Goal: Task Accomplishment & Management: Complete application form

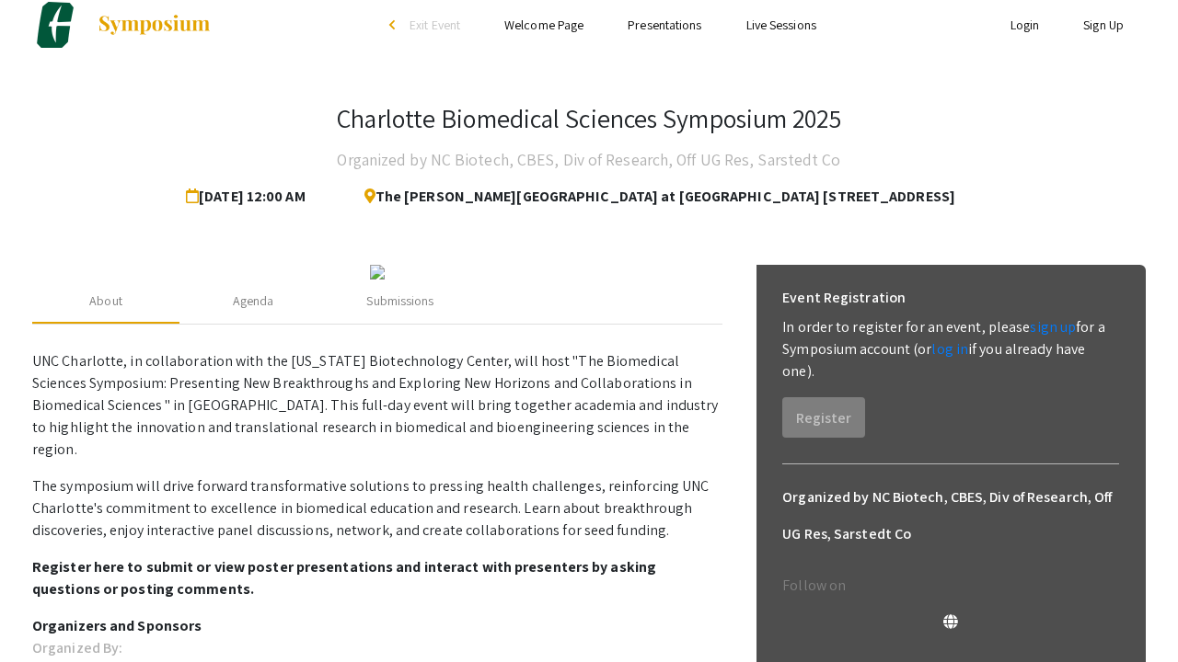
scroll to position [18, 0]
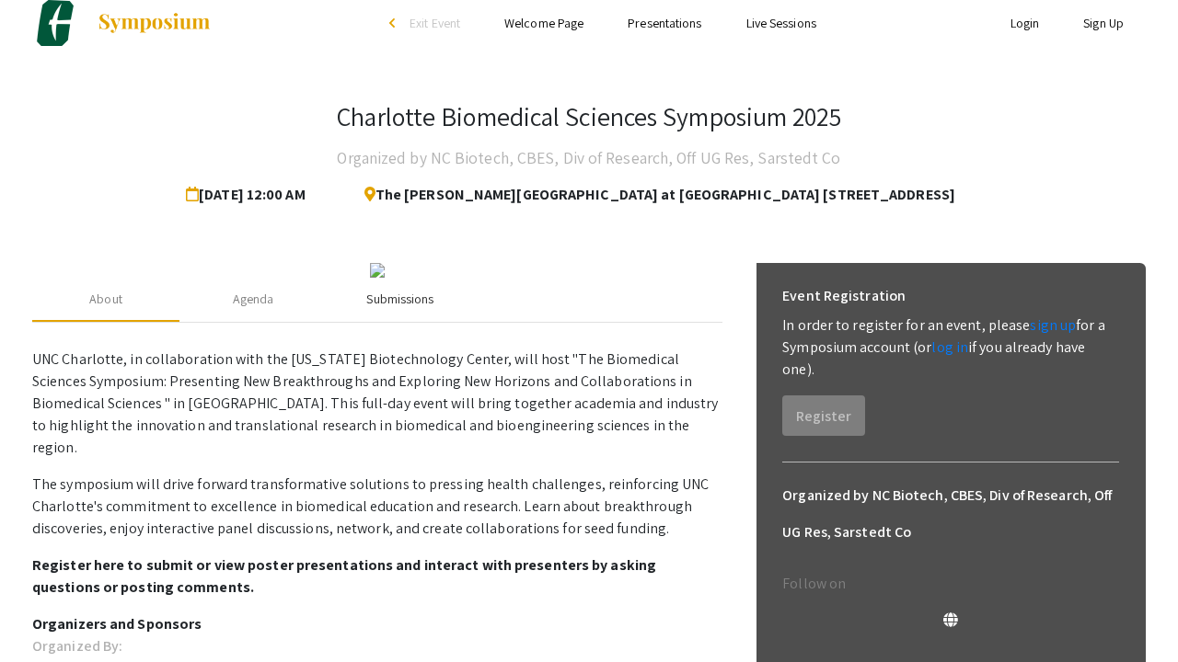
click at [362, 322] on div "Submissions" at bounding box center [400, 300] width 147 height 44
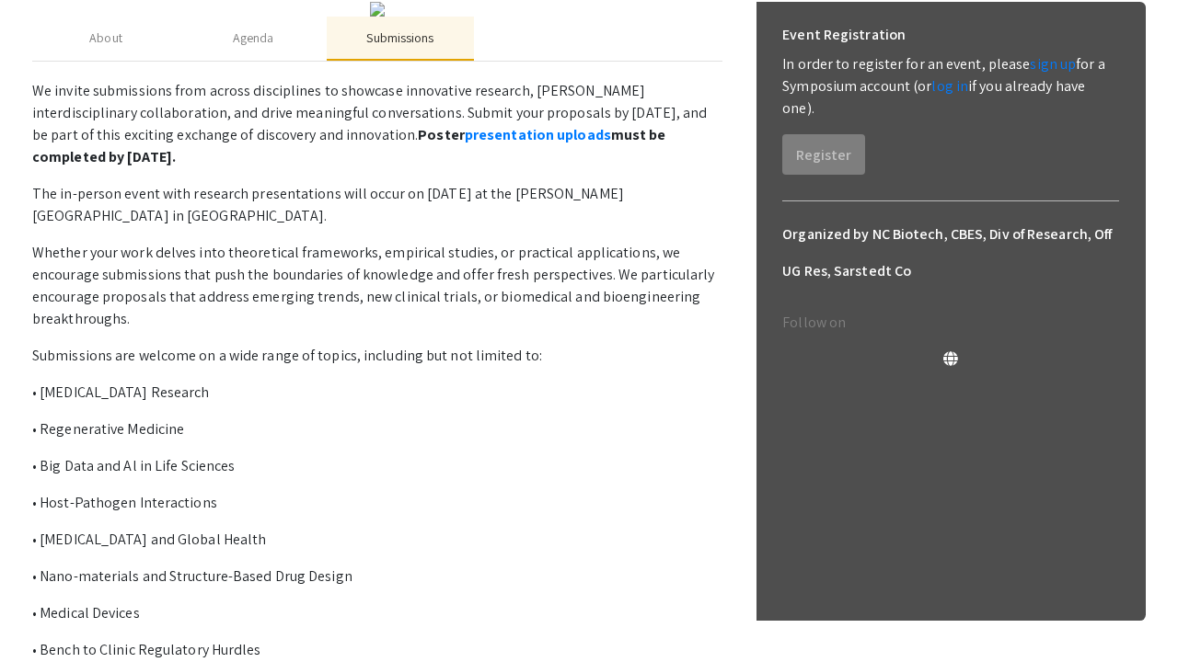
scroll to position [277, 0]
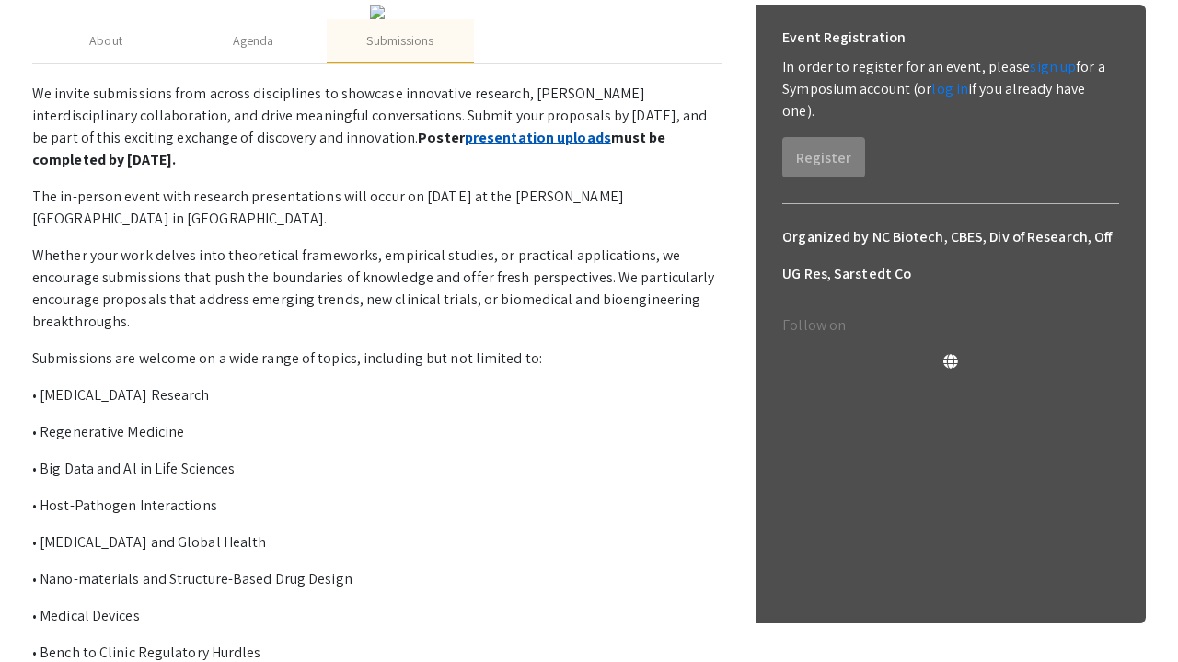
click at [465, 147] on link "presentation uploads" at bounding box center [538, 137] width 146 height 19
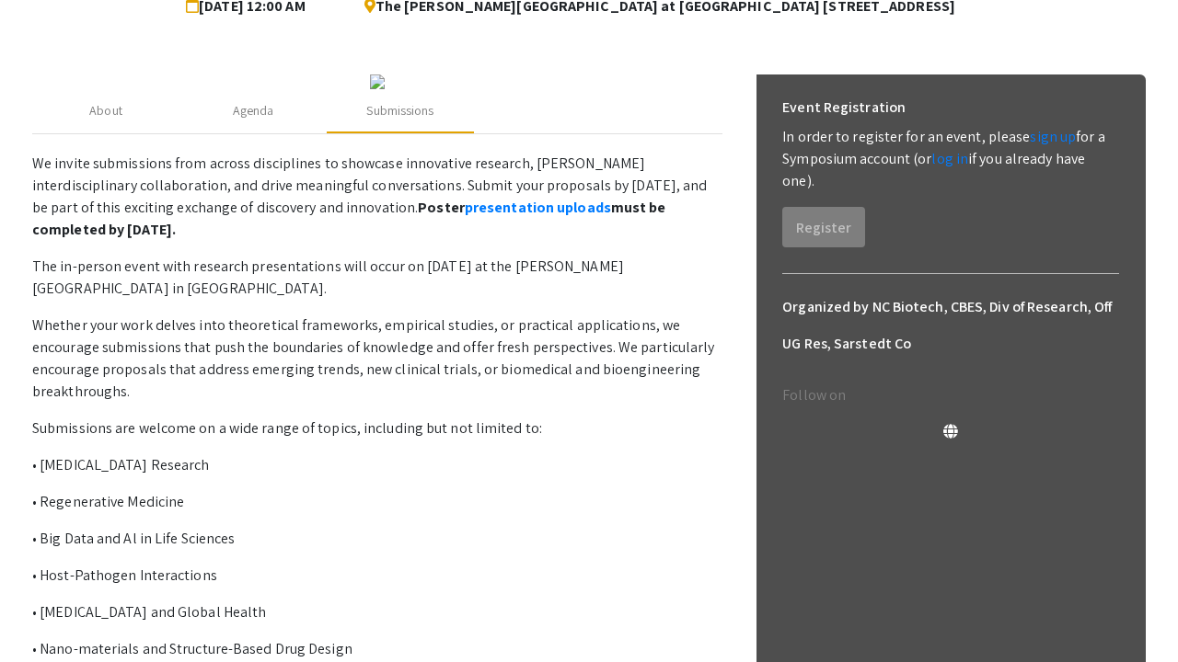
scroll to position [155, 0]
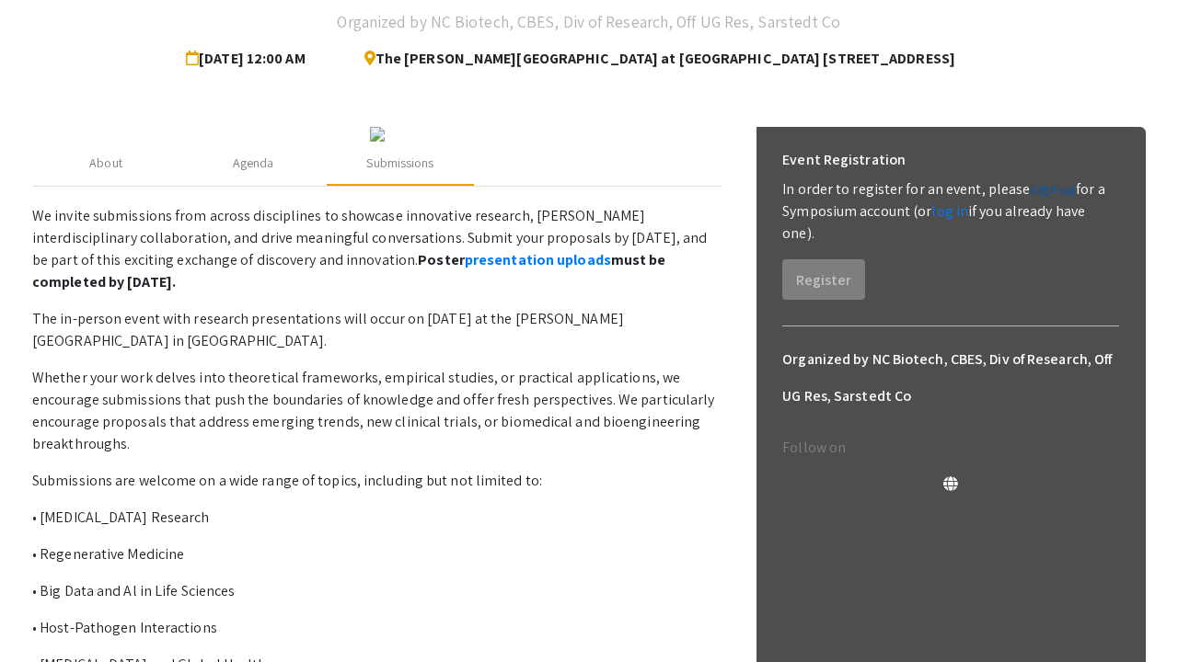
click at [1049, 181] on link "sign up" at bounding box center [1052, 188] width 46 height 19
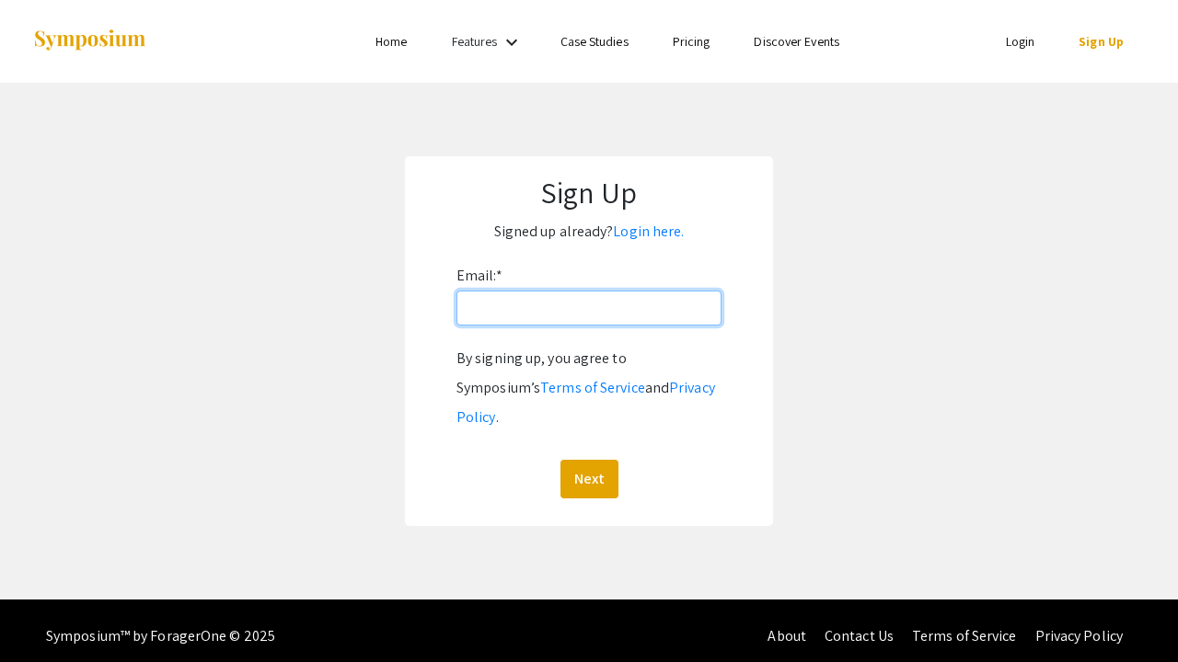
click at [519, 315] on input "Email: *" at bounding box center [588, 308] width 265 height 35
type input "[EMAIL_ADDRESS][DOMAIN_NAME]"
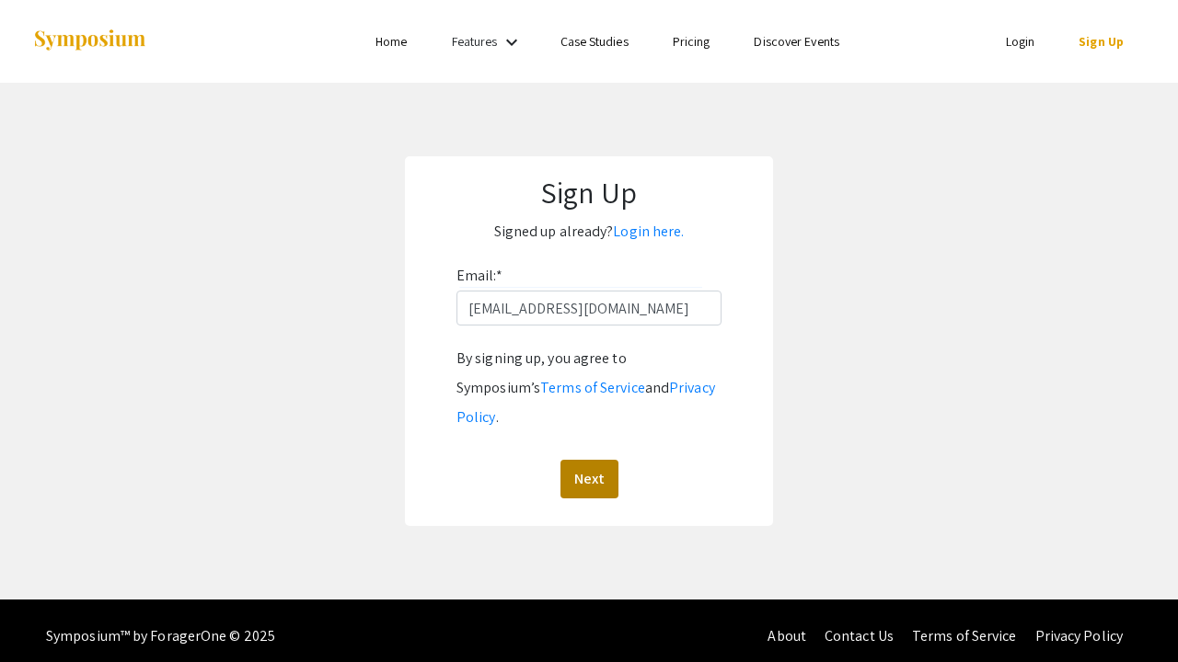
click at [586, 460] on button "Next" at bounding box center [589, 479] width 58 height 39
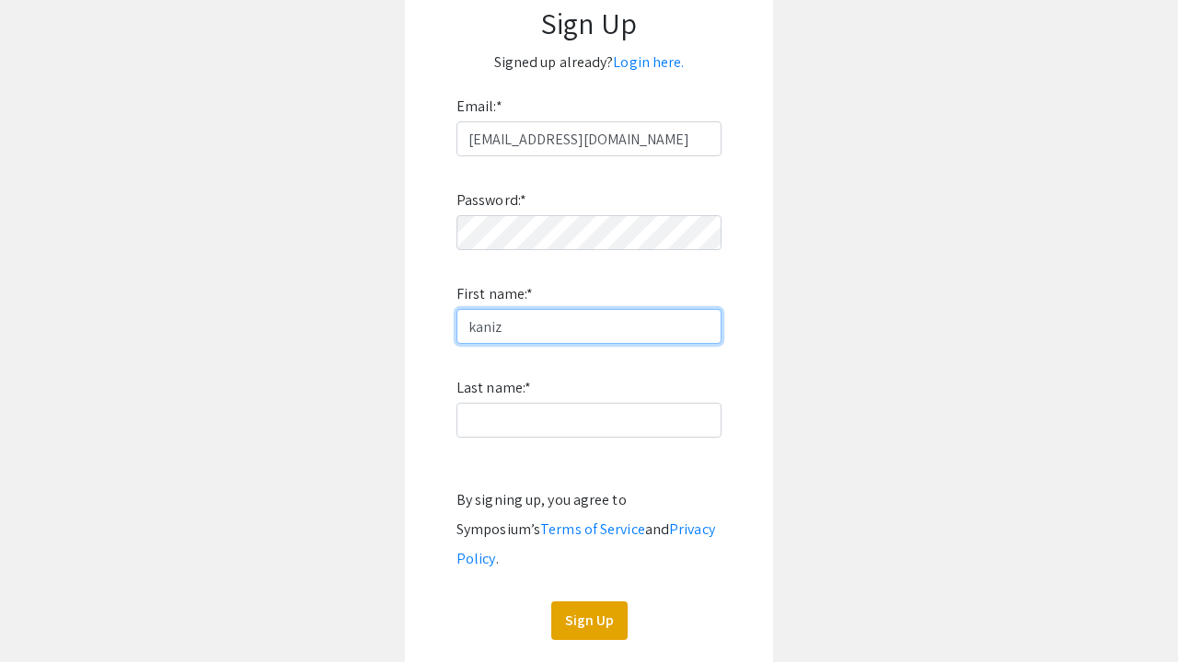
scroll to position [246, 0]
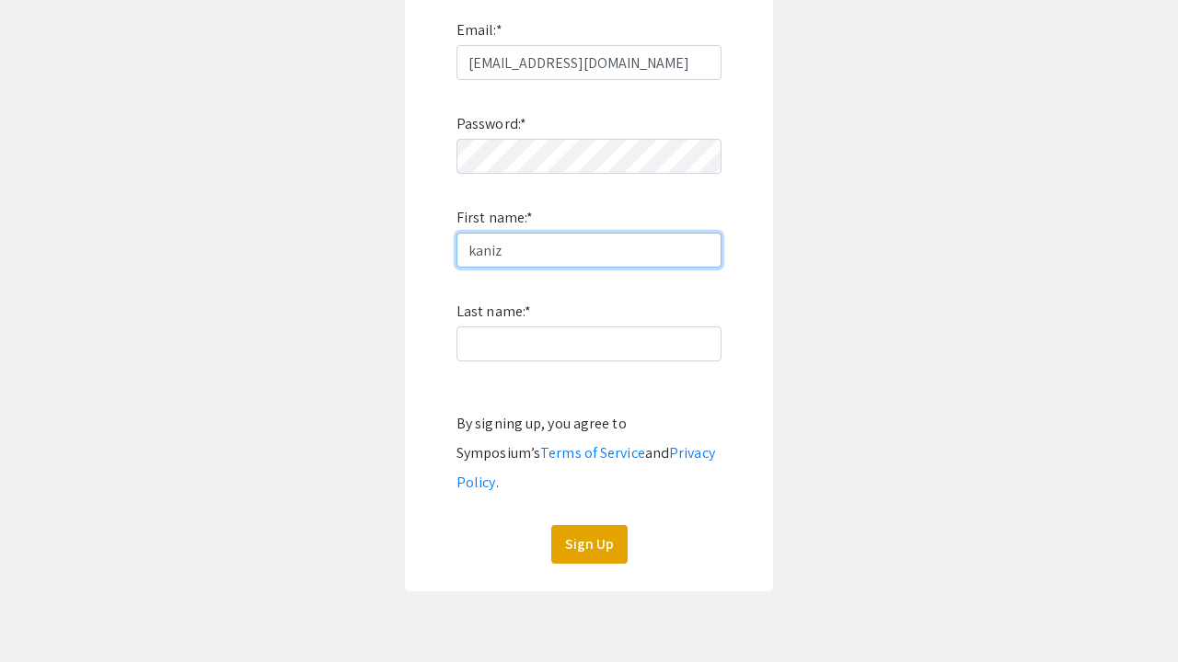
type input "kaniz"
click at [538, 420] on div "By signing up, you agree to Symposium’s Terms of Service and Privacy Policy ." at bounding box center [588, 453] width 265 height 88
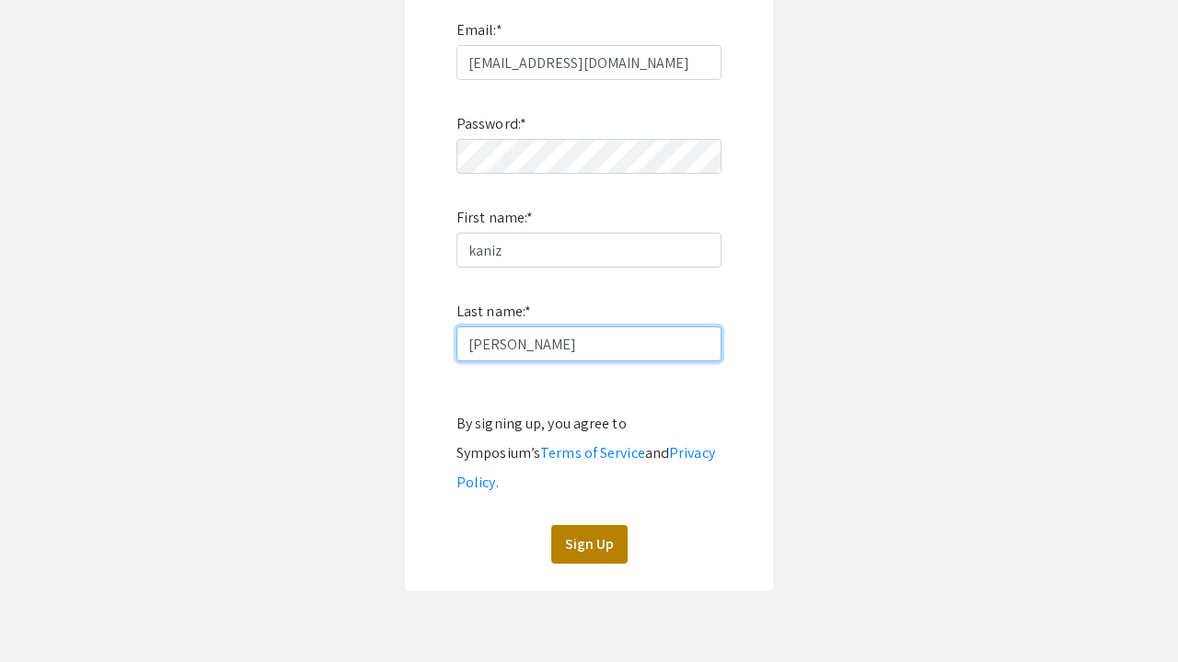
type input "rahman"
click at [586, 525] on button "Sign Up" at bounding box center [589, 544] width 76 height 39
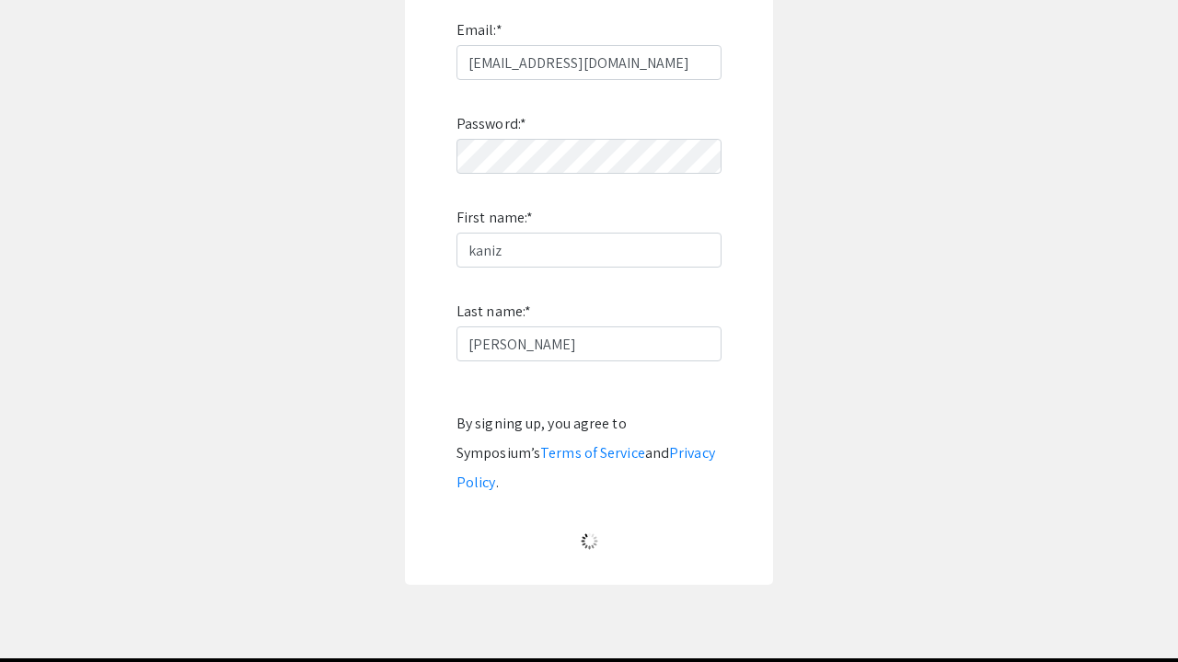
scroll to position [28, 0]
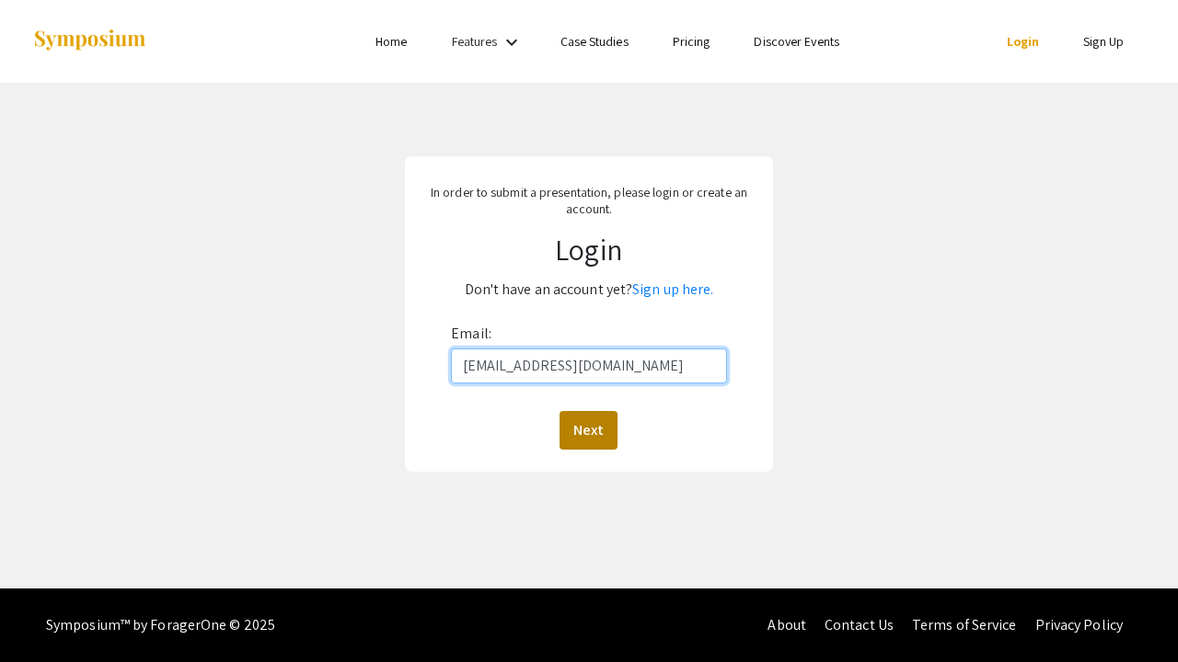
type input "kfrahman@aggies.ncat.edu"
click at [602, 431] on button "Next" at bounding box center [588, 430] width 58 height 39
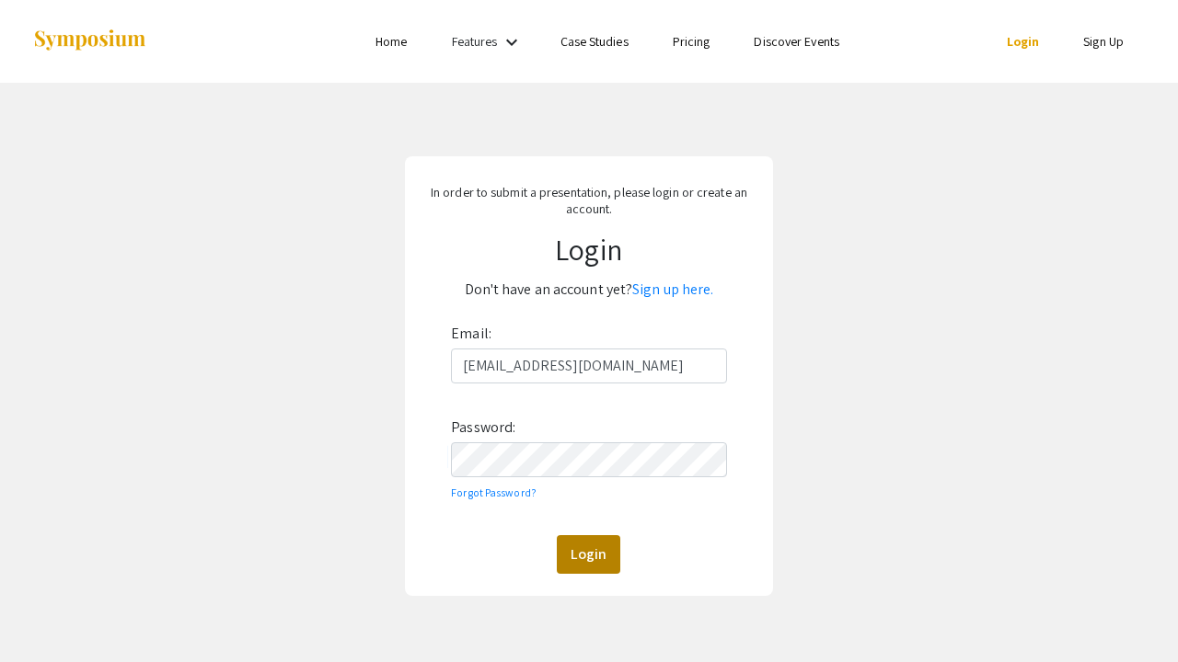
click at [592, 561] on button "Login" at bounding box center [588, 554] width 63 height 39
click at [505, 491] on link "Forgot Password?" at bounding box center [494, 493] width 86 height 14
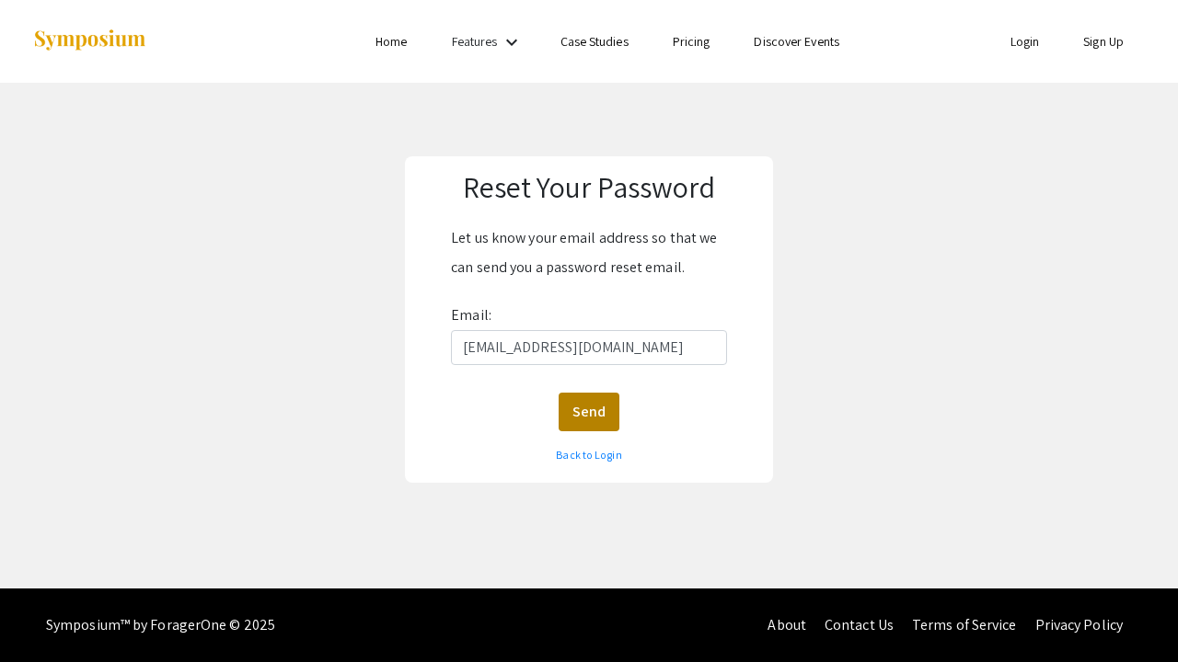
click at [585, 408] on button "Send" at bounding box center [588, 412] width 61 height 39
click at [1017, 42] on link "Login" at bounding box center [1024, 41] width 29 height 17
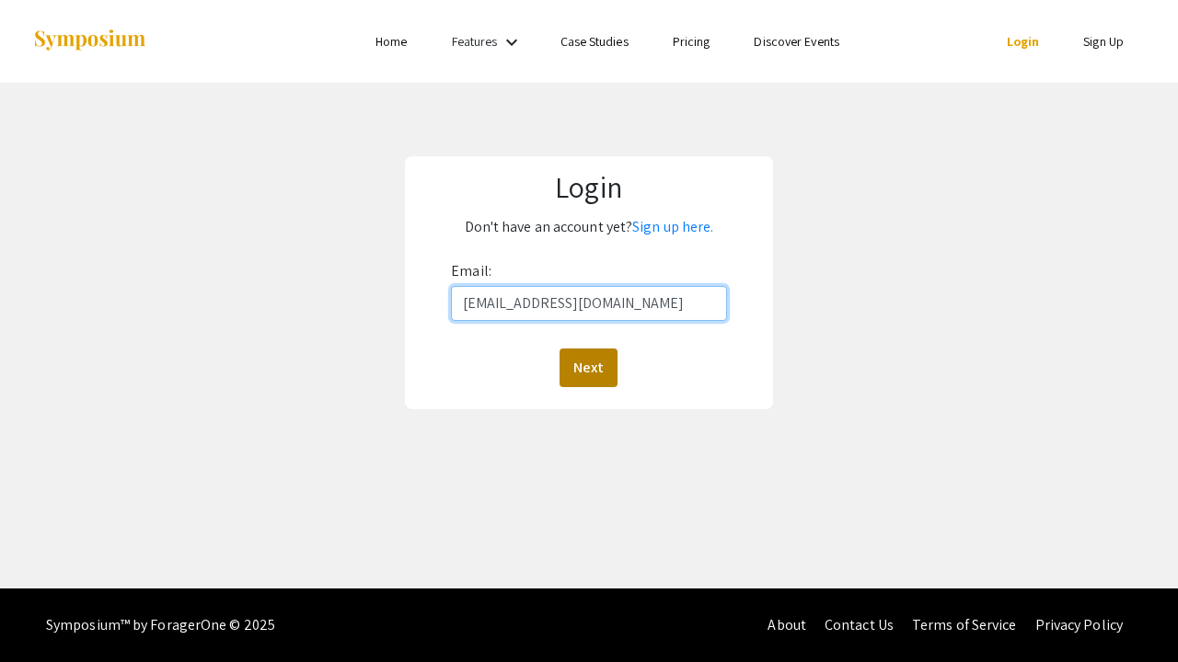
type input "kfrahman@aggies.ncat.edu"
click at [577, 367] on button "Next" at bounding box center [588, 368] width 58 height 39
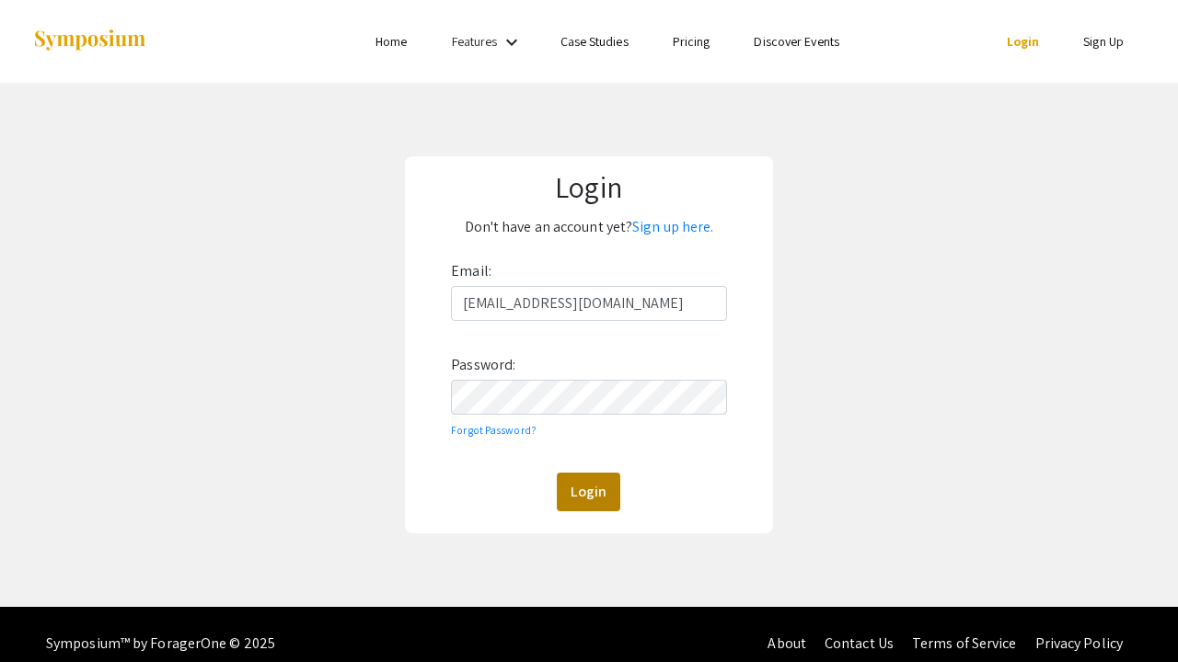
click at [592, 498] on button "Login" at bounding box center [588, 492] width 63 height 39
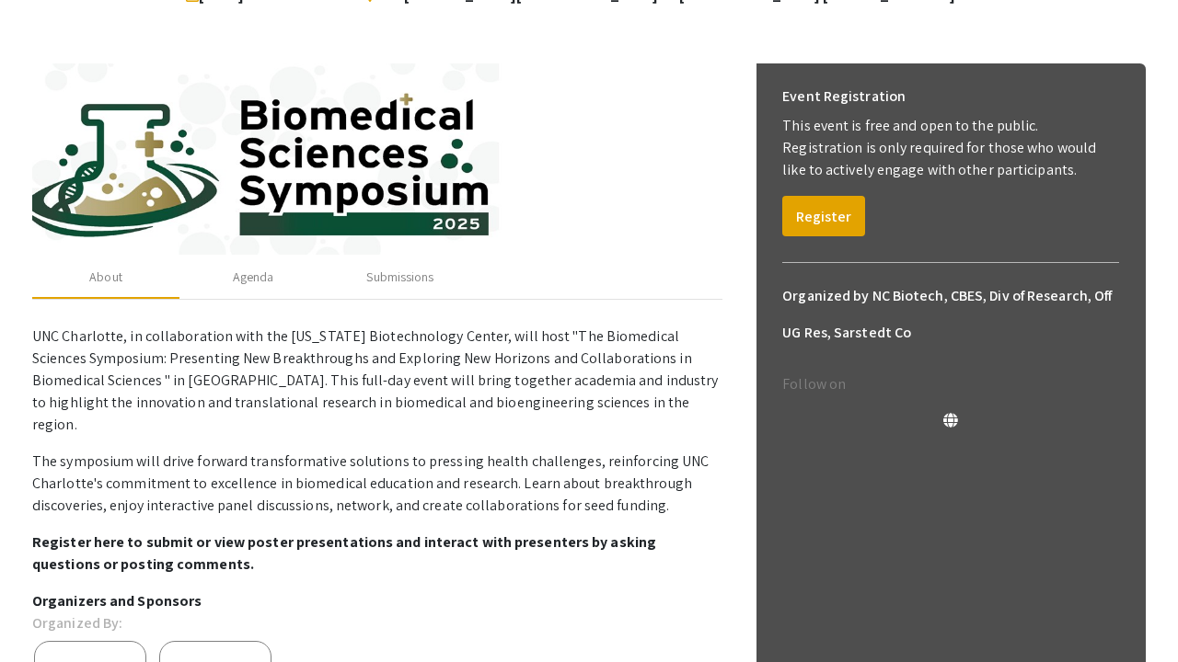
scroll to position [219, 0]
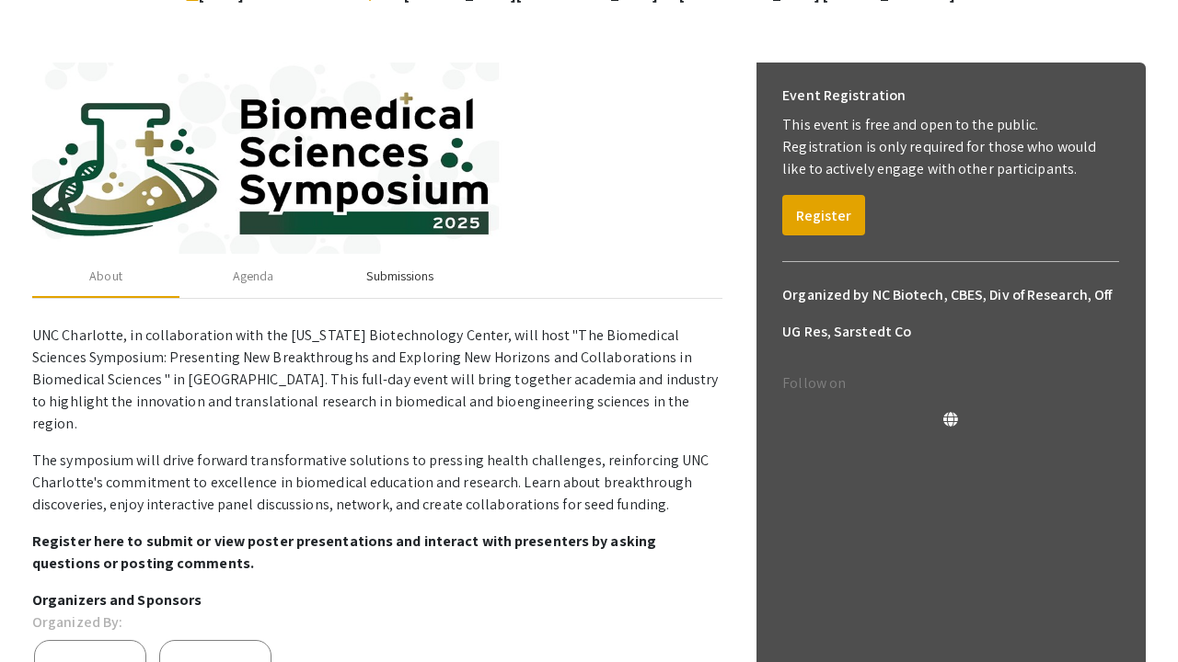
click at [376, 271] on div "Submissions" at bounding box center [399, 276] width 67 height 19
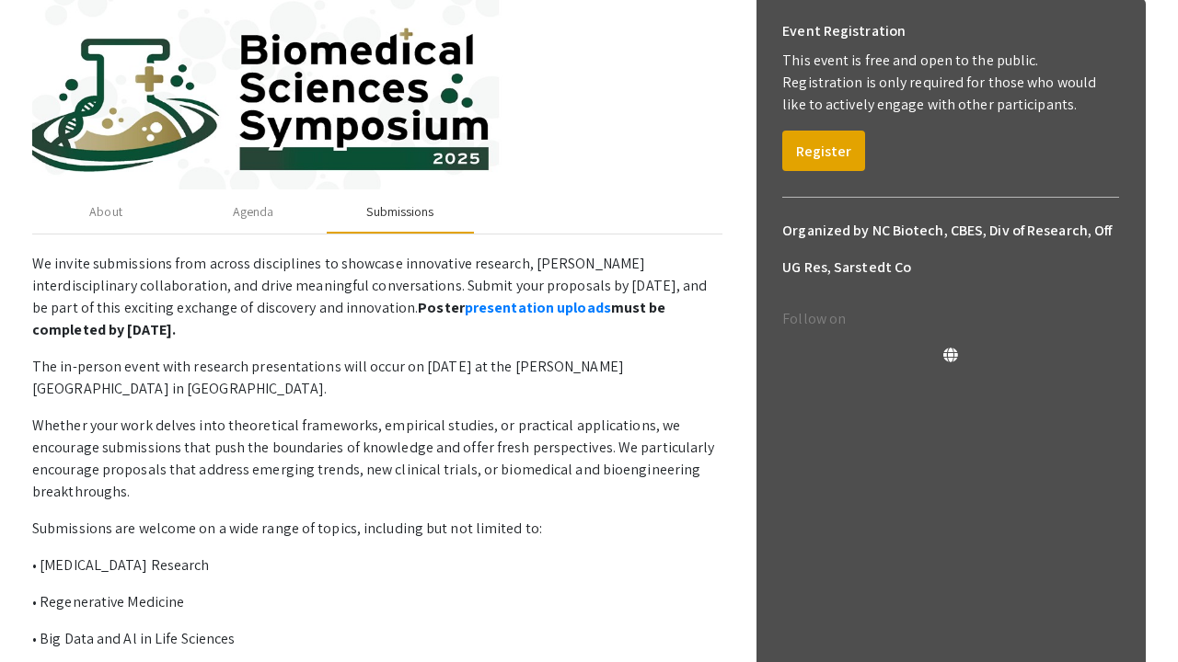
scroll to position [297, 0]
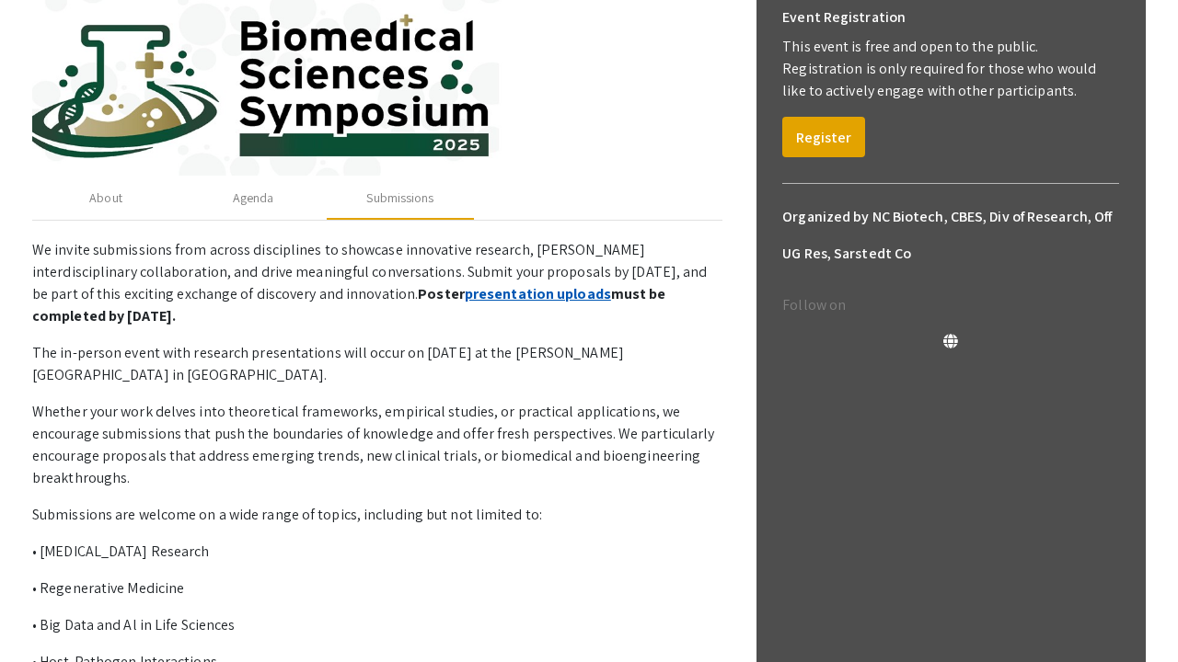
click at [465, 292] on link "presentation uploads" at bounding box center [538, 293] width 146 height 19
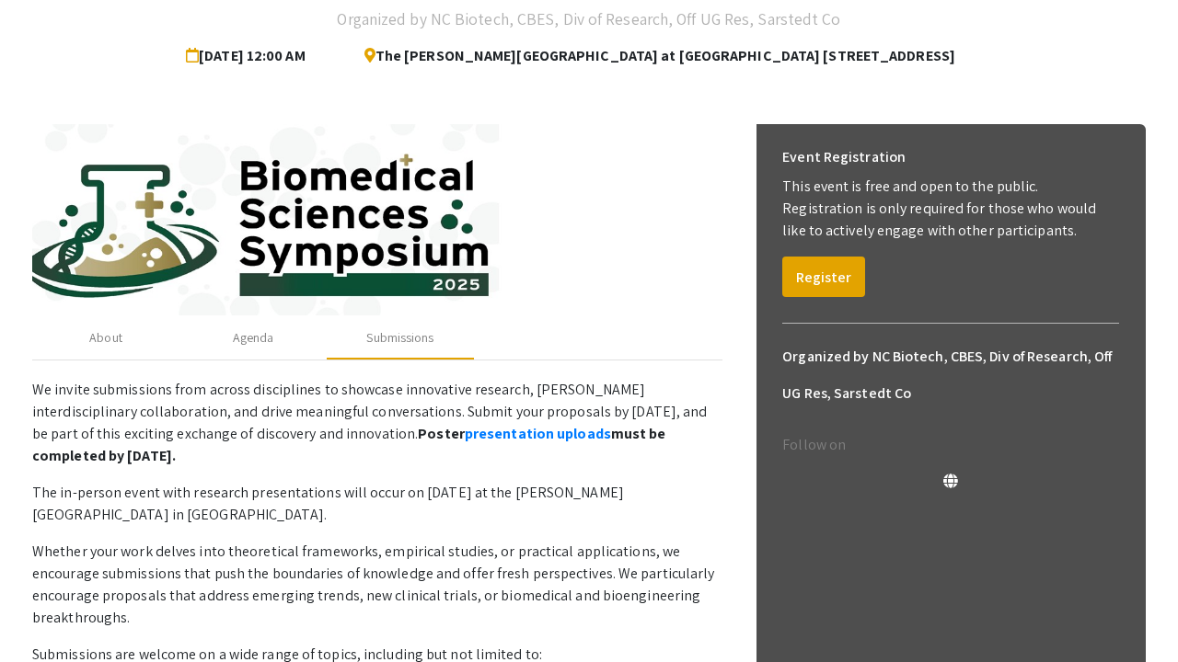
scroll to position [361, 0]
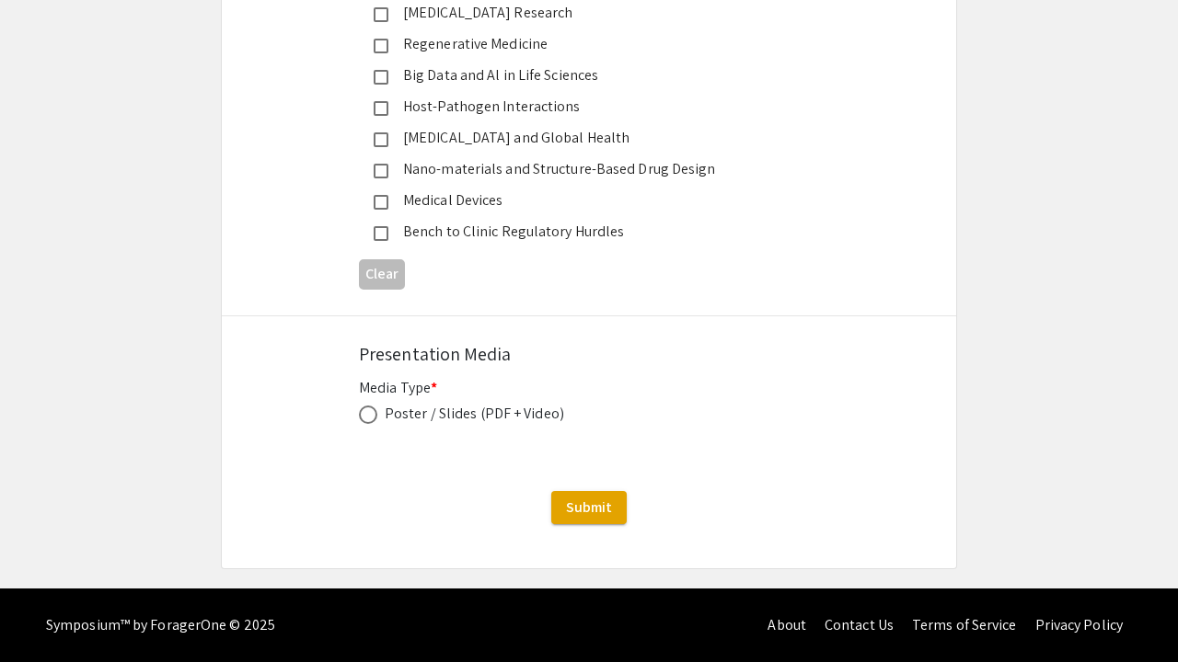
scroll to position [2310, 0]
click at [368, 417] on span at bounding box center [368, 415] width 18 height 18
click at [368, 417] on input "radio" at bounding box center [368, 415] width 18 height 18
radio input "true"
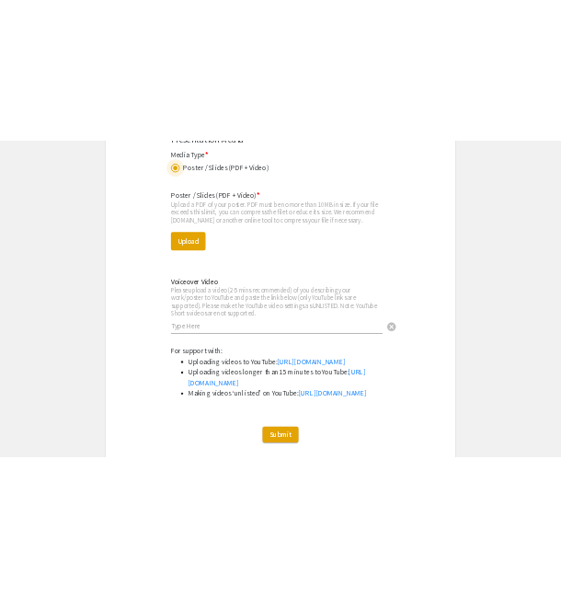
scroll to position [2663, 0]
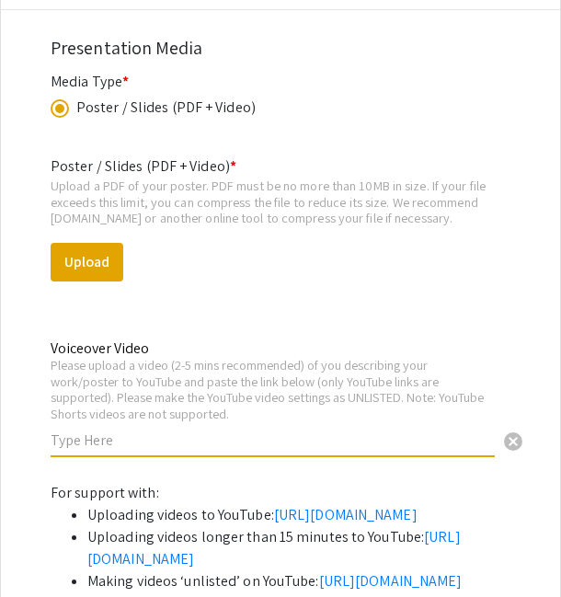
click at [105, 434] on input "text" at bounding box center [273, 440] width 444 height 19
paste input "https://youtu.be/ZoiVtMhpZ0A?si=cjxZ_y8mugEWj-Nm"
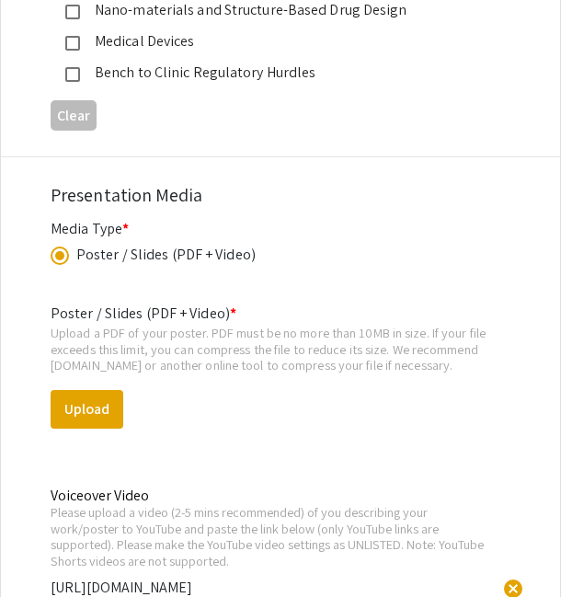
scroll to position [2517, 0]
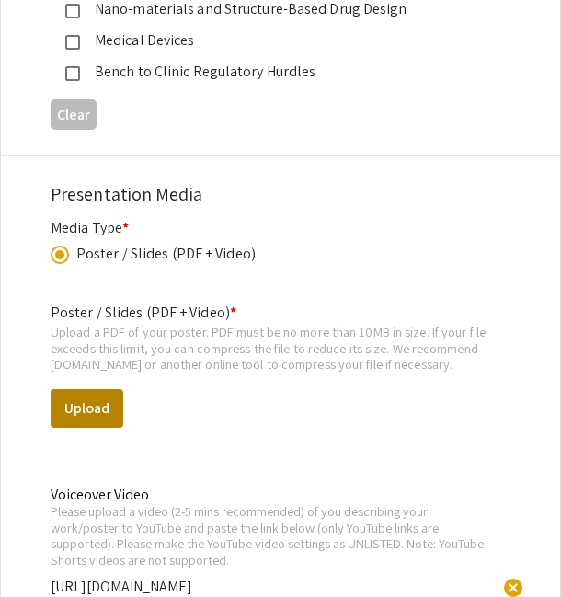
type input "[URL][DOMAIN_NAME]"
click at [100, 409] on button "Upload" at bounding box center [87, 408] width 73 height 39
click at [97, 424] on button "Upload" at bounding box center [87, 408] width 73 height 39
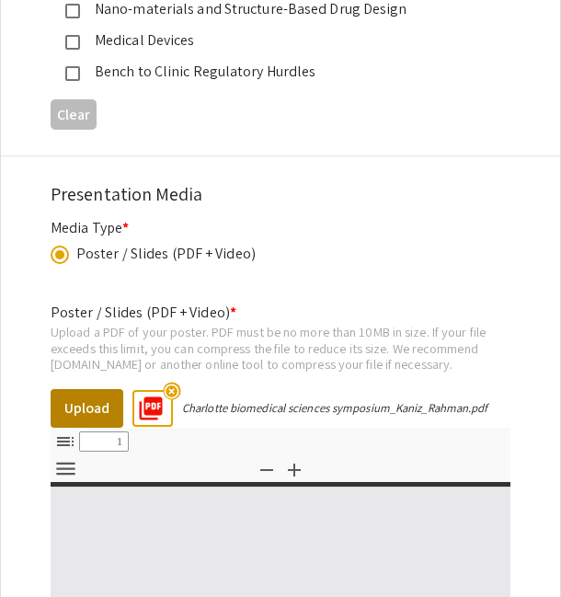
select select "custom"
type input "0"
select select "custom"
type input "1"
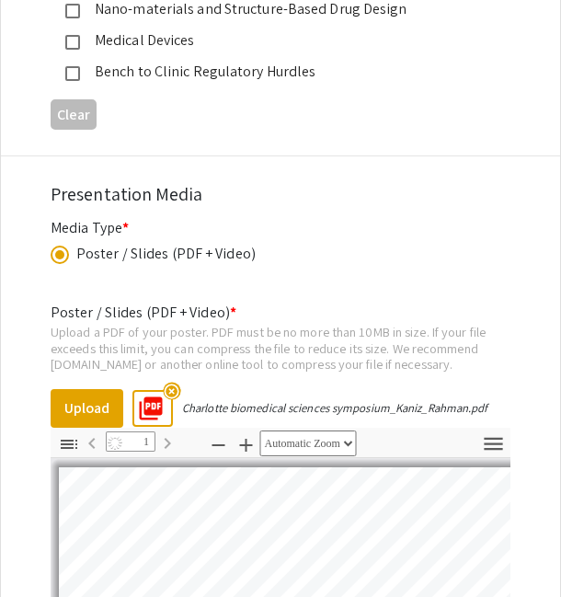
select select "auto"
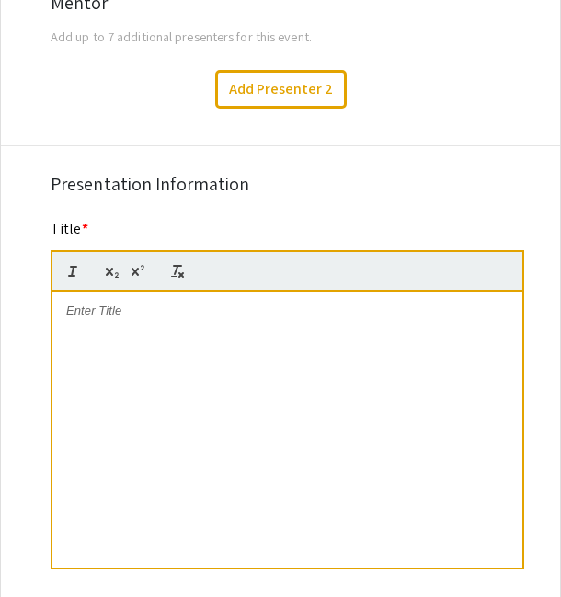
scroll to position [1255, 0]
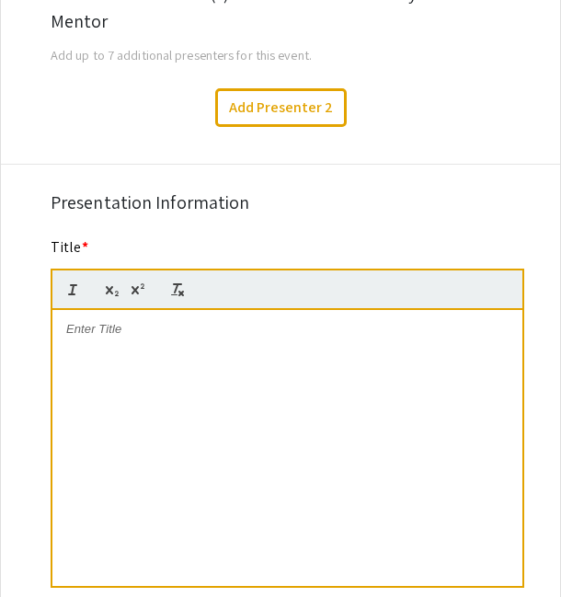
click at [135, 354] on div at bounding box center [287, 448] width 470 height 276
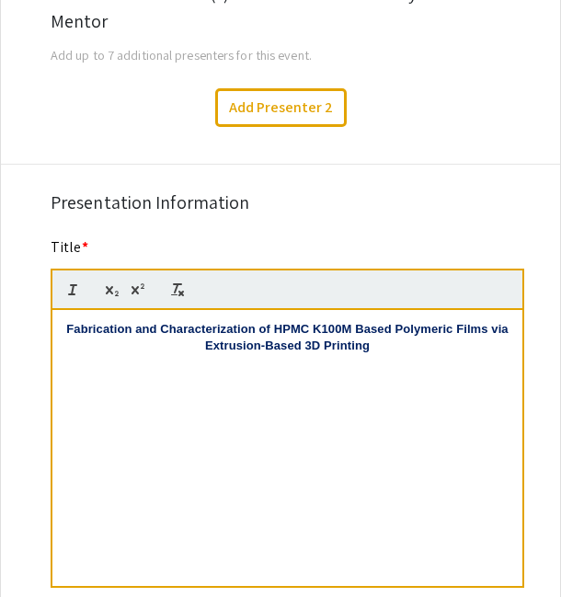
scroll to position [17, 0]
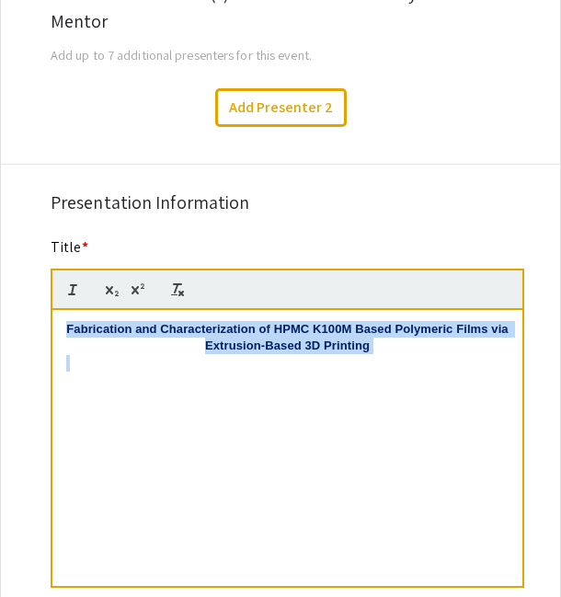
drag, startPoint x: 64, startPoint y: 333, endPoint x: 402, endPoint y: 361, distance: 338.8
click at [402, 361] on div "Fabrication and Characterization of HPMC K100M Based Polymeric Films via Extrus…" at bounding box center [287, 448] width 470 height 276
click at [201, 348] on p "Fabrication and Characterization of HPMC K100M Based Polymeric Films via Extrus…" at bounding box center [287, 338] width 443 height 34
drag, startPoint x: 382, startPoint y: 362, endPoint x: 58, endPoint y: 322, distance: 326.2
click at [58, 322] on div "Fabrication and Characterization of HPMC K100M Based Polymeric Films via Extrus…" at bounding box center [287, 448] width 470 height 276
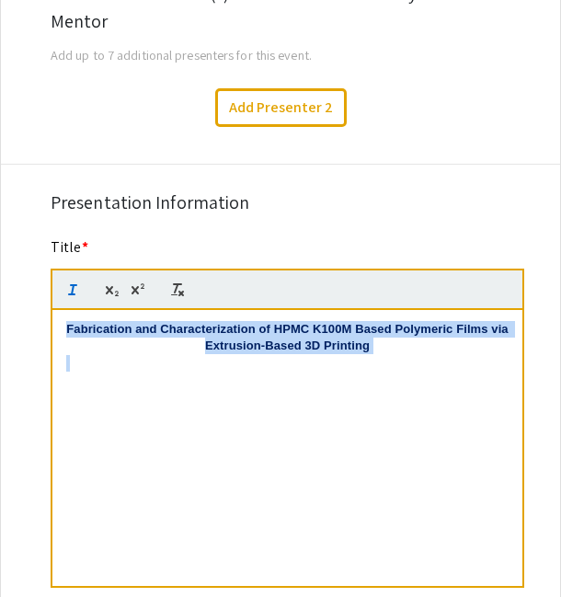
click at [69, 294] on line "button" at bounding box center [72, 294] width 6 height 0
click at [163, 402] on div "Fabrication and Characterization of HPMC K100M Based Polymeric Films via Extrus…" at bounding box center [287, 448] width 470 height 276
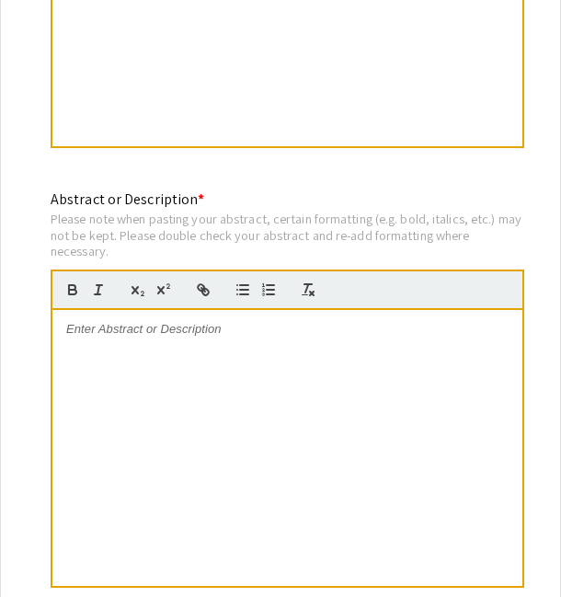
scroll to position [1695, 0]
click at [190, 365] on div at bounding box center [287, 448] width 470 height 276
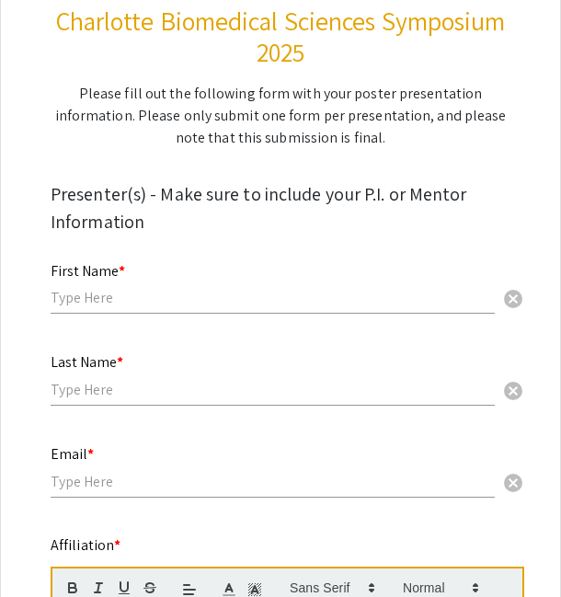
scroll to position [244, 0]
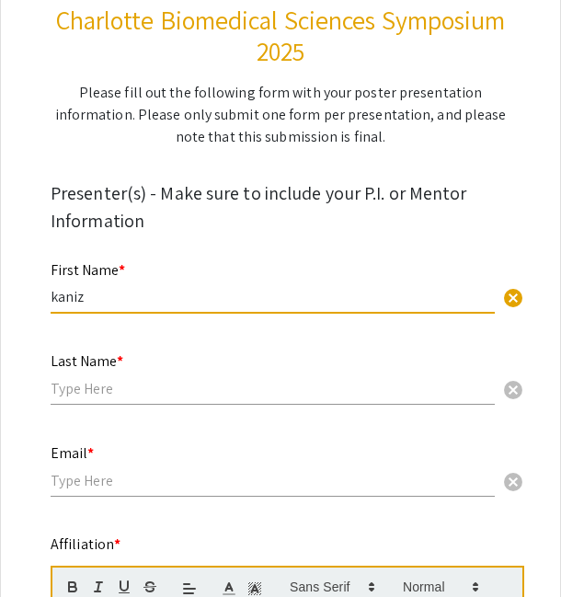
click at [61, 296] on input "kaniz" at bounding box center [273, 296] width 444 height 19
click at [126, 290] on input "kaniz" at bounding box center [273, 296] width 444 height 19
click at [59, 302] on input "kaniz" at bounding box center [273, 296] width 444 height 19
type input "Kaniz"
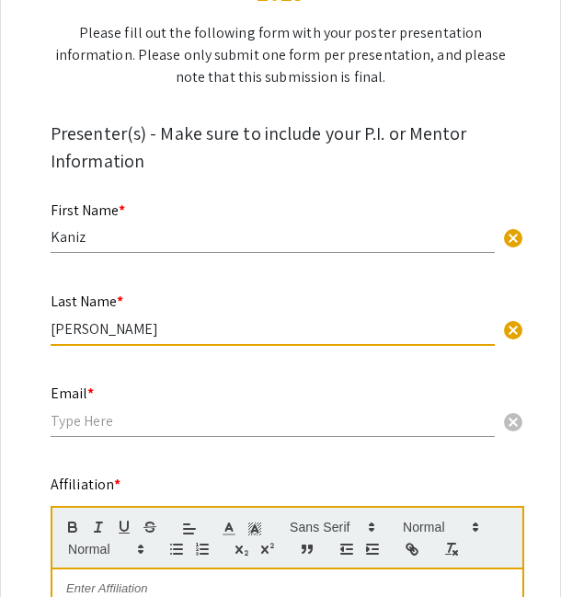
scroll to position [325, 0]
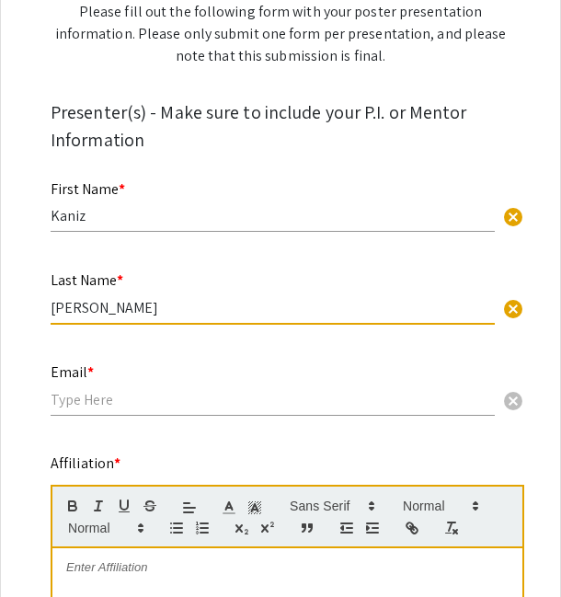
type input "Rahman"
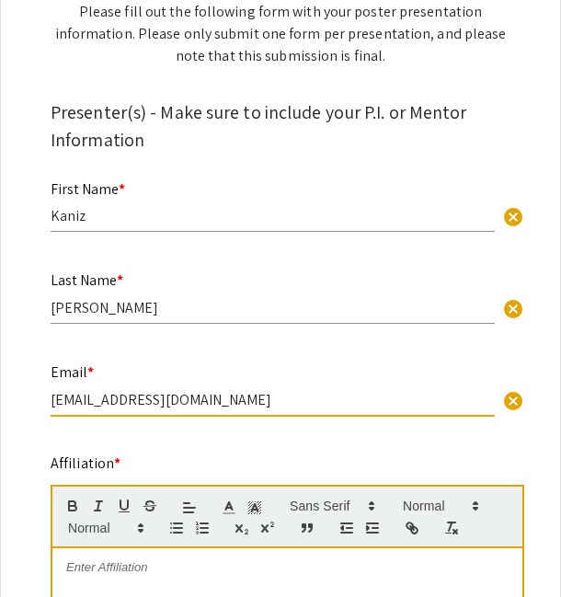
type input "[EMAIL_ADDRESS][DOMAIN_NAME]"
click at [304, 315] on input "Rahman" at bounding box center [273, 307] width 444 height 19
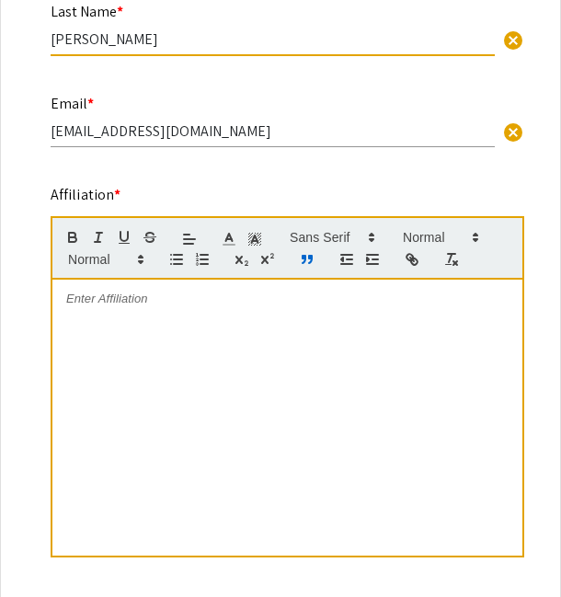
scroll to position [596, 0]
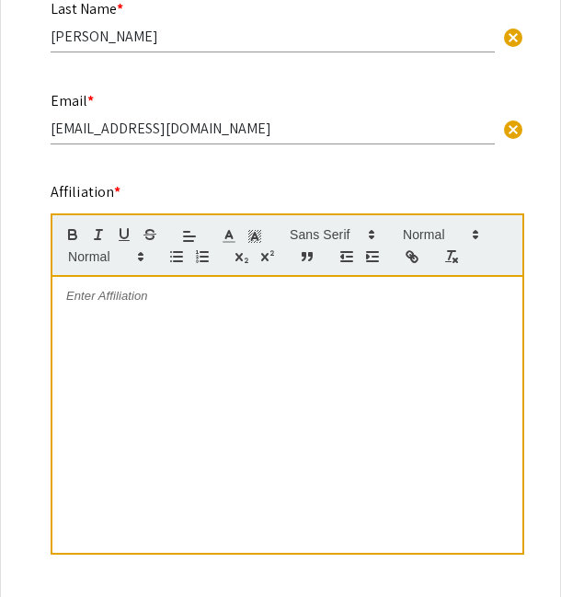
click at [195, 325] on div at bounding box center [287, 415] width 470 height 276
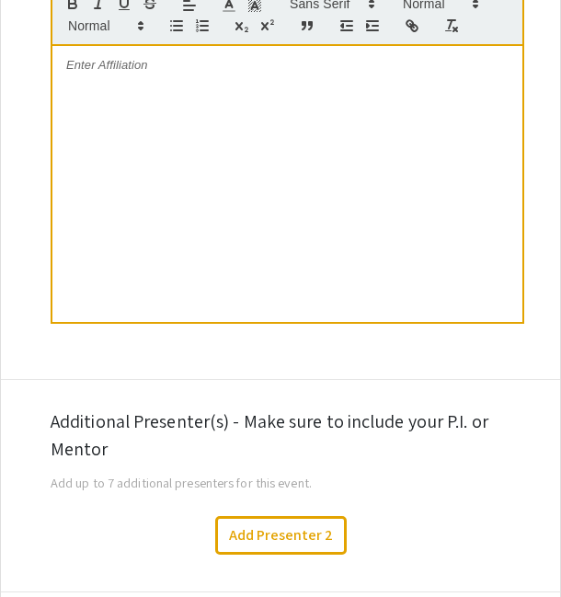
scroll to position [965, 0]
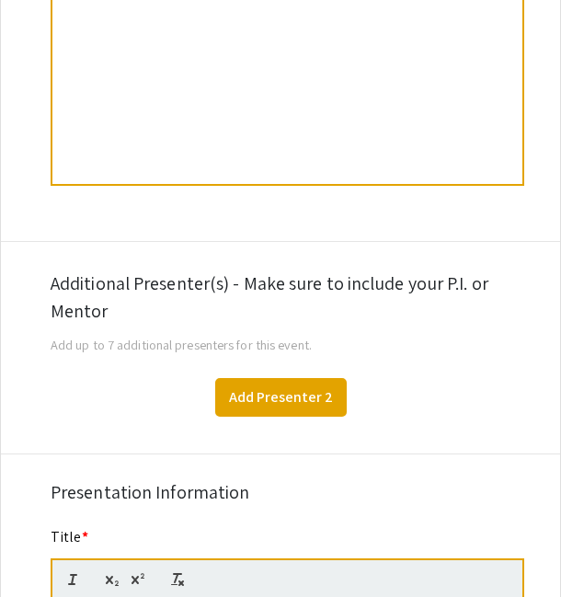
click at [284, 396] on button "Add Presenter 2" at bounding box center [281, 397] width 132 height 39
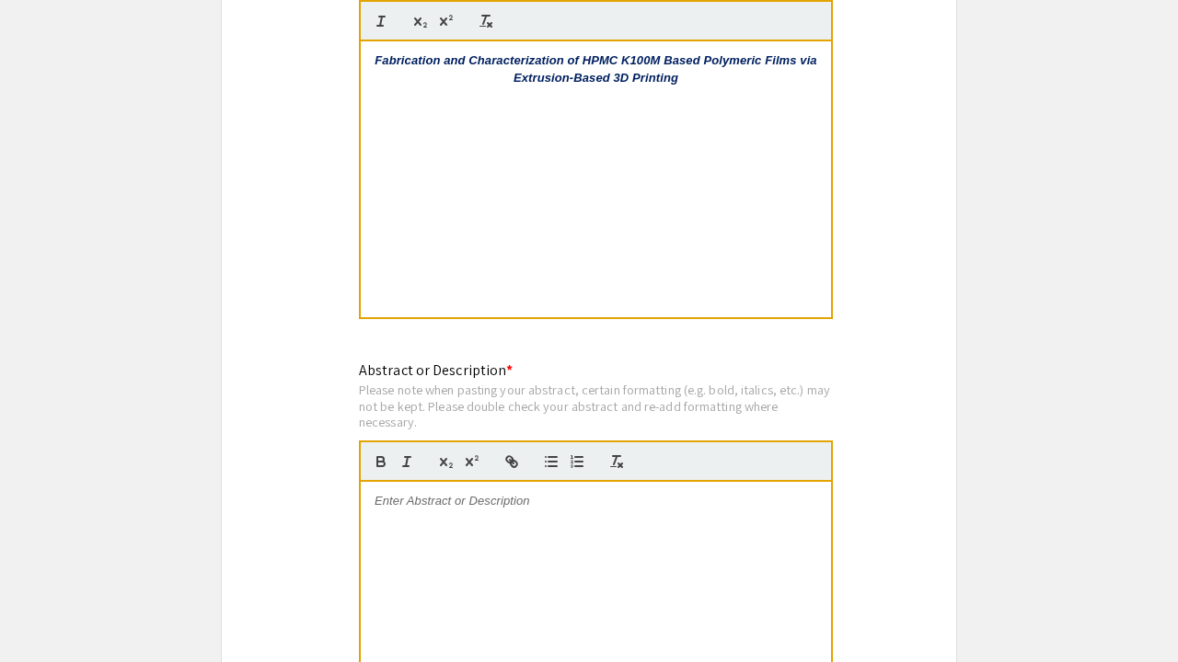
scroll to position [2453, 0]
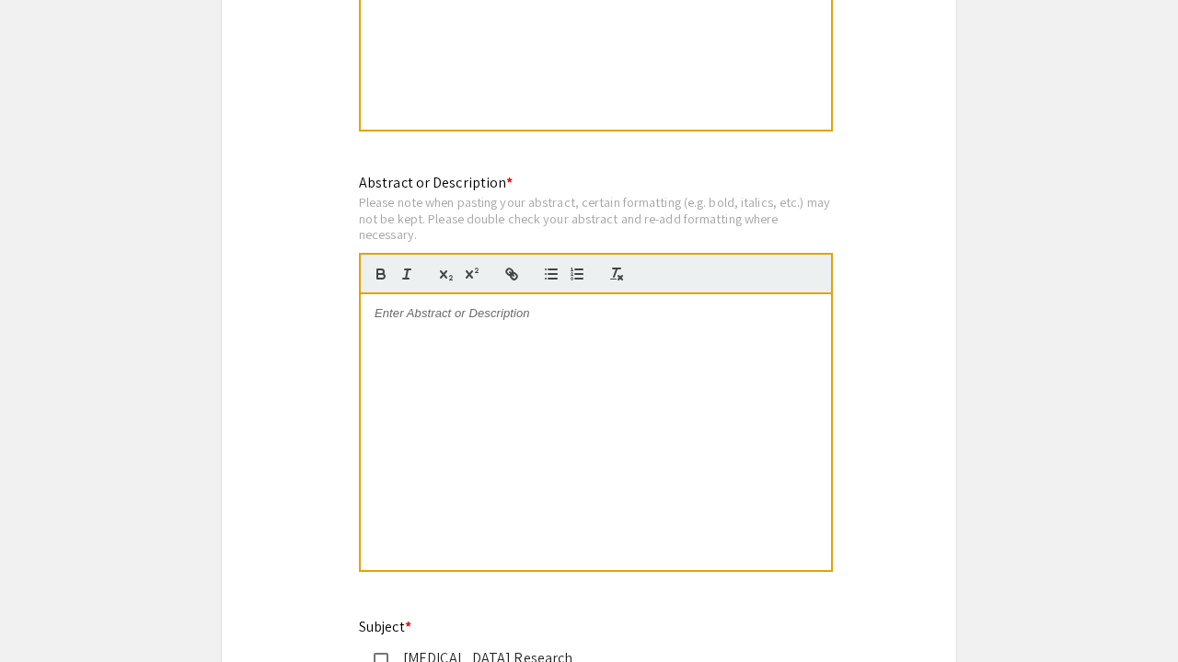
click at [493, 339] on div at bounding box center [596, 432] width 470 height 276
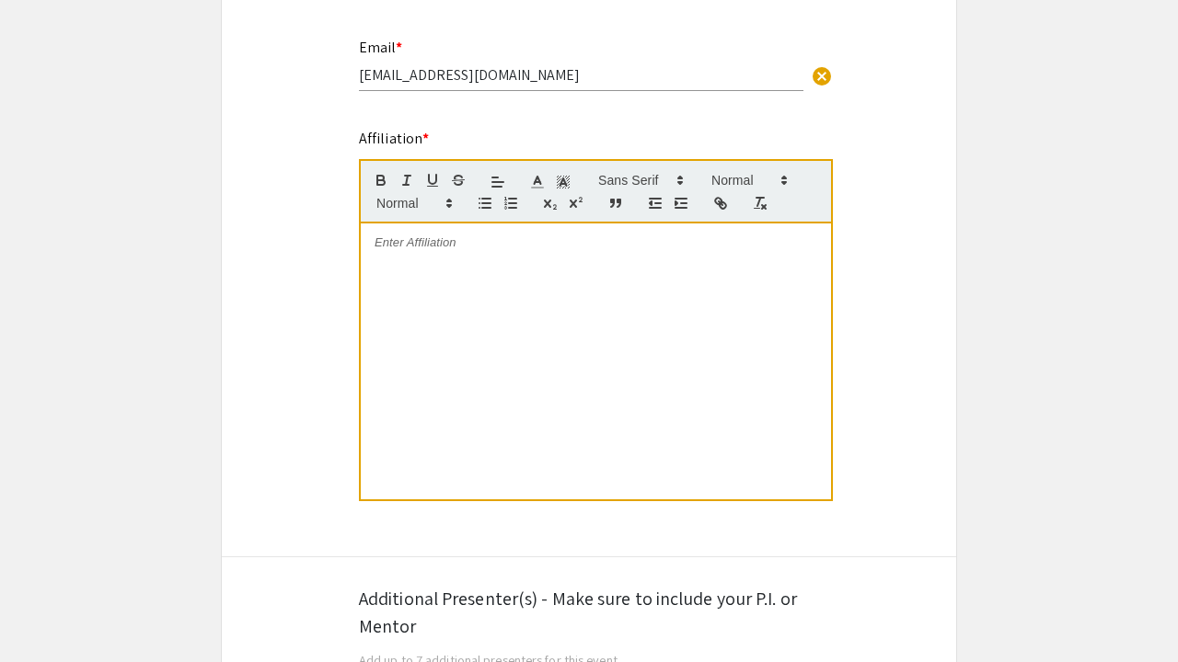
scroll to position [424, 0]
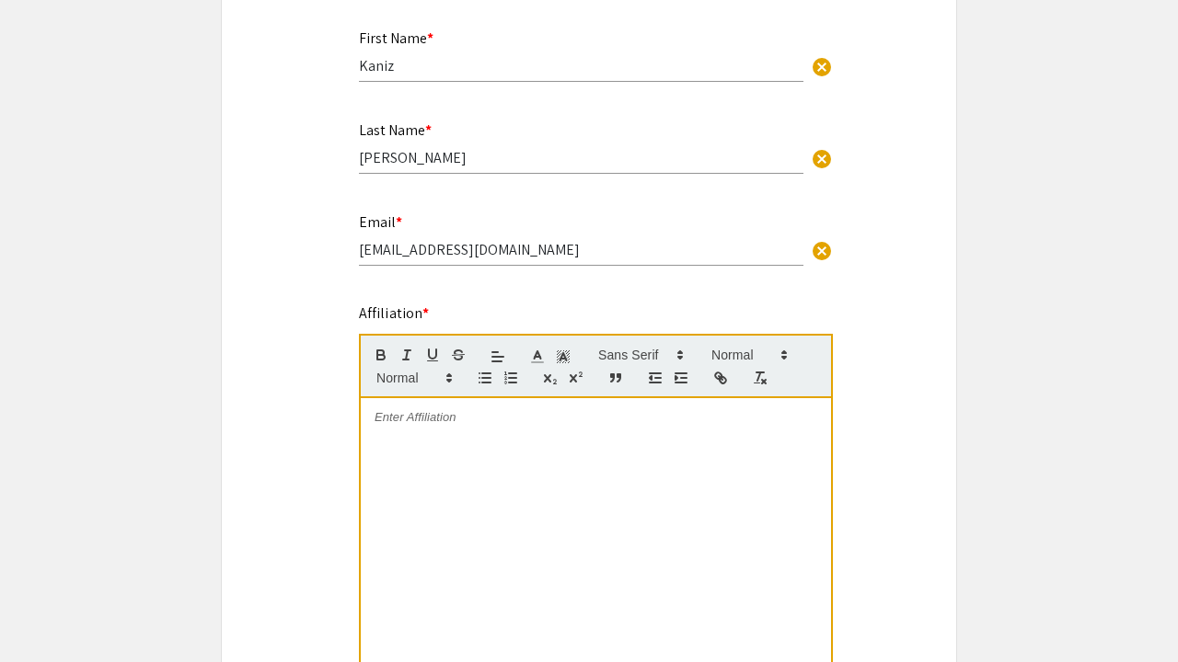
click at [593, 447] on div at bounding box center [596, 536] width 470 height 276
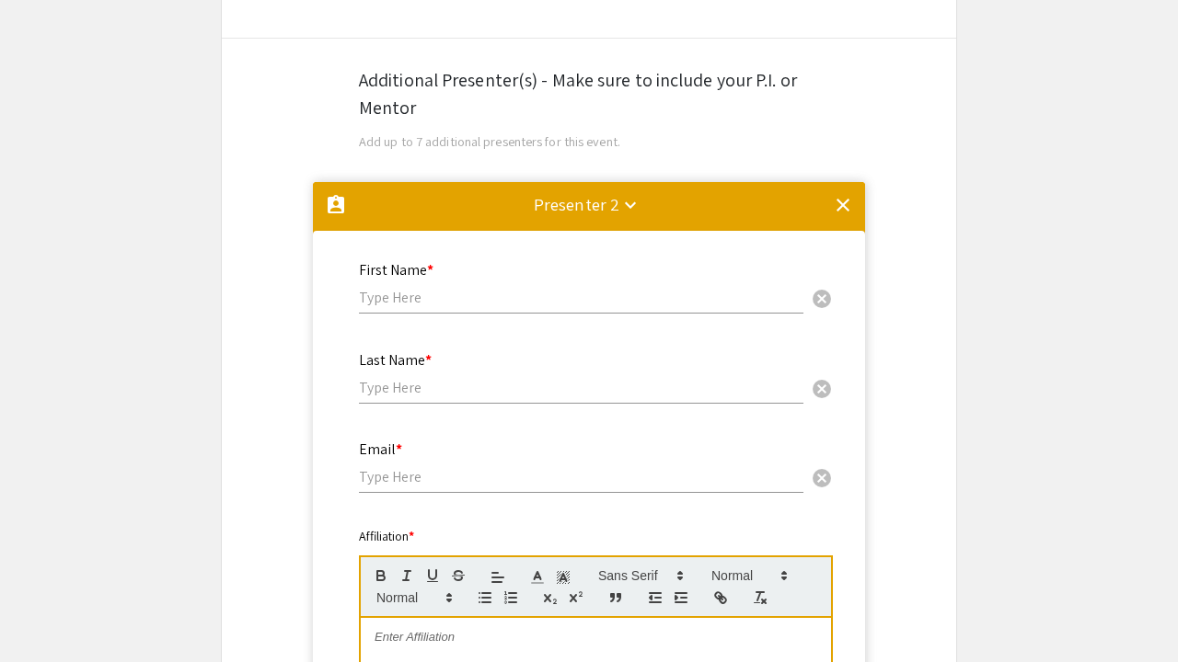
scroll to position [1127, 0]
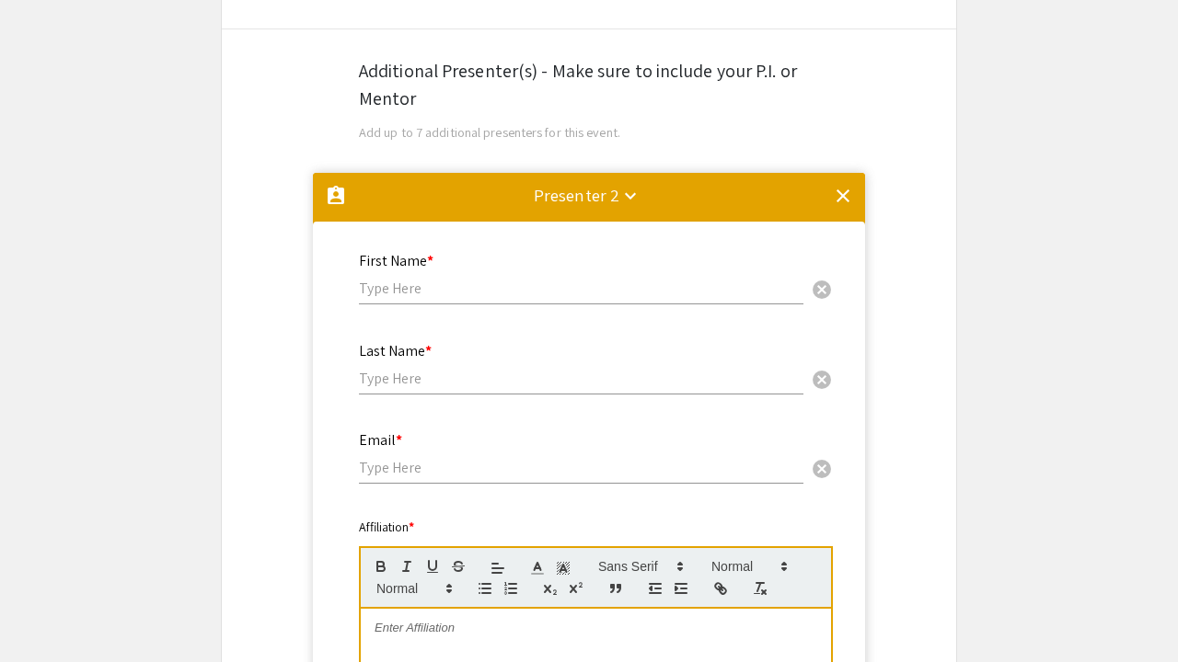
click at [474, 287] on input "text" at bounding box center [581, 288] width 444 height 19
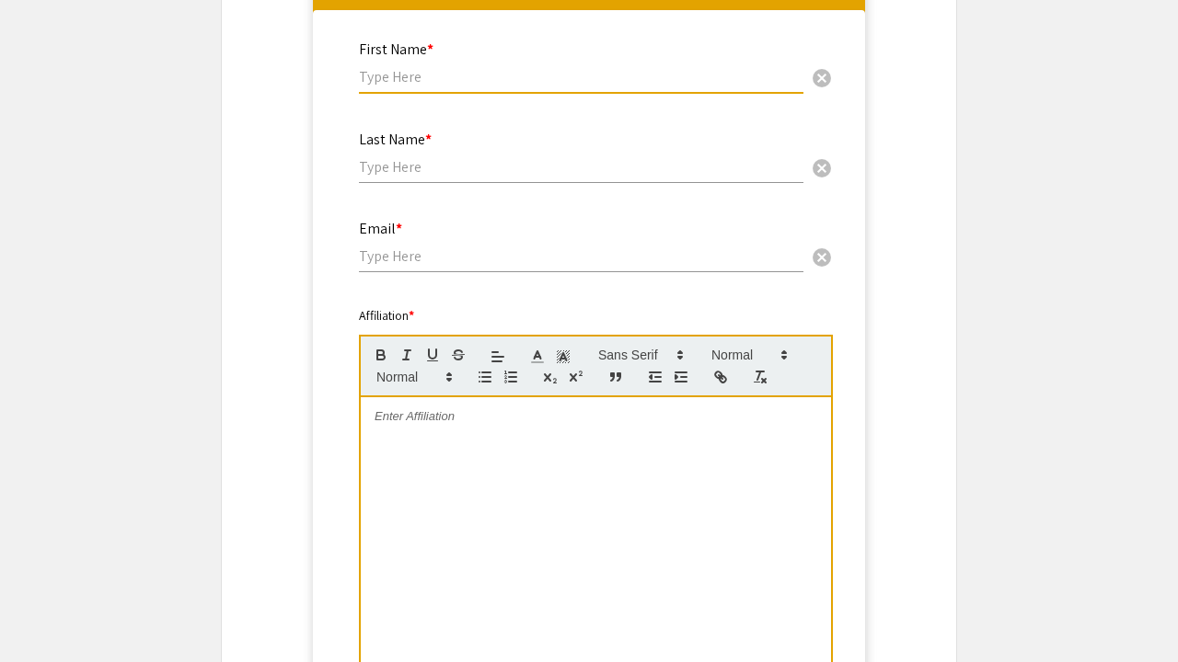
scroll to position [1540, 0]
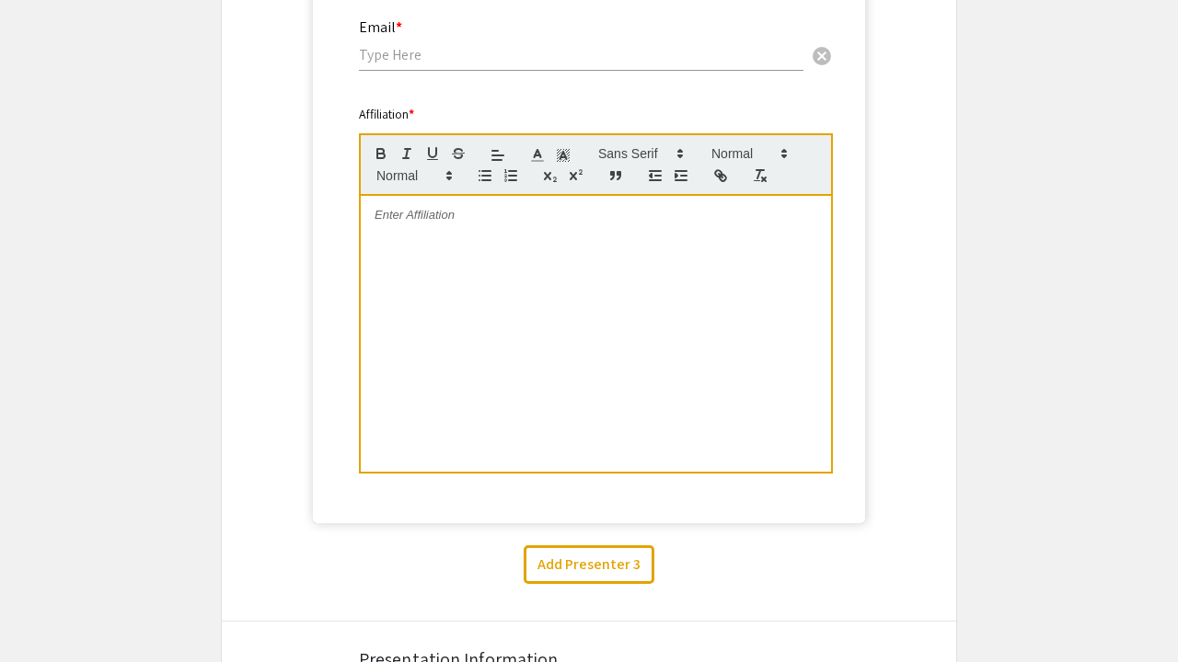
click at [474, 287] on div at bounding box center [596, 334] width 470 height 276
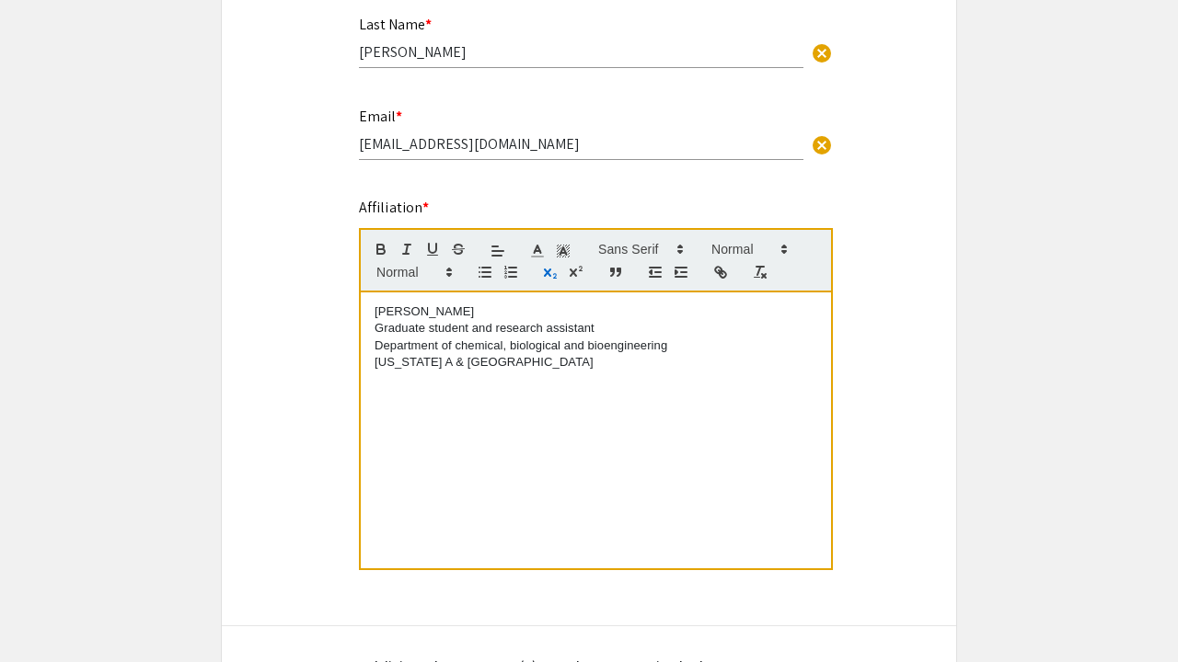
scroll to position [530, 0]
drag, startPoint x: 576, startPoint y: 366, endPoint x: 371, endPoint y: 350, distance: 205.8
click at [371, 350] on div "Kaniz Fatema Rahman Graduate student and research assistant Department of chemi…" at bounding box center [596, 431] width 470 height 276
copy div "Department of chemical, biological and bioengineering North Carolina A & T stat…"
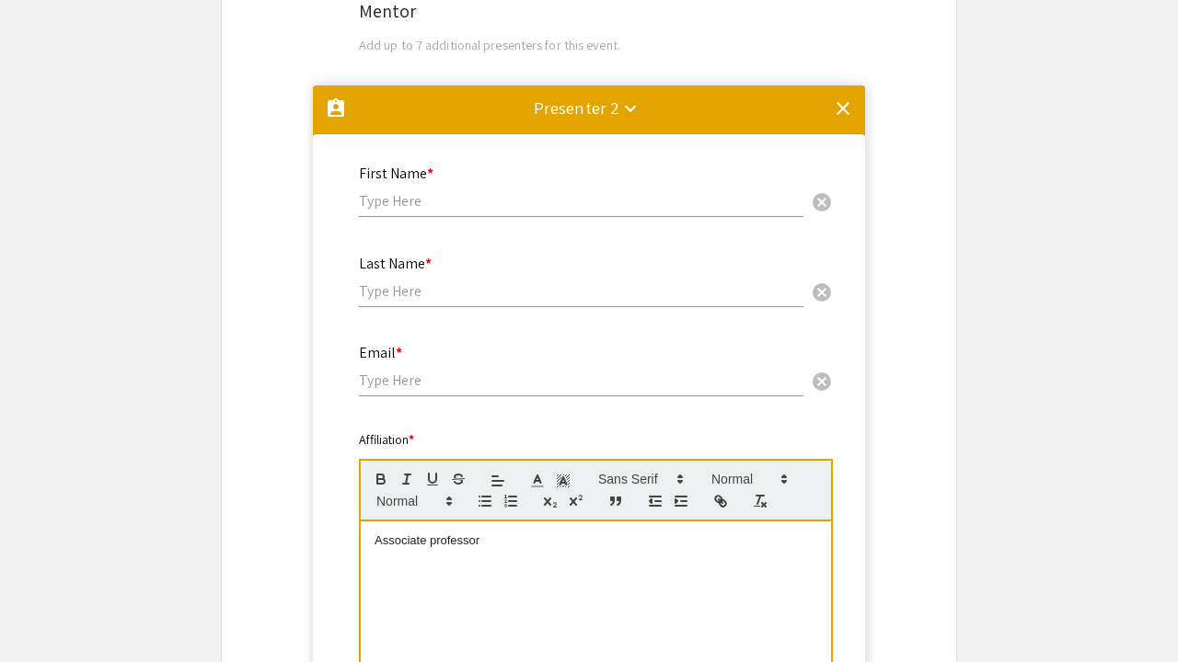
scroll to position [1419, 0]
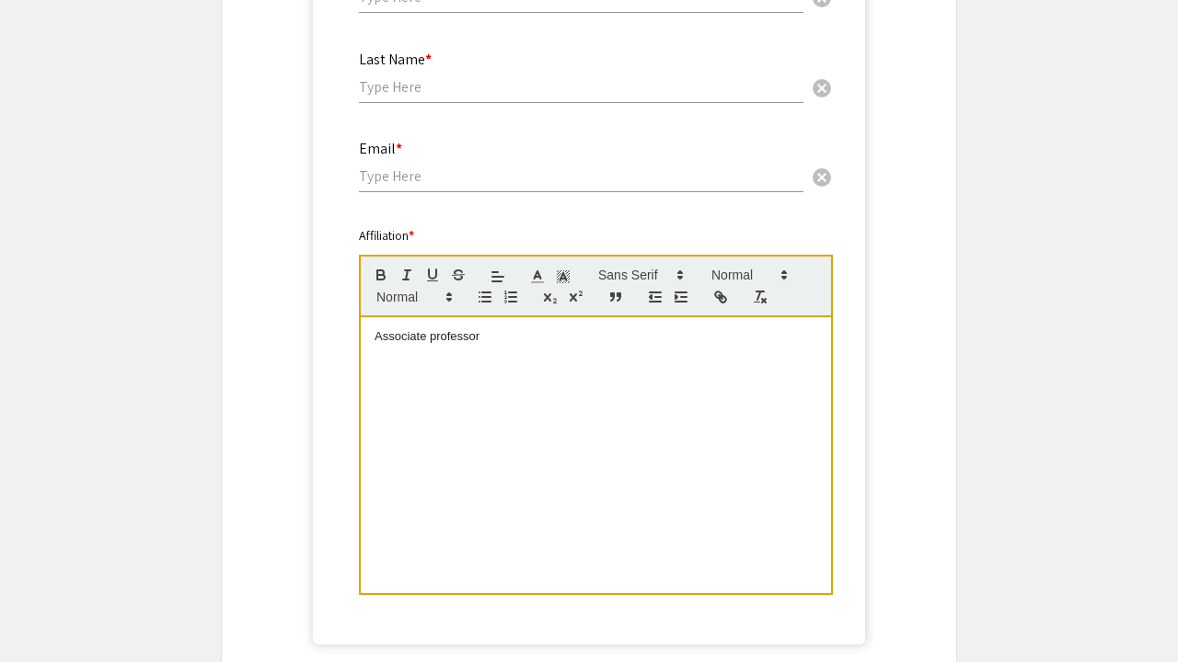
click at [515, 341] on p "Associate professor" at bounding box center [595, 336] width 443 height 17
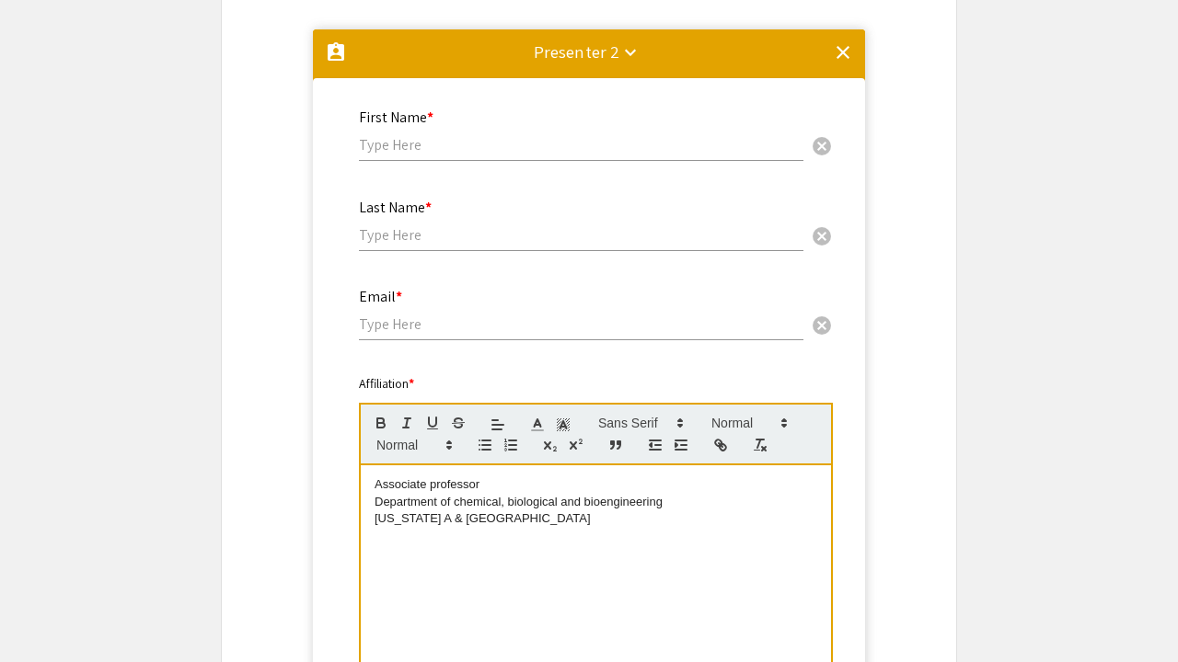
scroll to position [1268, 0]
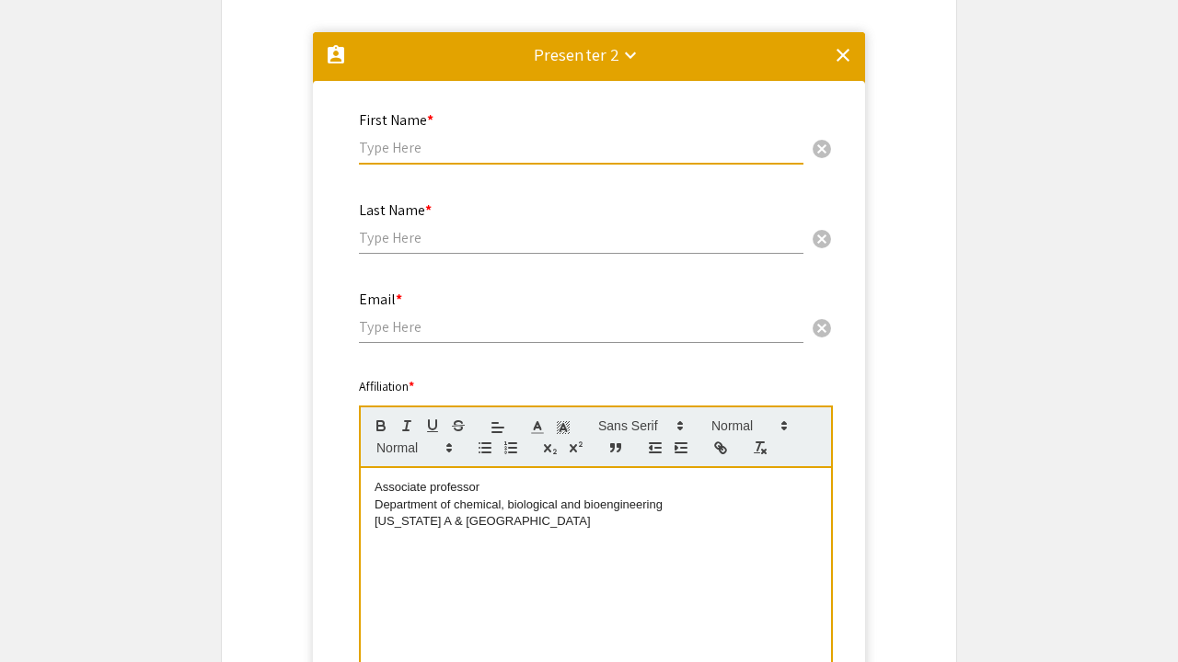
click at [461, 155] on input "text" at bounding box center [581, 147] width 444 height 19
type input "[PERSON_NAME]"
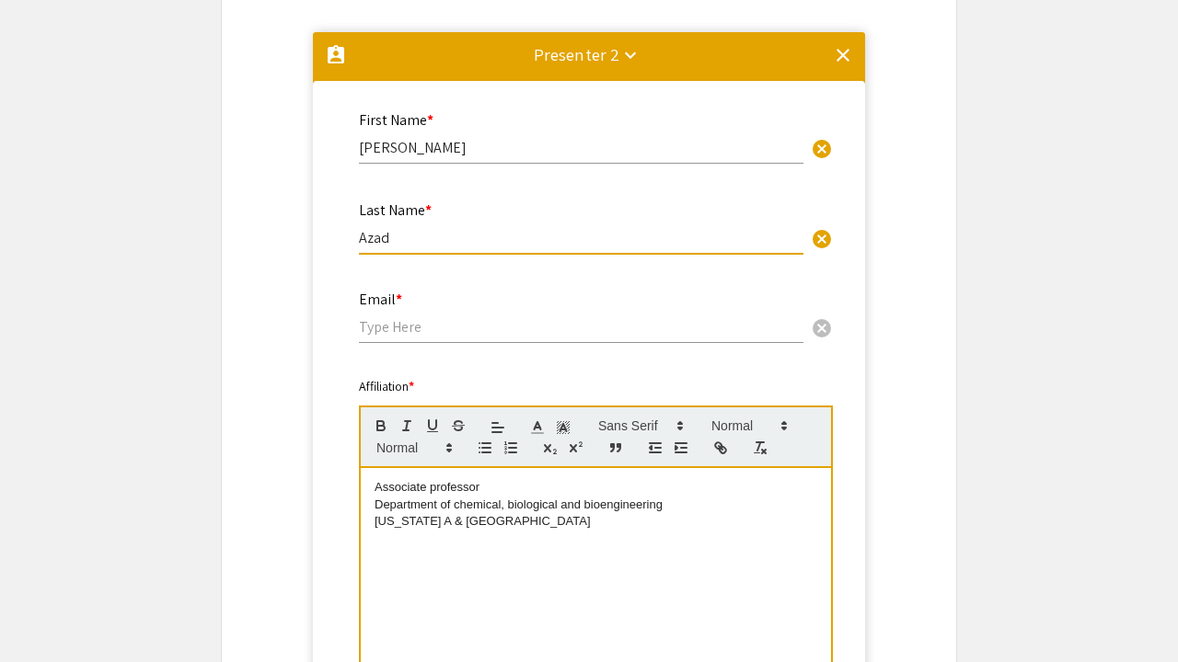
type input "Azad"
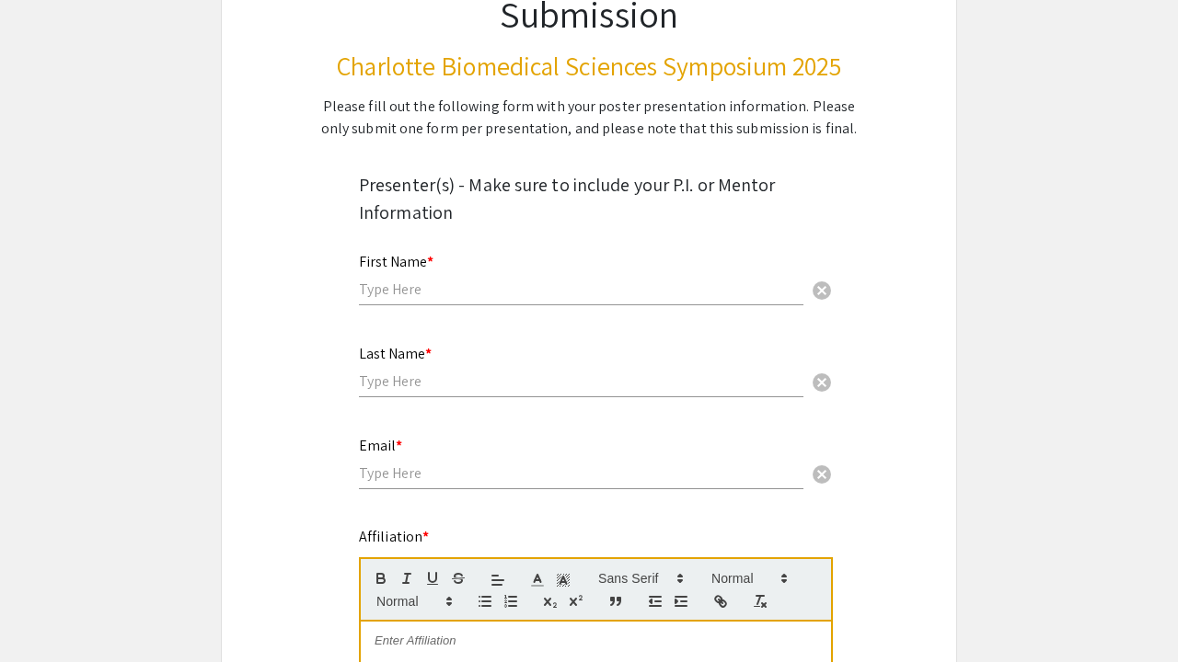
scroll to position [250, 0]
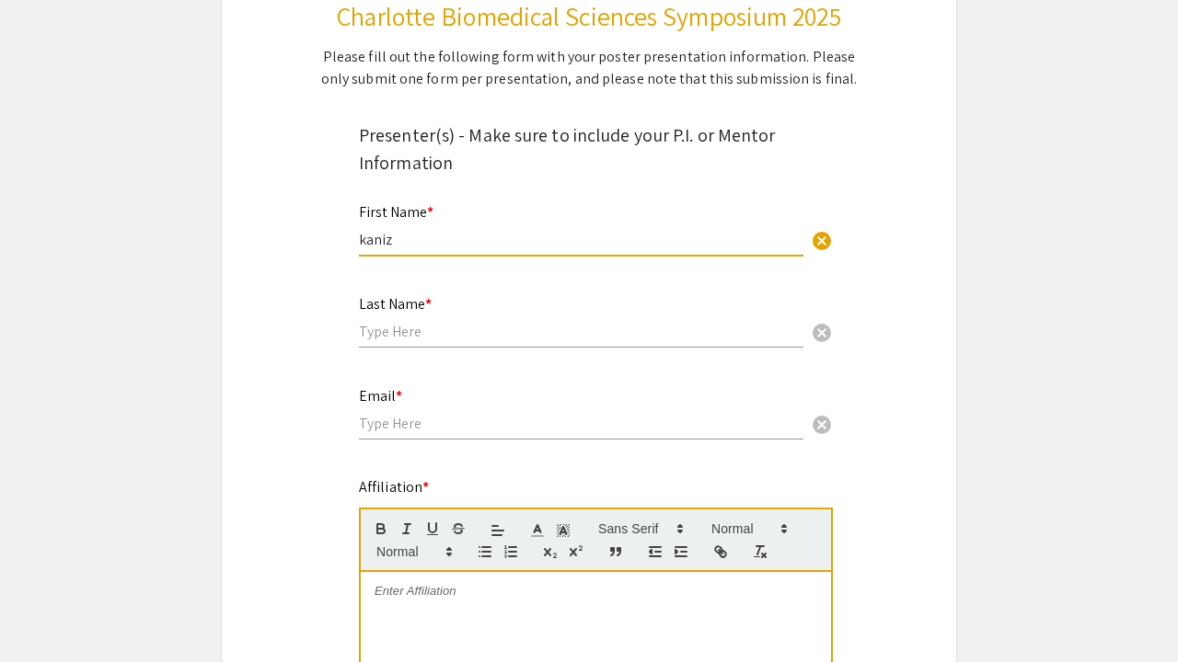
type input "kaniz"
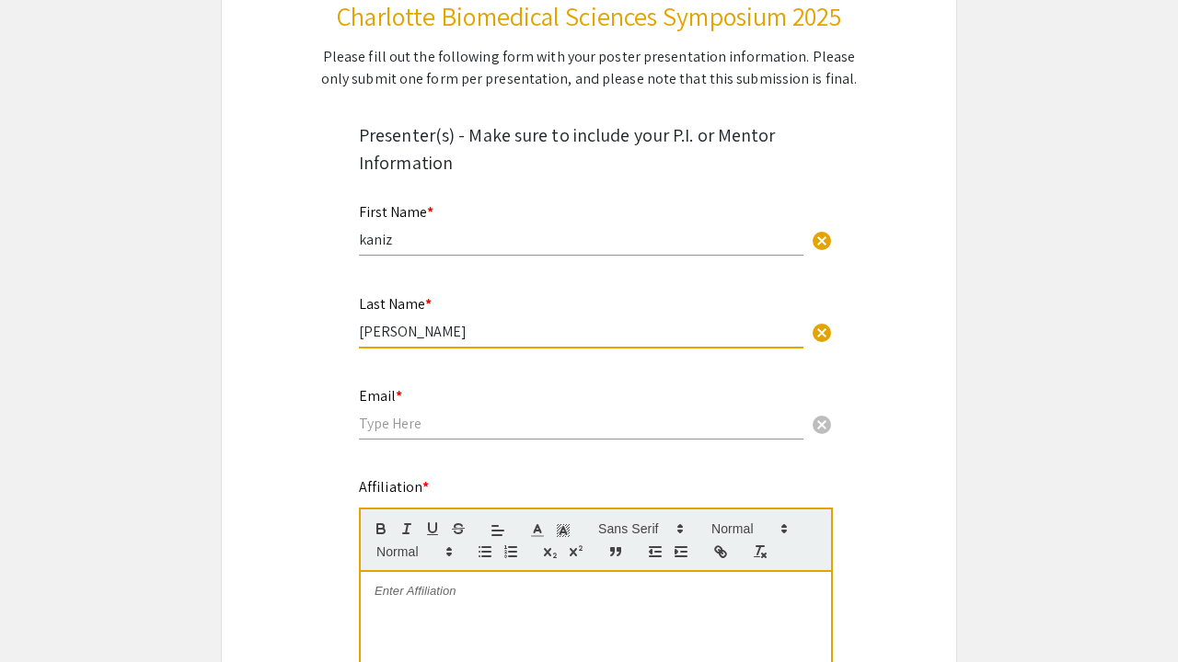
type input "[PERSON_NAME]"
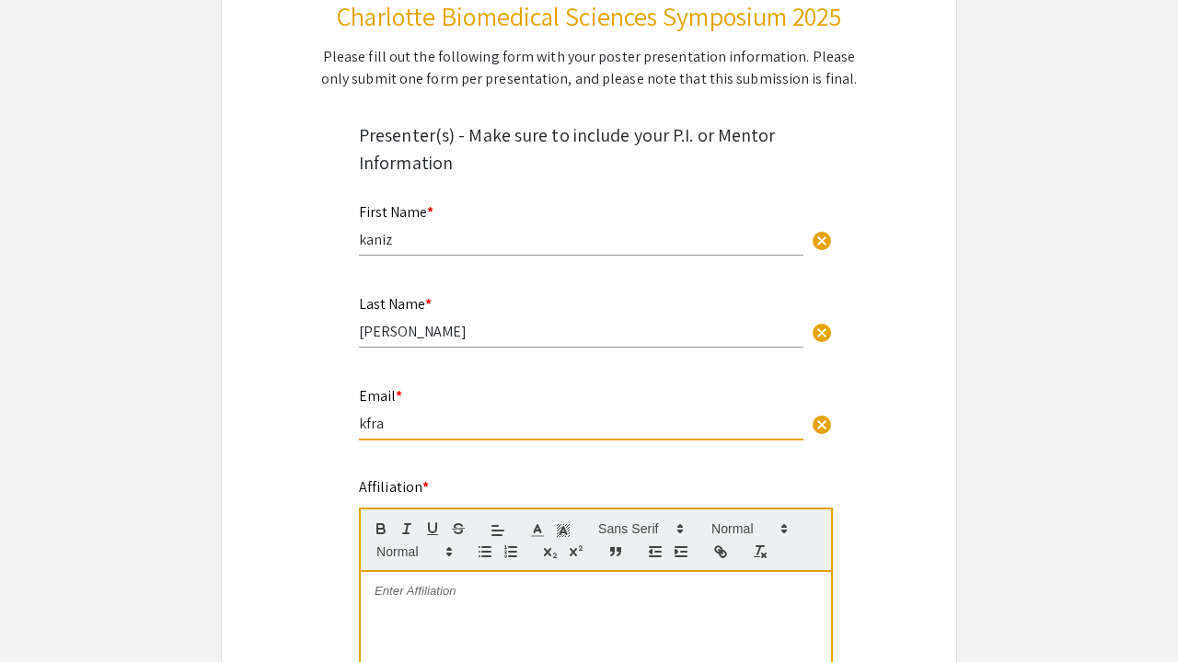
type input "kfrah"
type input "[EMAIL_ADDRESS][DOMAIN_NAME]"
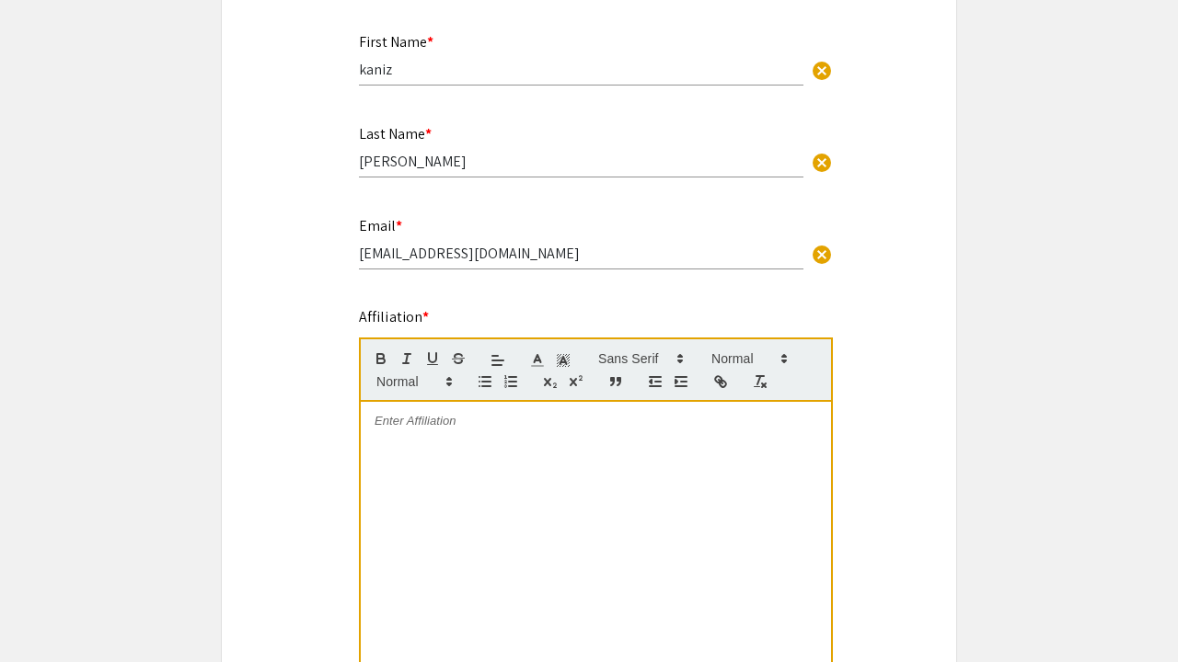
scroll to position [423, 0]
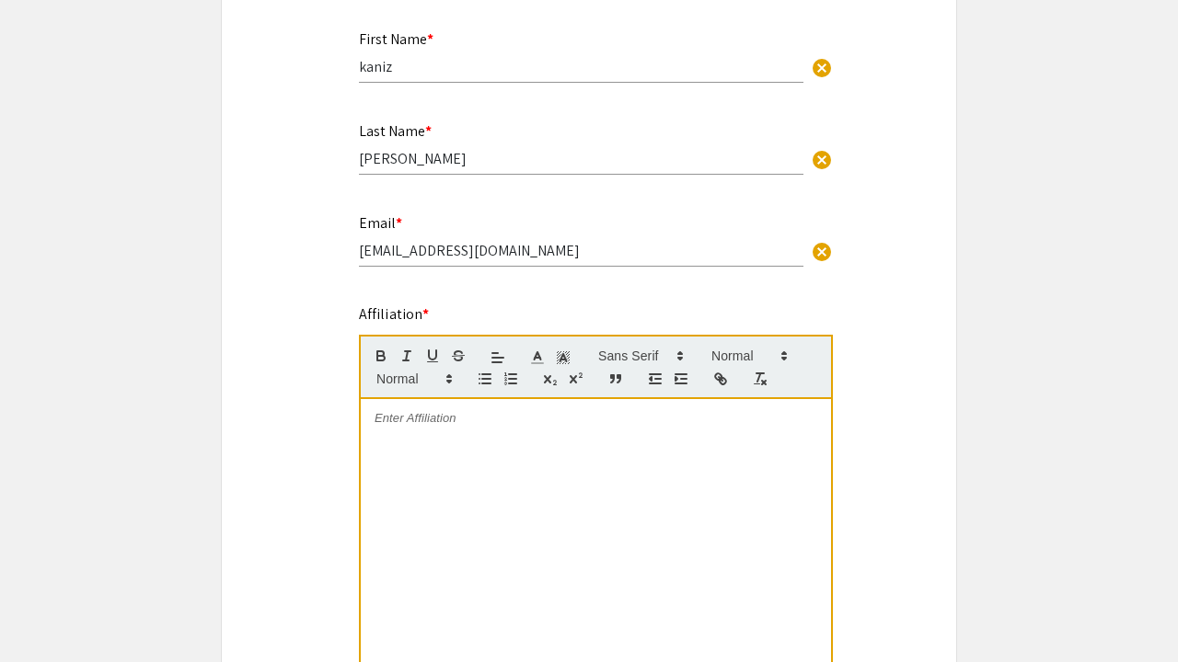
click at [455, 459] on div at bounding box center [596, 537] width 470 height 276
click at [611, 436] on p "Graduate student and research assistant" at bounding box center [595, 435] width 443 height 17
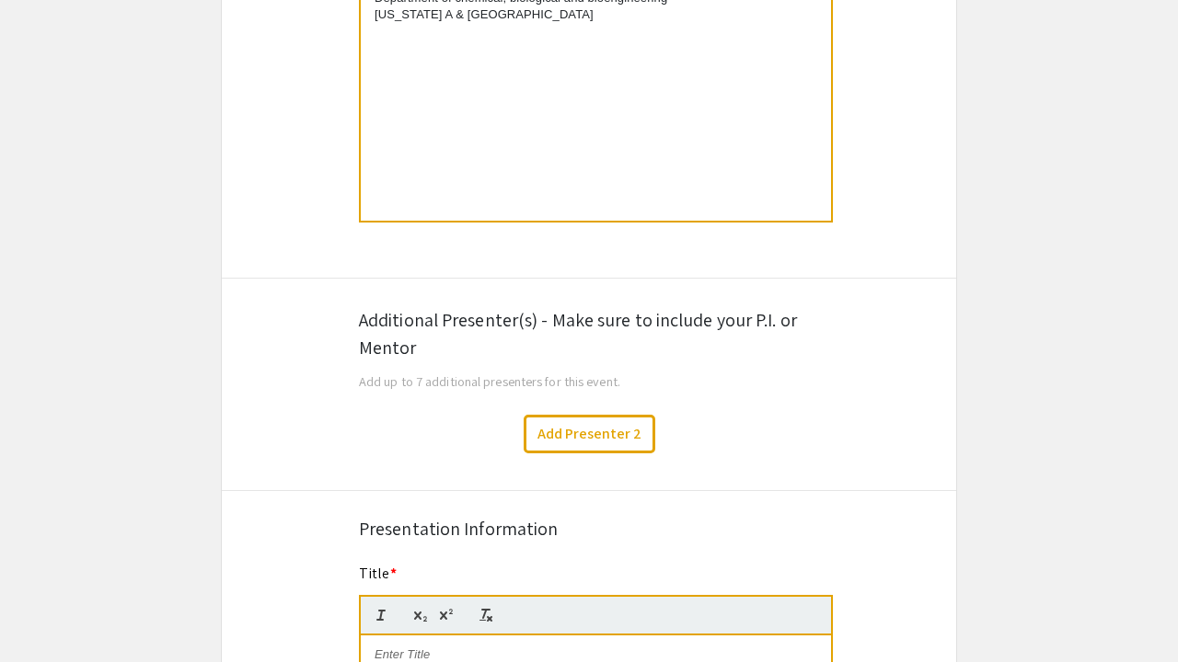
scroll to position [891, 0]
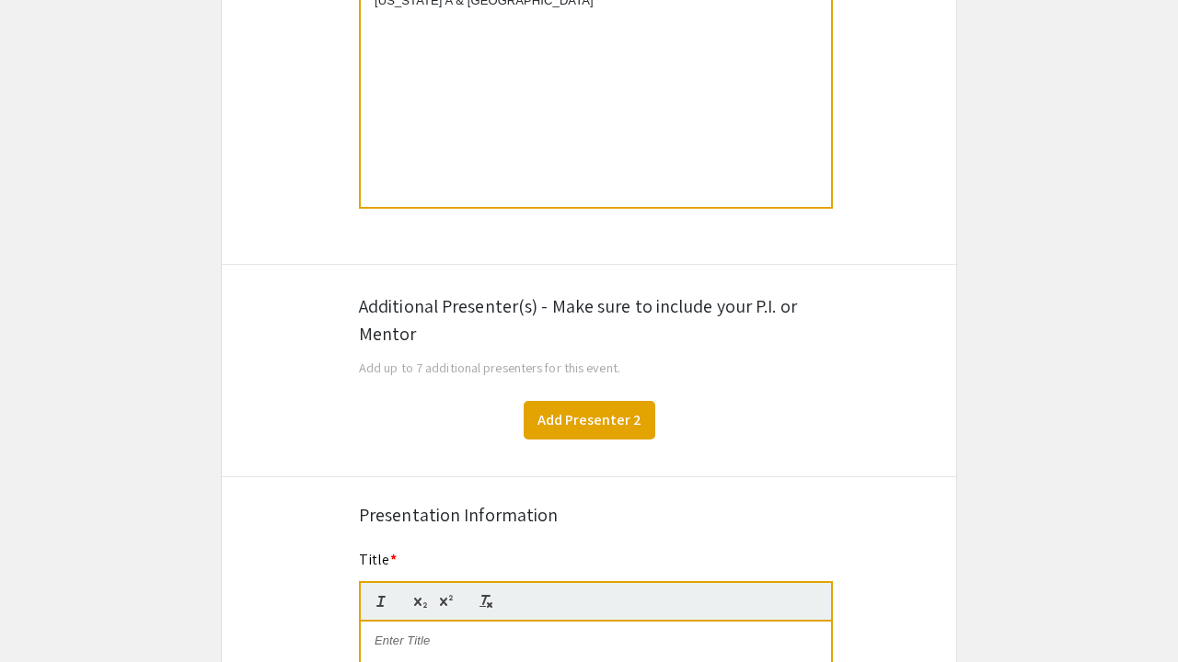
click at [603, 426] on button "Add Presenter 2" at bounding box center [589, 420] width 132 height 39
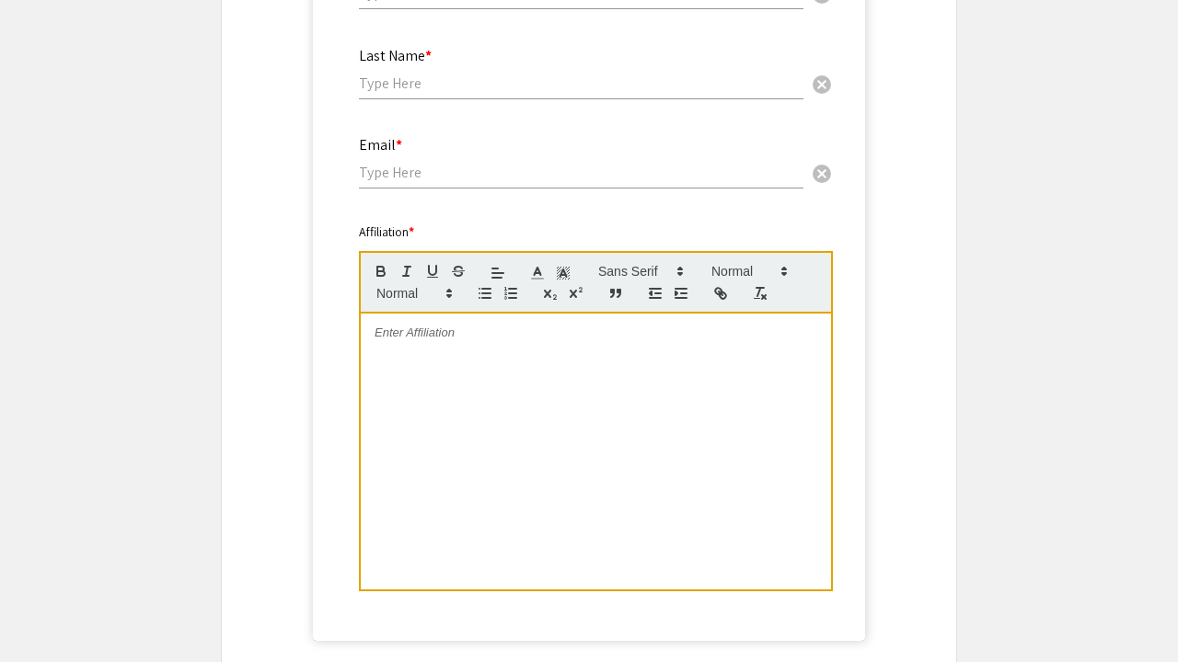
scroll to position [1249, 0]
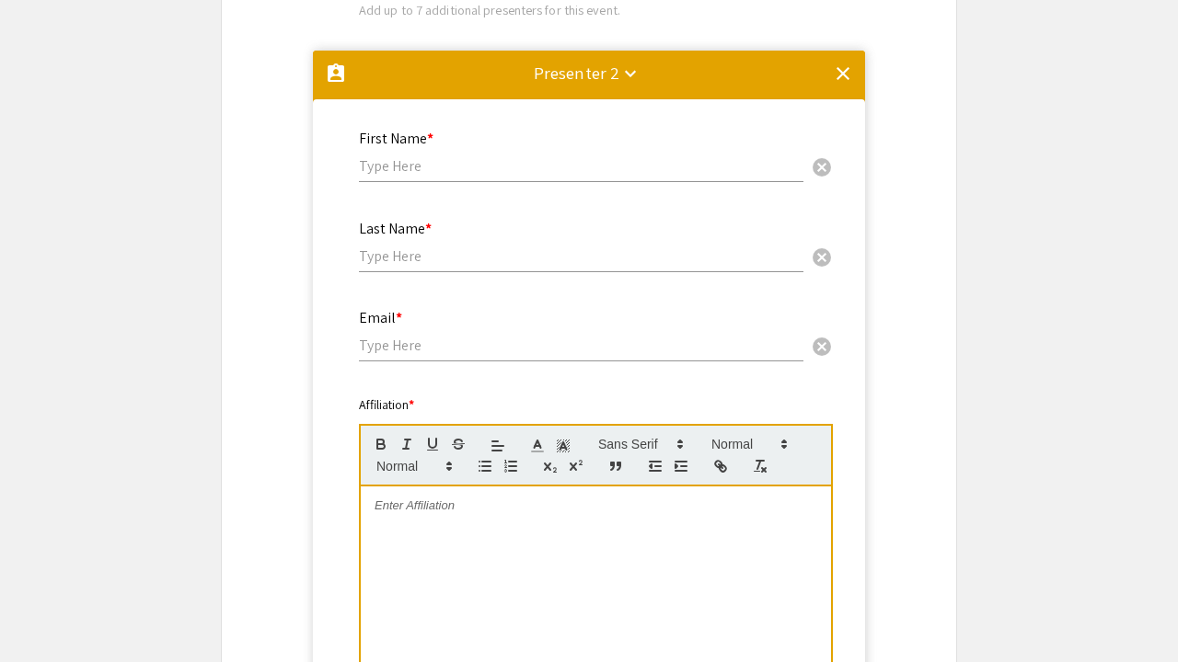
click at [472, 146] on div "First Name * cancel" at bounding box center [581, 147] width 444 height 70
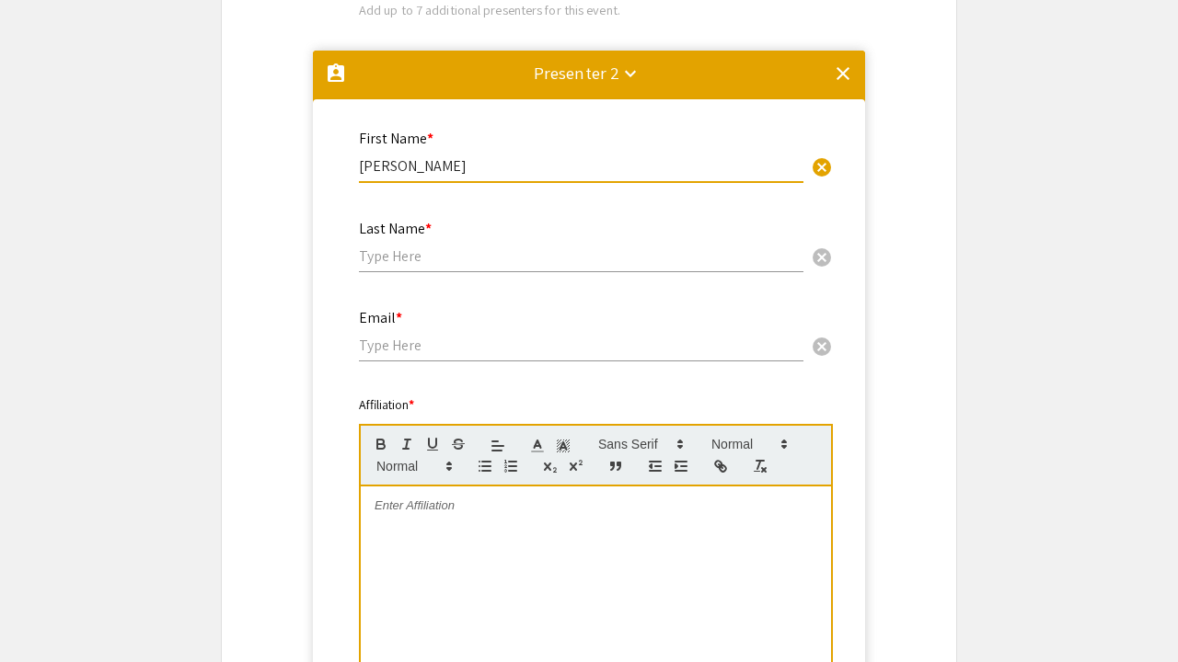
type input "[PERSON_NAME]"
click at [435, 247] on div "Last Name * cancel" at bounding box center [581, 237] width 444 height 70
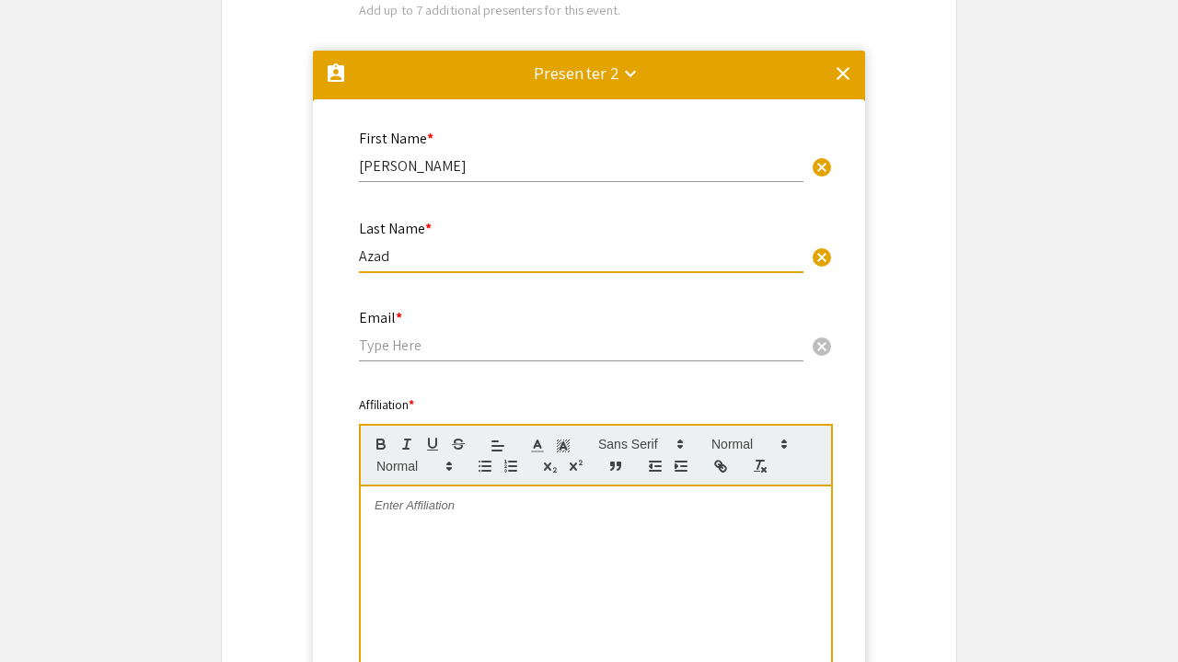
type input "Azad"
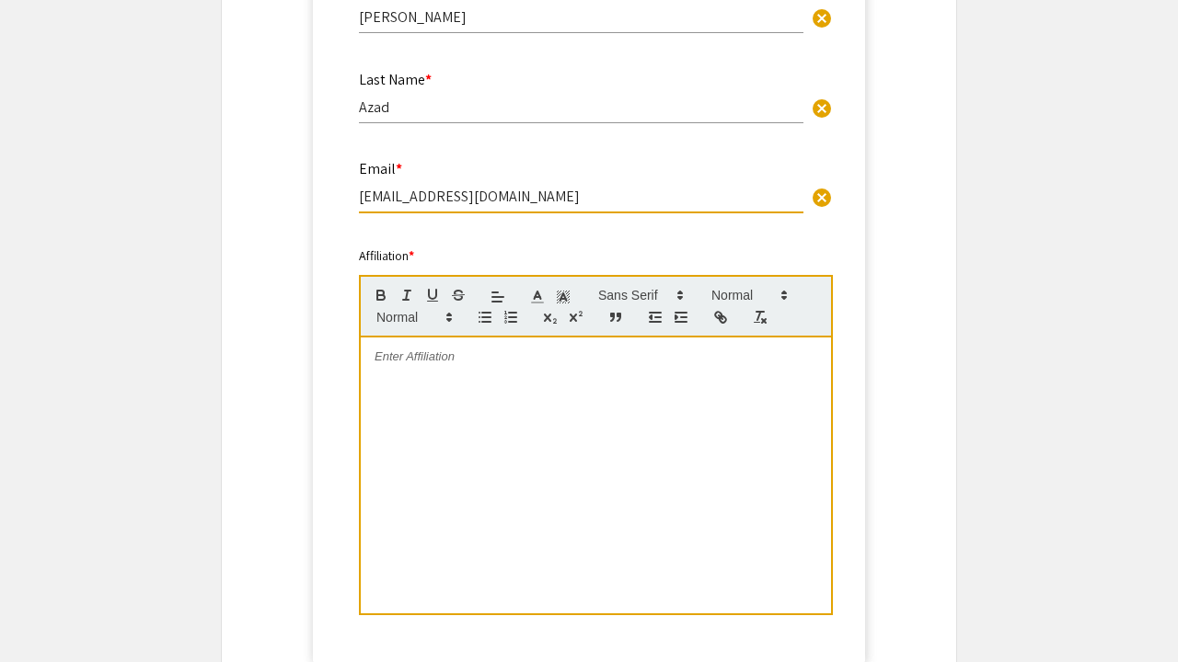
scroll to position [1399, 0]
type input "[EMAIL_ADDRESS][DOMAIN_NAME]"
click at [466, 378] on div at bounding box center [596, 475] width 470 height 276
click at [370, 363] on div "Associate Professor" at bounding box center [596, 475] width 470 height 276
click at [501, 379] on p "Associate Professor" at bounding box center [595, 373] width 443 height 17
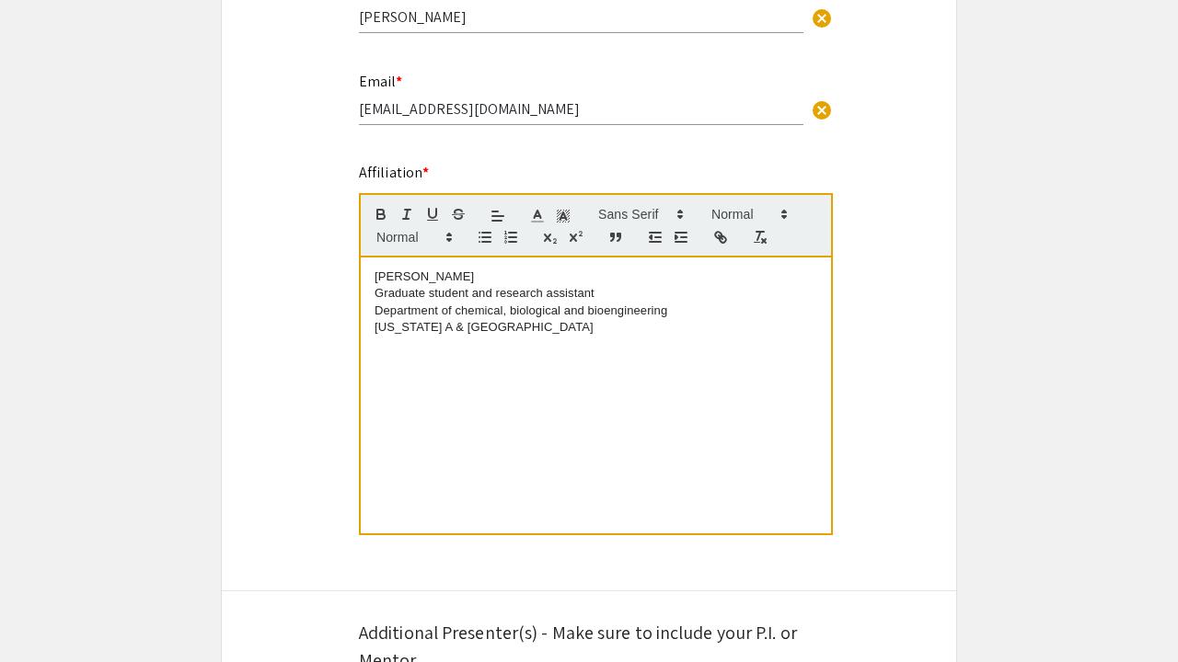
scroll to position [568, 0]
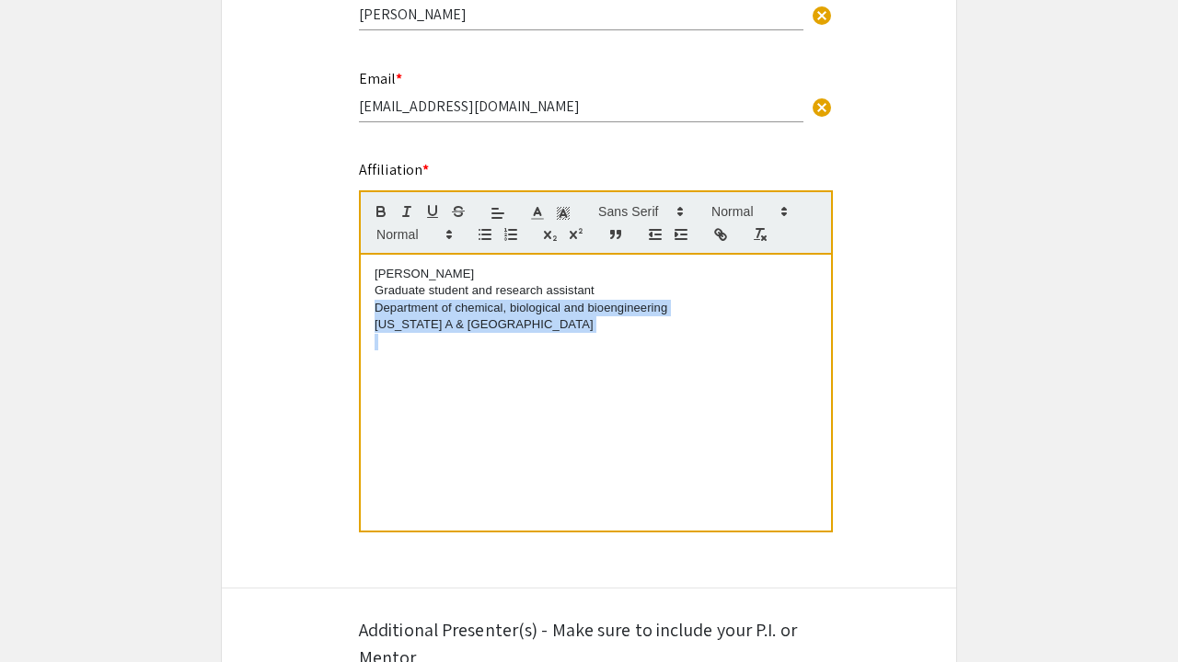
drag, startPoint x: 581, startPoint y: 336, endPoint x: 375, endPoint y: 304, distance: 207.7
click at [375, 304] on div "Kaniz fatema rahman Graduate student and research assistant Department of chemi…" at bounding box center [596, 393] width 470 height 276
copy div "Department of chemical, biological and bioengineering North Carolina A & T stat…"
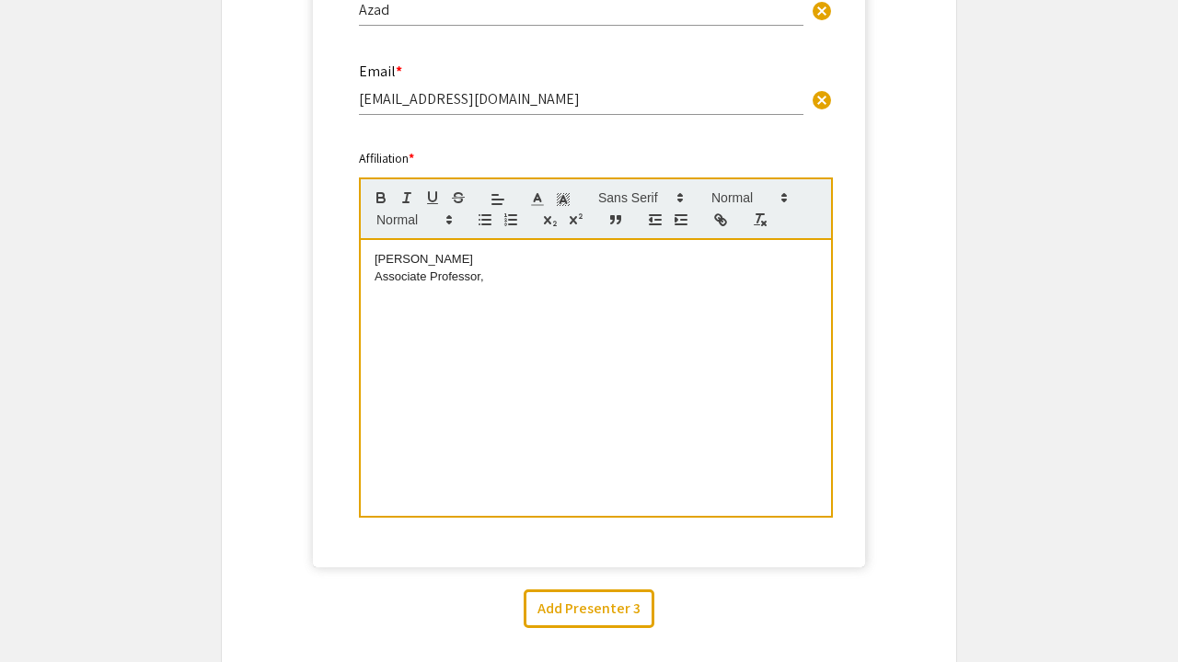
scroll to position [1513, 0]
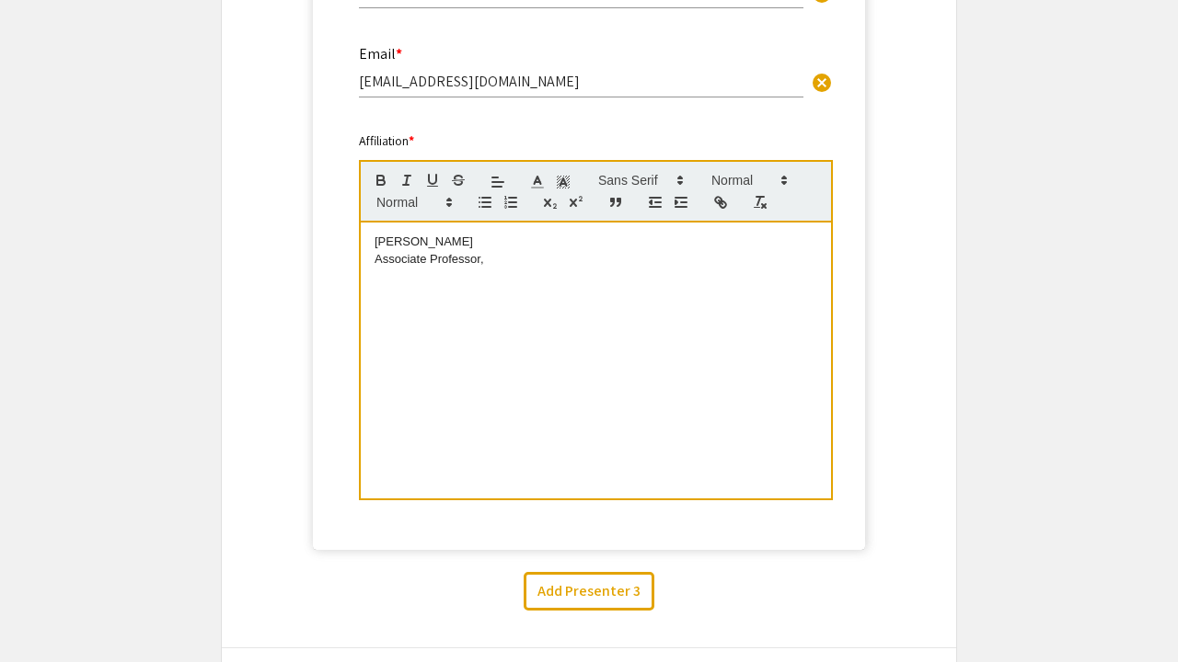
click at [524, 259] on p "Associate Professor," at bounding box center [595, 259] width 443 height 17
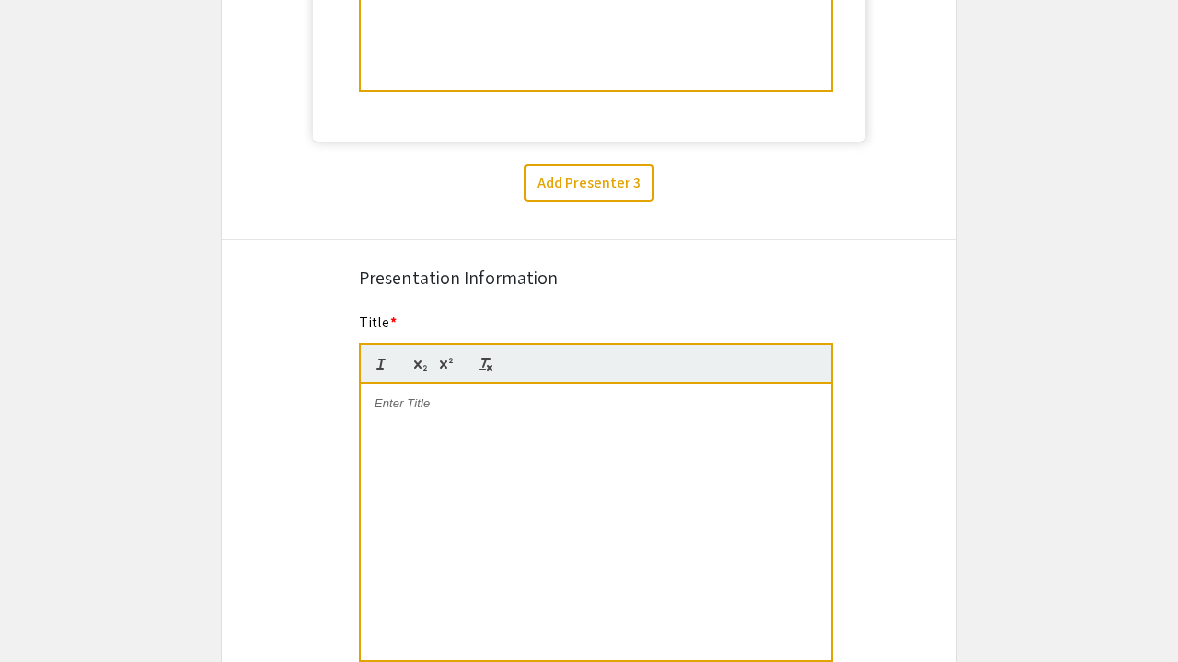
scroll to position [1993, 0]
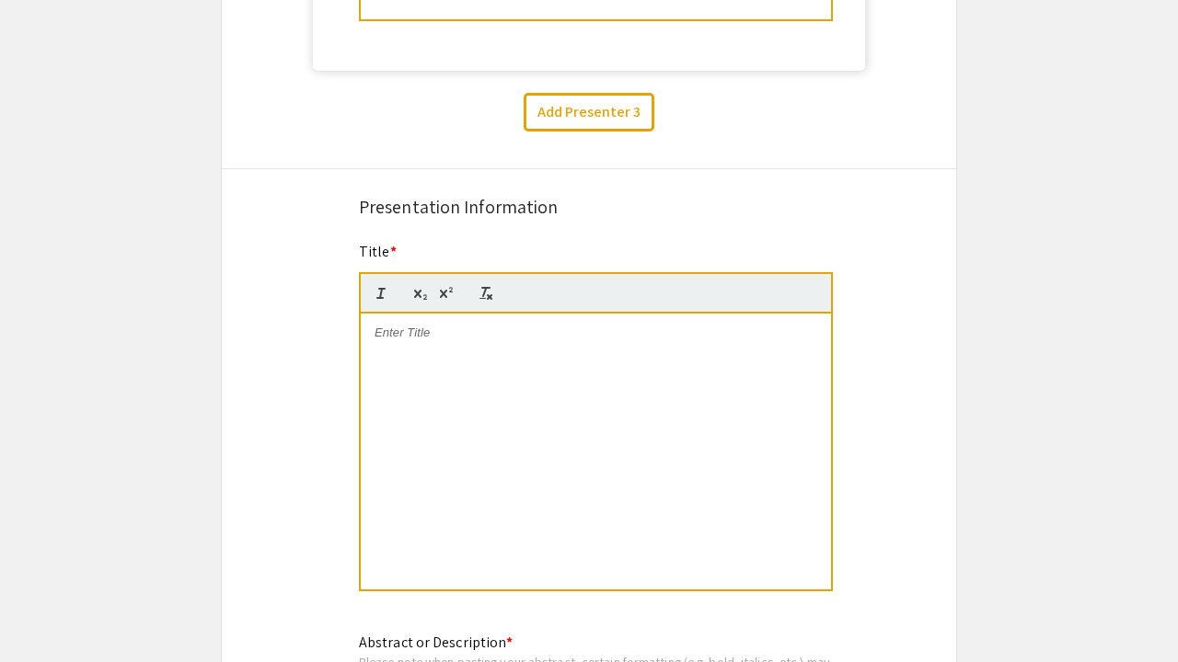
click at [565, 374] on div at bounding box center [596, 452] width 470 height 276
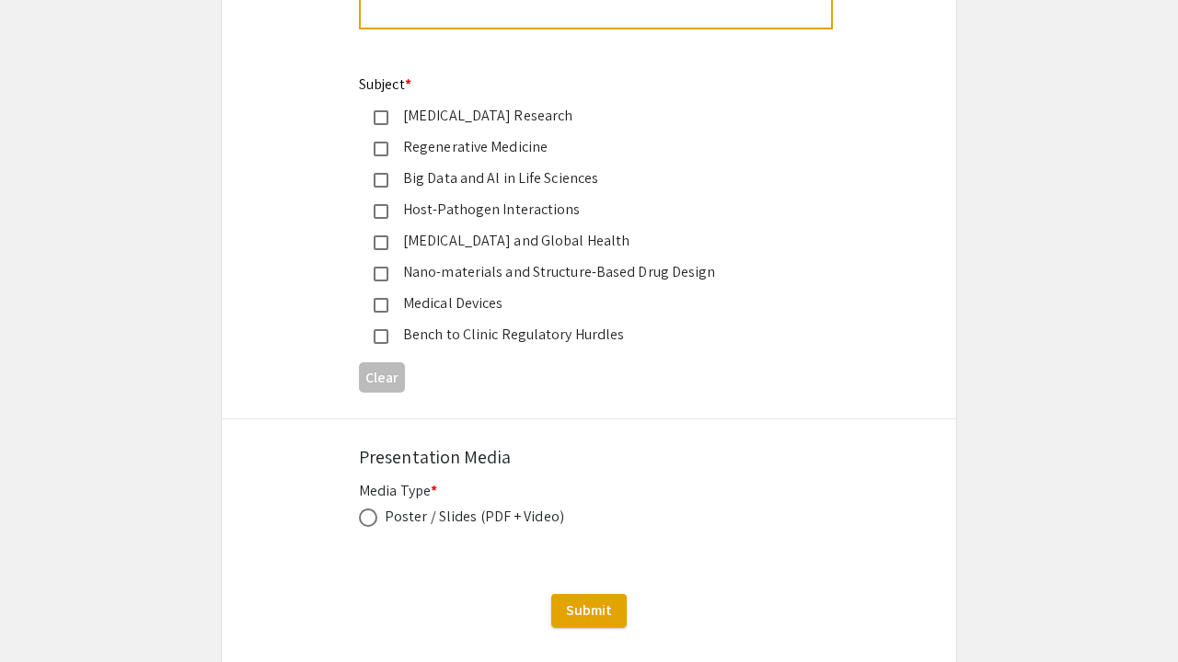
scroll to position [2999, 0]
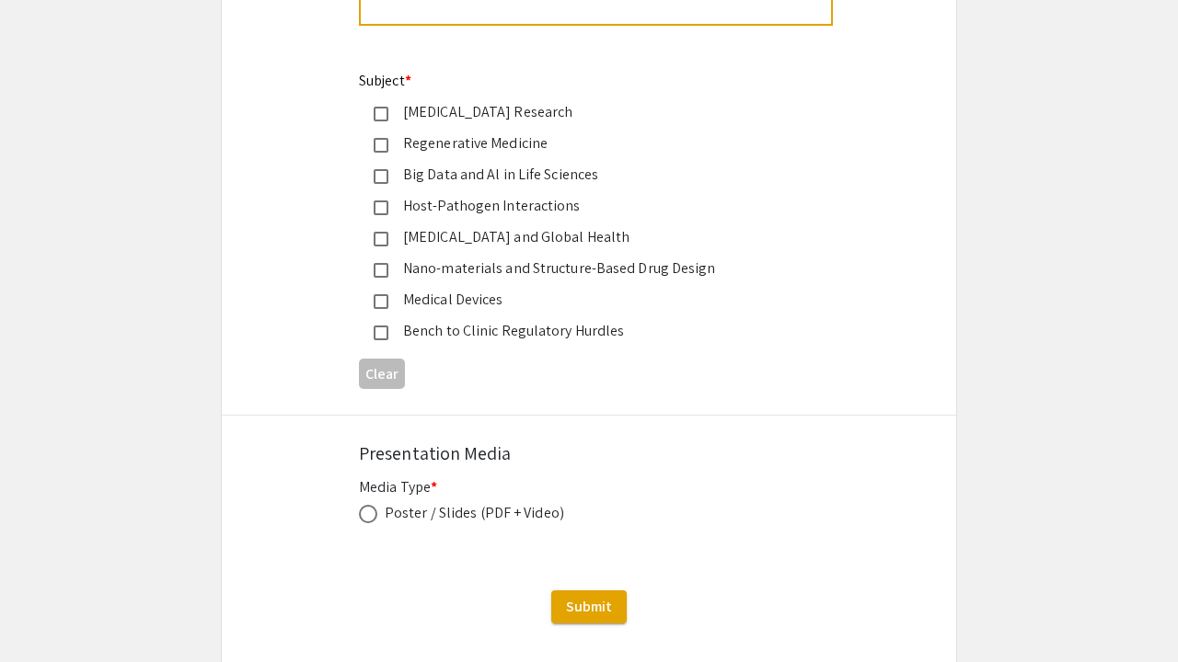
click at [384, 269] on mat-pseudo-checkbox at bounding box center [381, 270] width 15 height 15
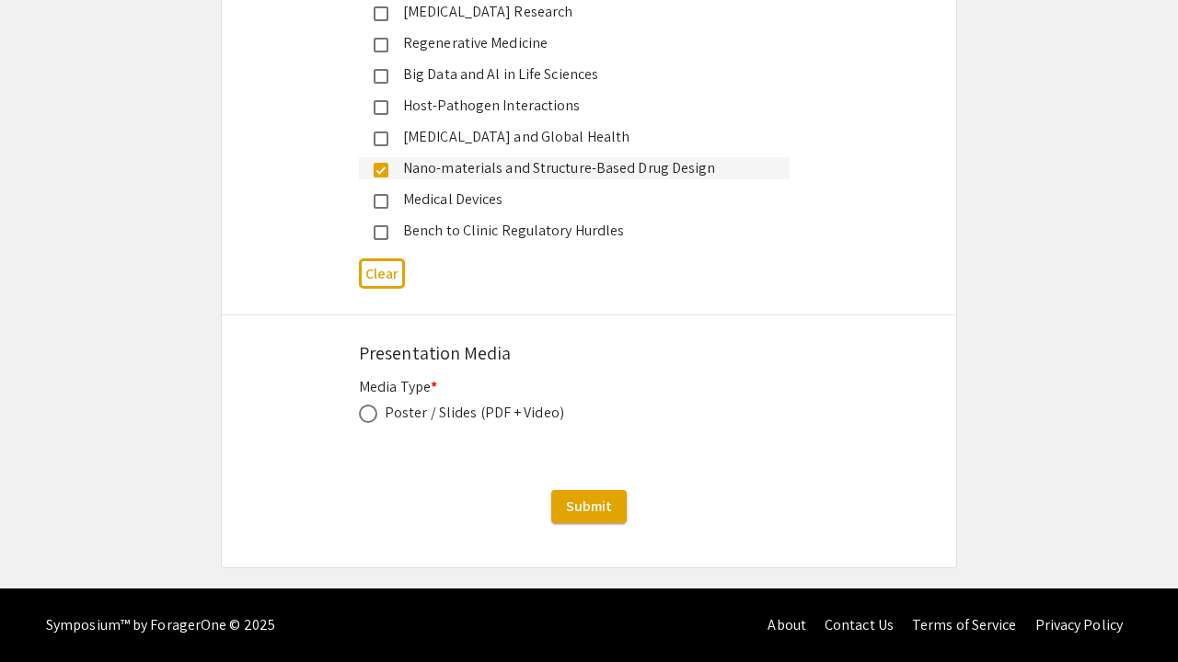
scroll to position [3104, 0]
click at [371, 413] on span at bounding box center [368, 414] width 18 height 18
click at [371, 413] on input "radio" at bounding box center [368, 414] width 18 height 18
radio input "true"
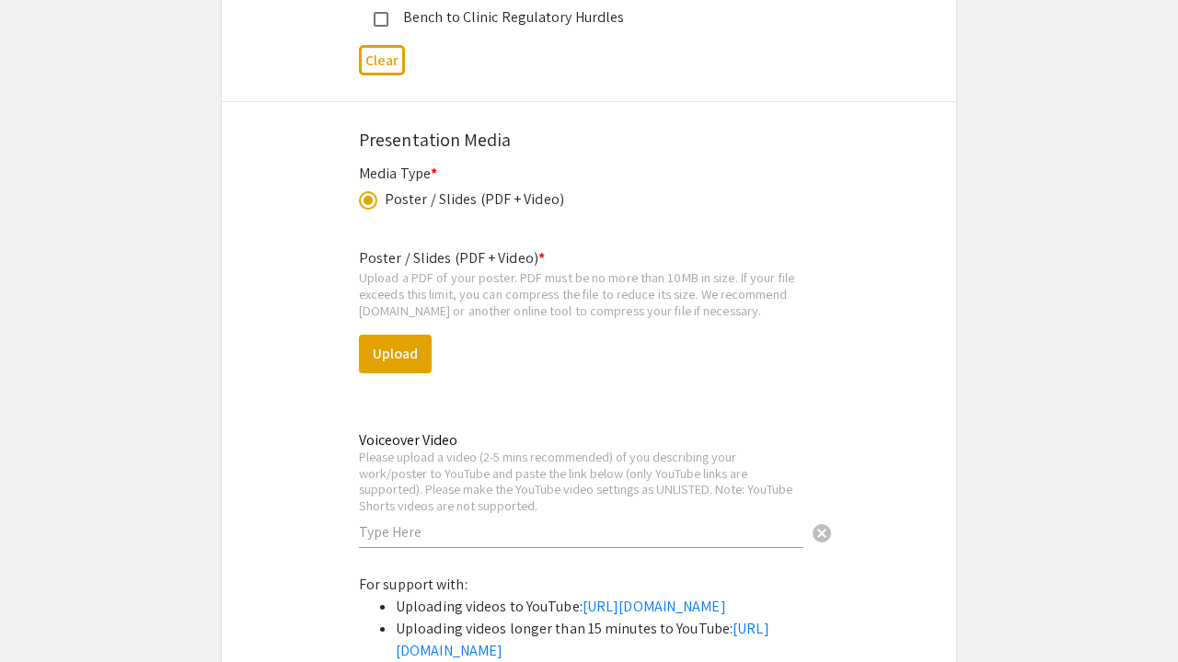
scroll to position [3316, 0]
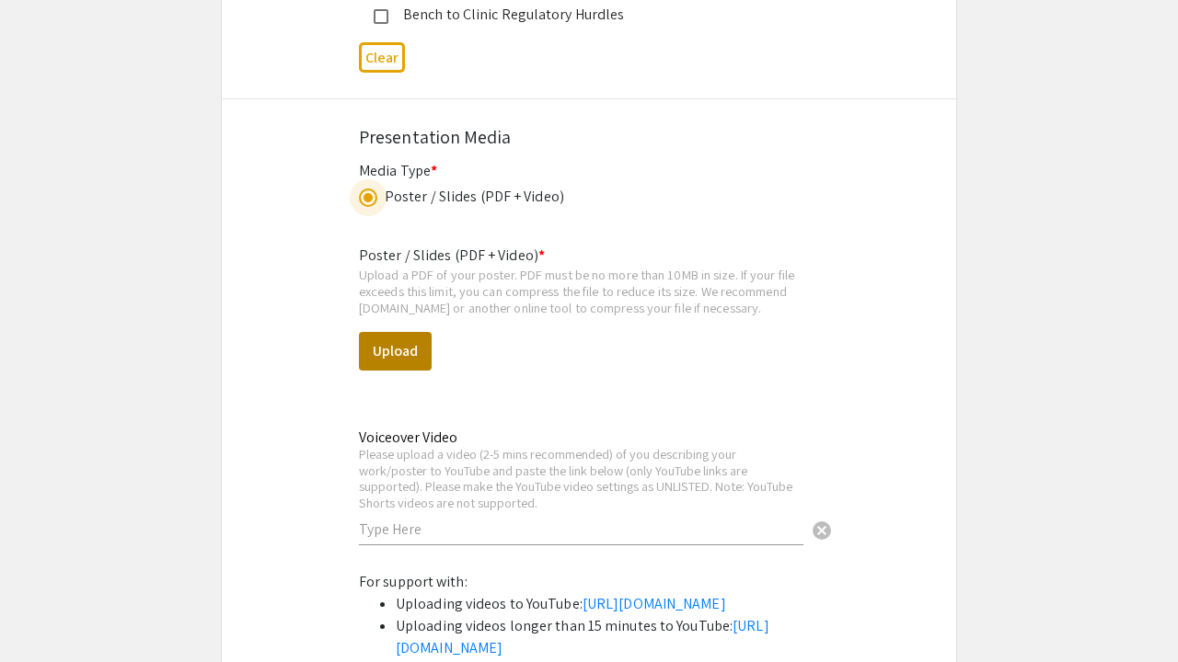
click at [384, 343] on button "Upload" at bounding box center [395, 351] width 73 height 39
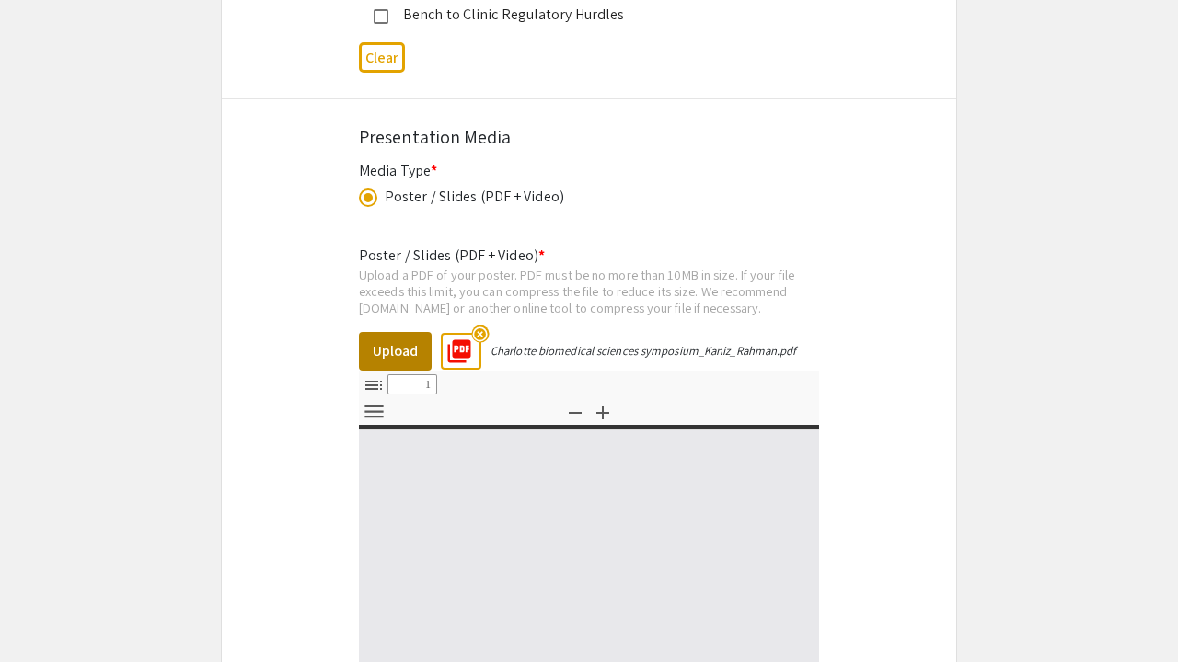
select select "custom"
type input "0"
select select "custom"
type input "1"
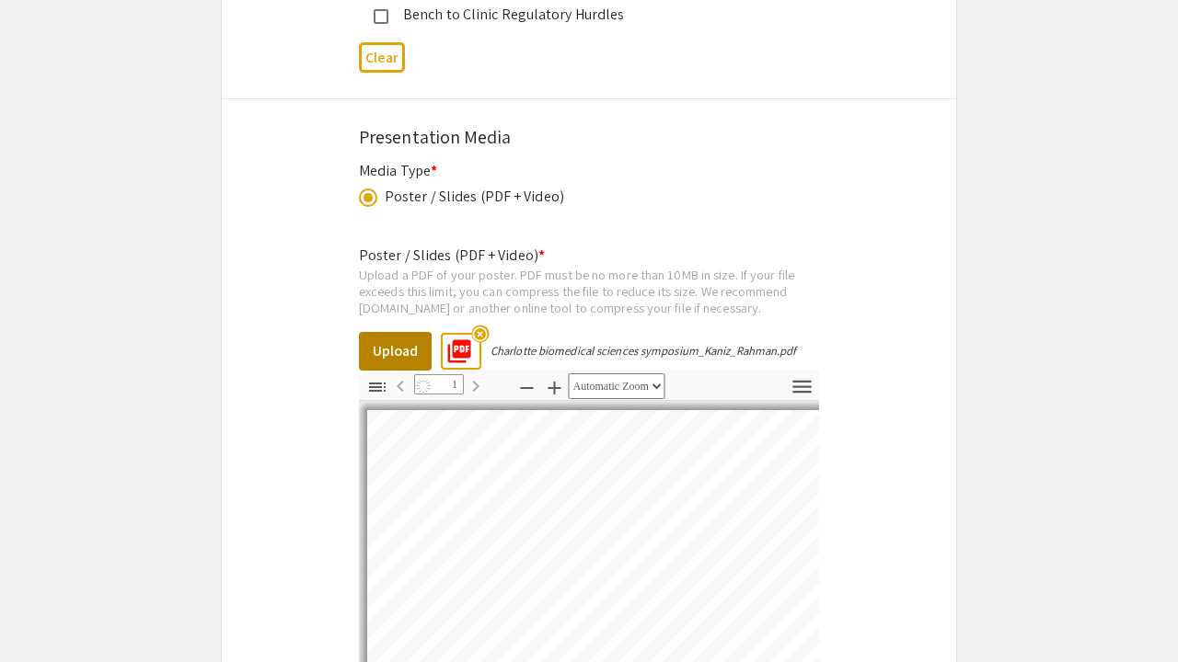
select select "auto"
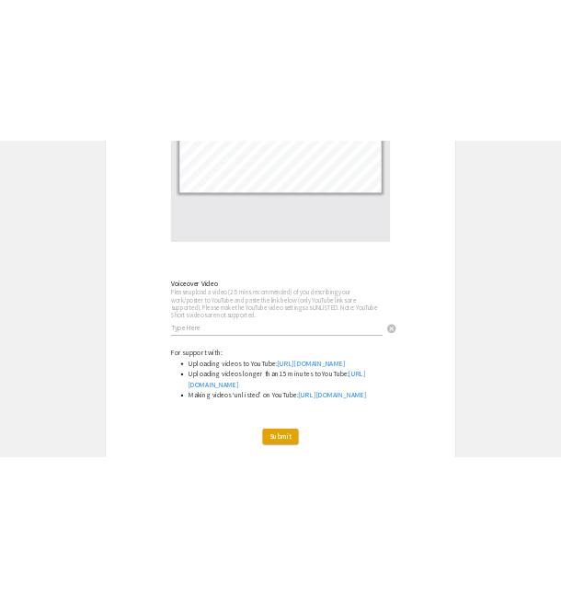
scroll to position [3945, 0]
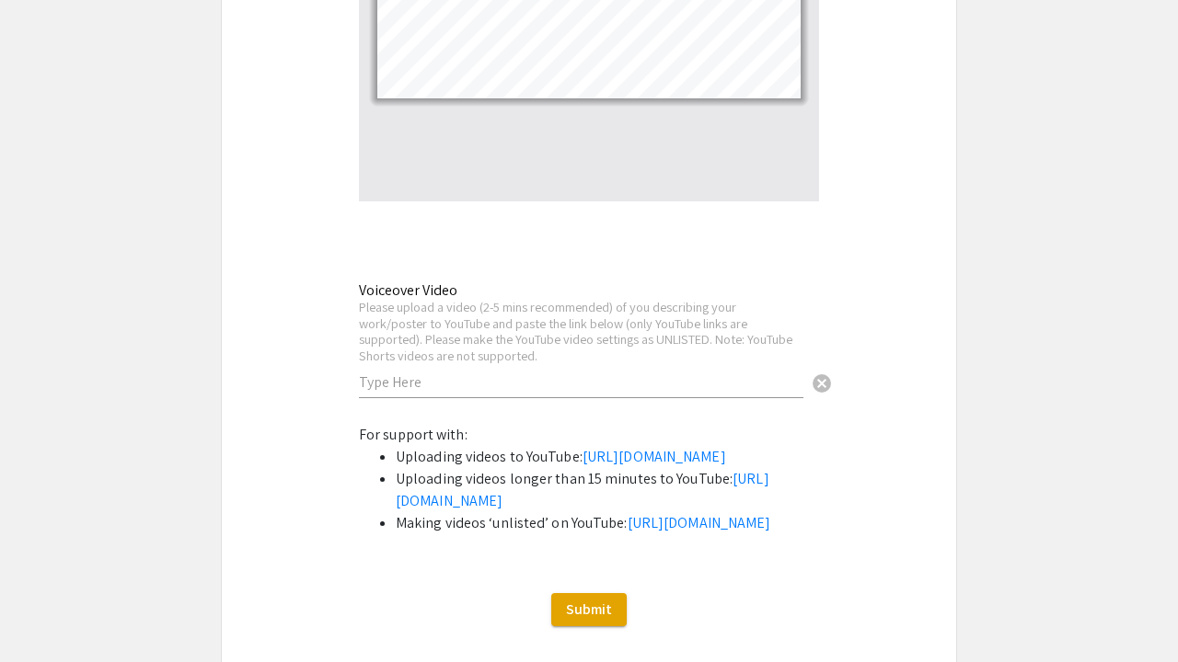
click at [402, 386] on input "text" at bounding box center [581, 382] width 444 height 19
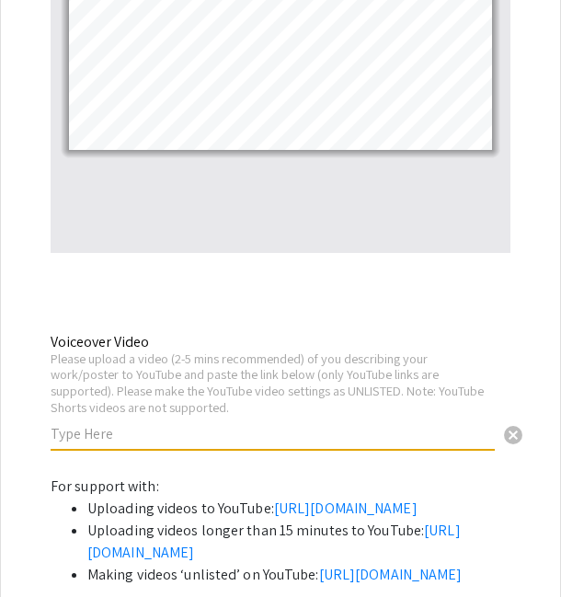
paste input "[URL][DOMAIN_NAME]"
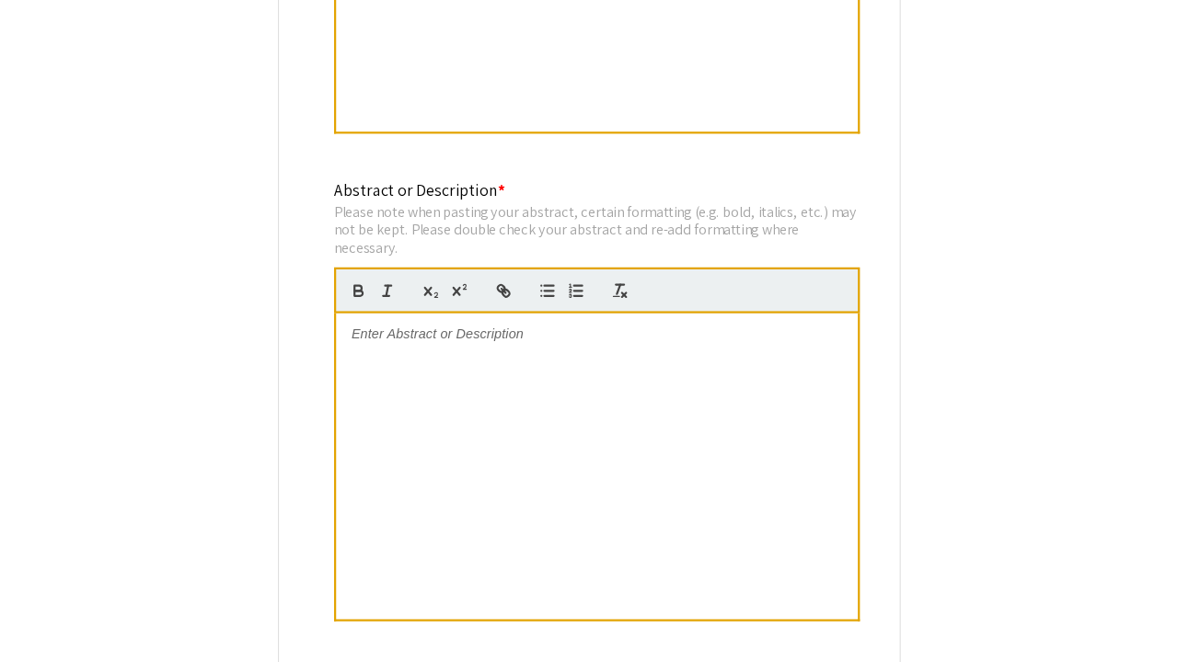
scroll to position [2515, 0]
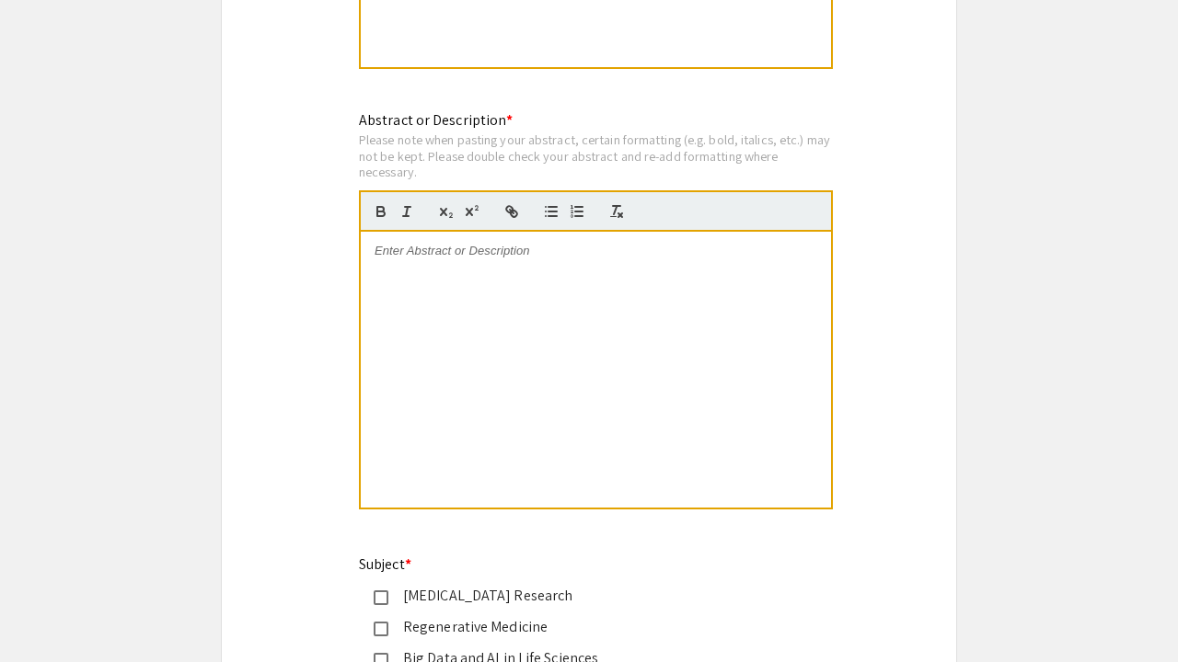
type input "[URL][DOMAIN_NAME]"
click at [496, 243] on div at bounding box center [596, 370] width 470 height 276
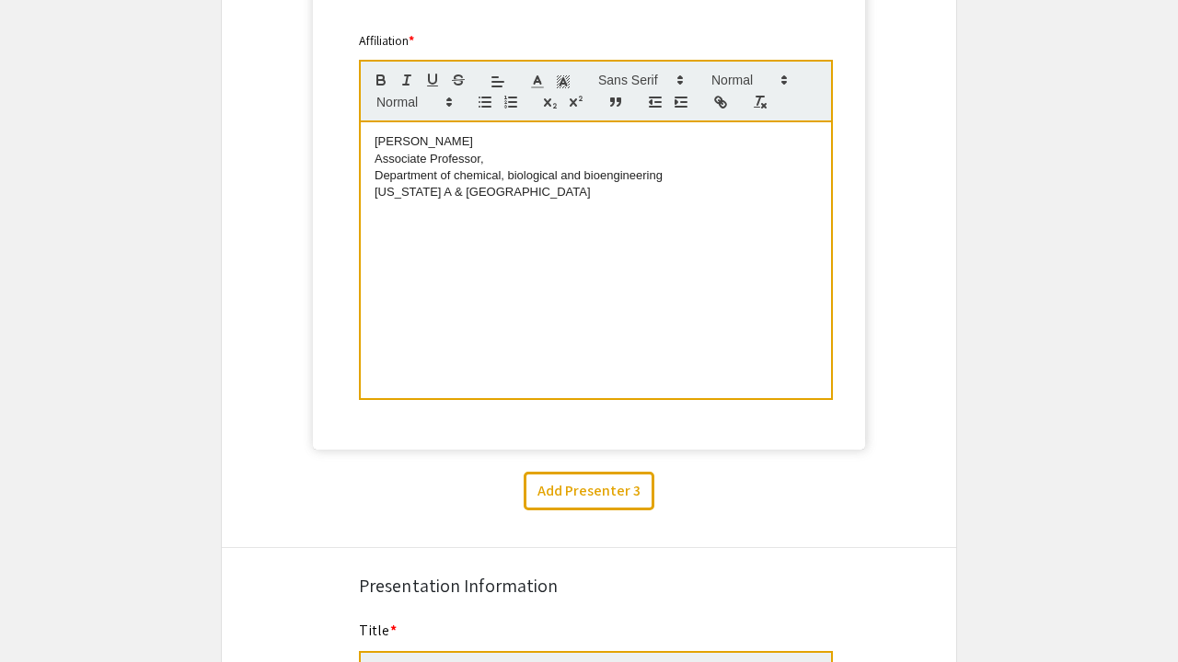
scroll to position [1927, 0]
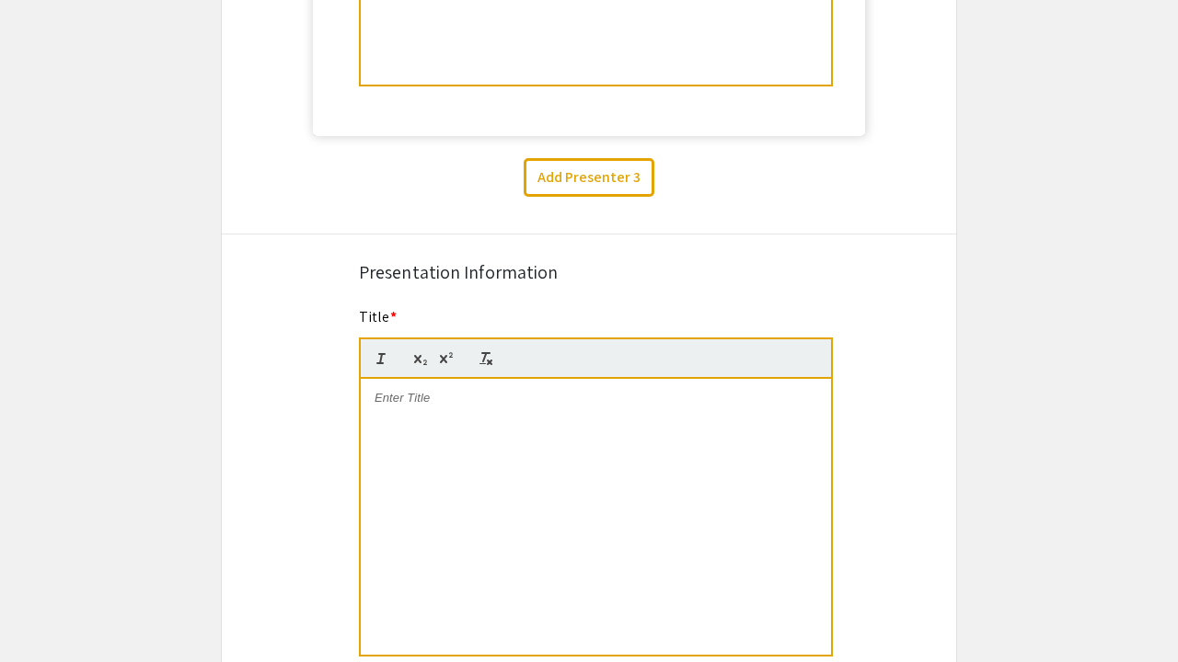
click at [454, 432] on div at bounding box center [596, 517] width 470 height 276
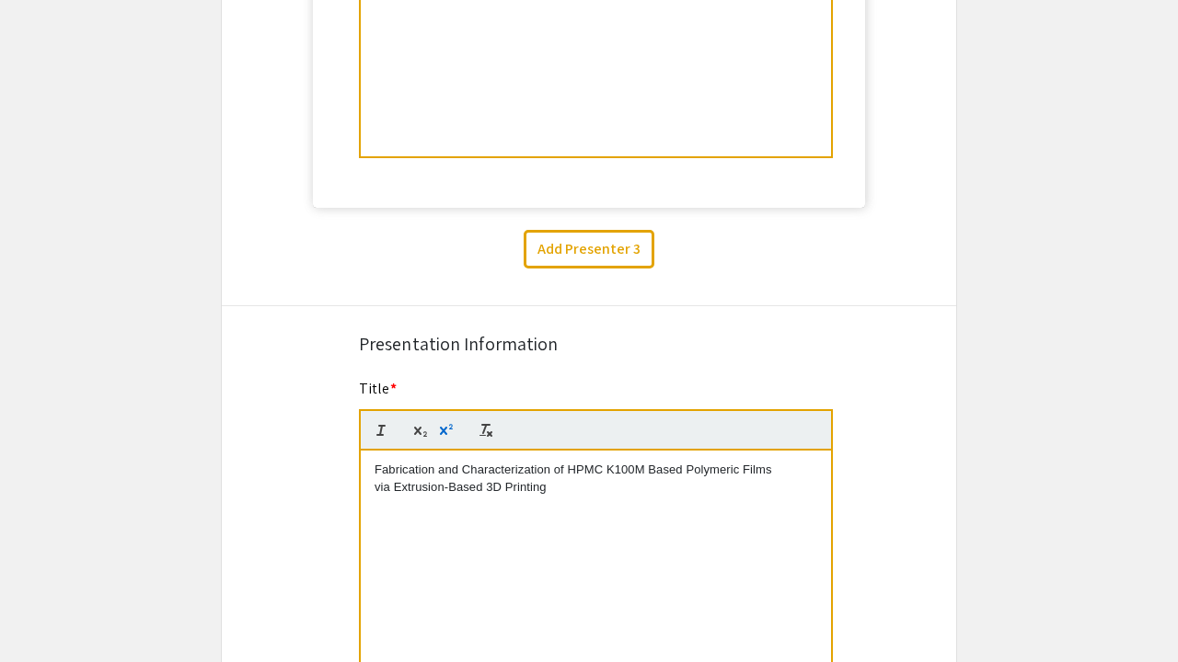
scroll to position [1857, 0]
click at [582, 252] on button "Add Presenter 3" at bounding box center [588, 247] width 131 height 39
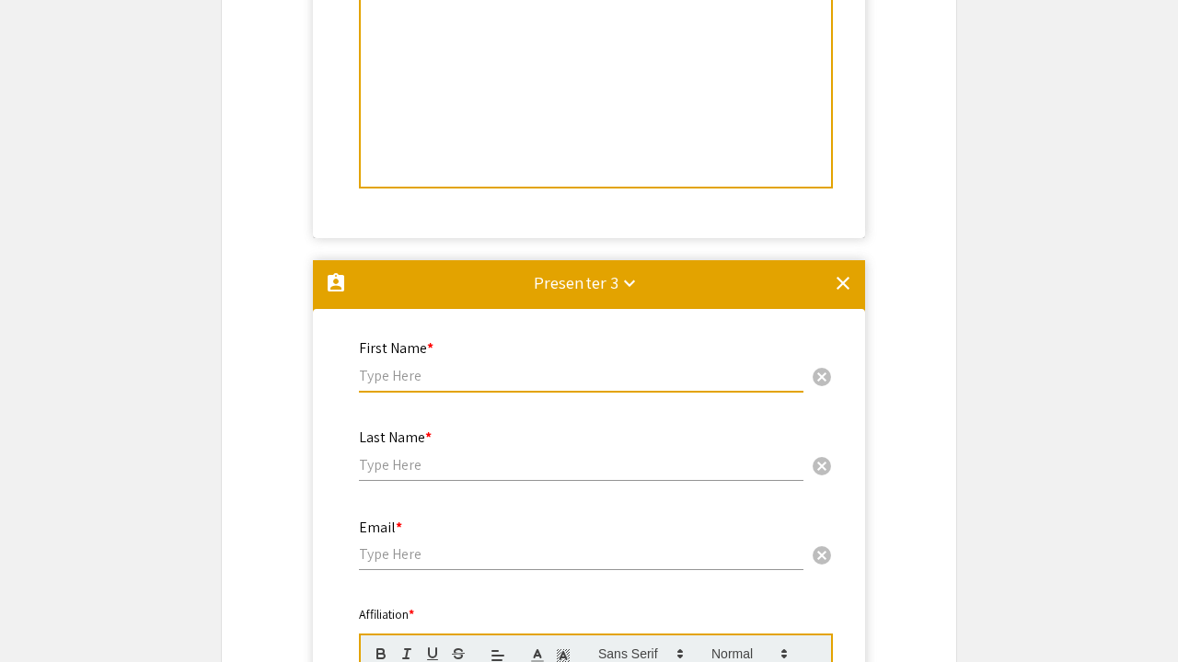
scroll to position [1827, 0]
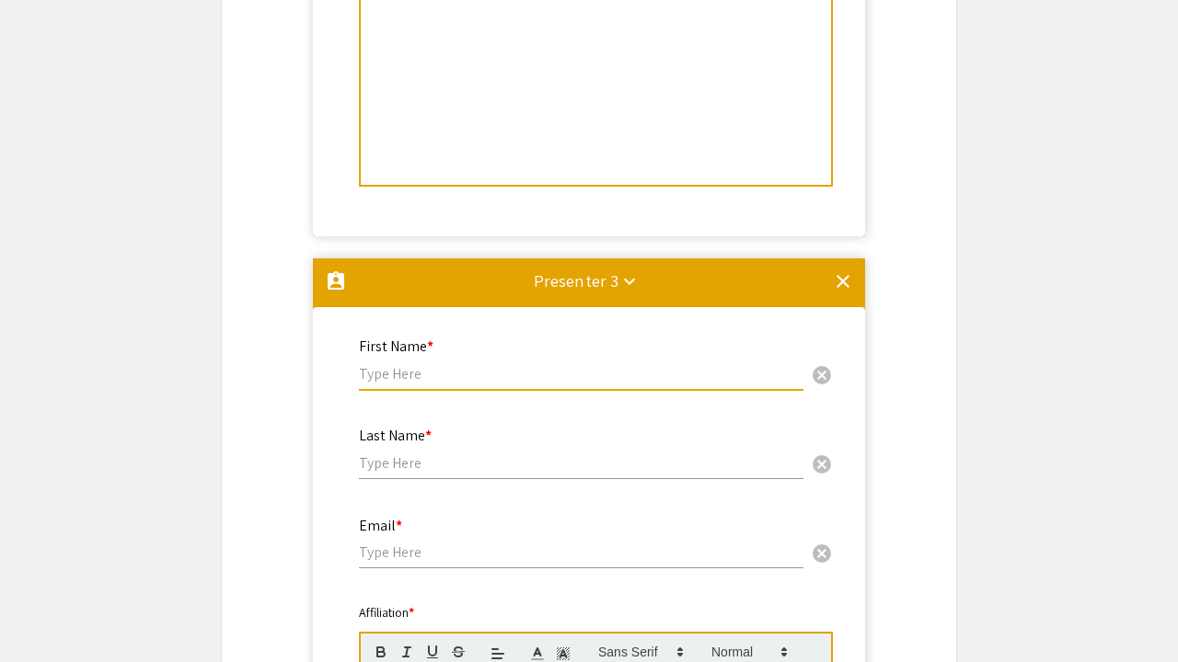
click at [843, 289] on mat-icon "clear" at bounding box center [843, 281] width 22 height 22
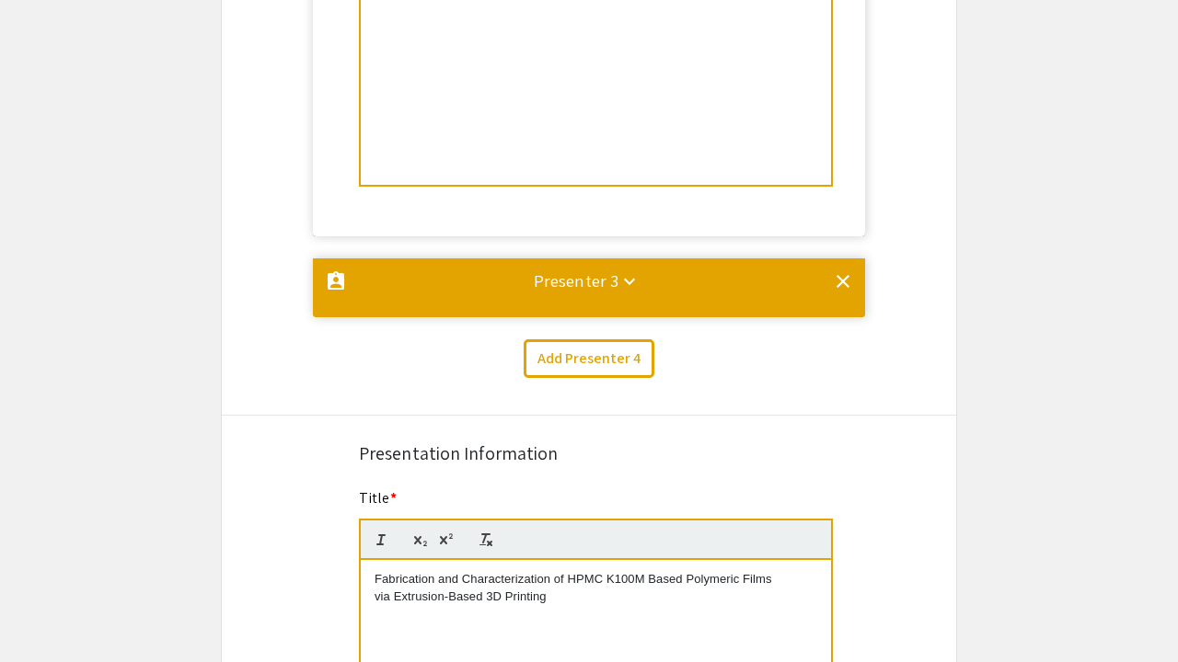
scroll to position [0, 0]
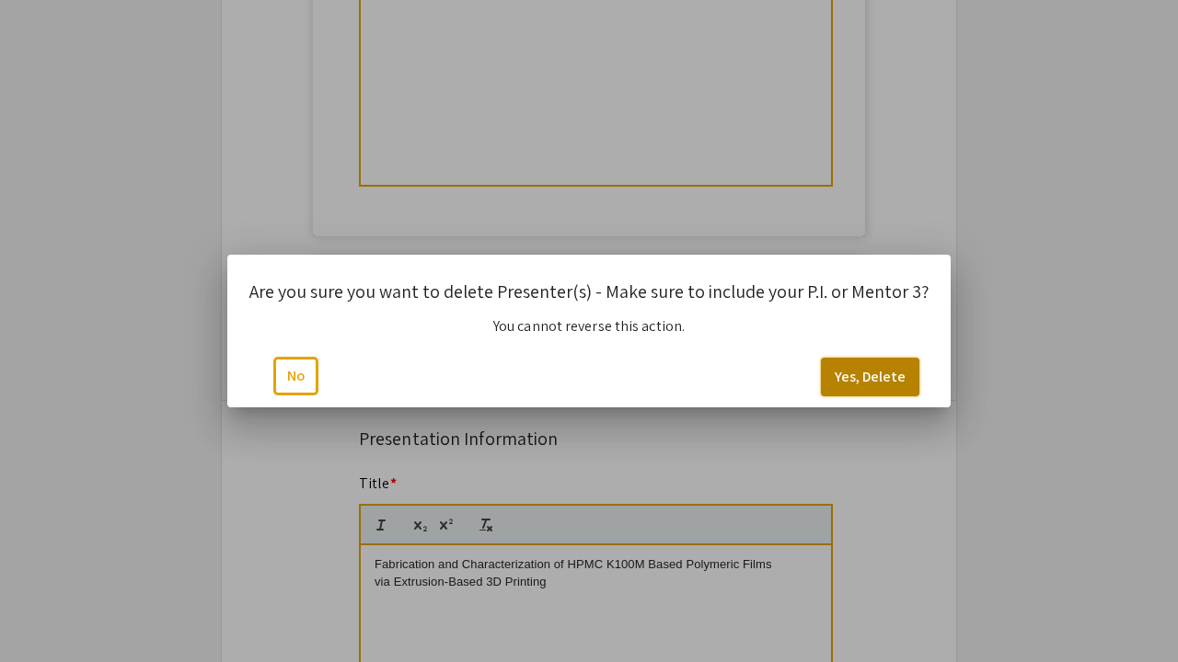
click at [852, 377] on button "Yes, Delete" at bounding box center [870, 377] width 98 height 39
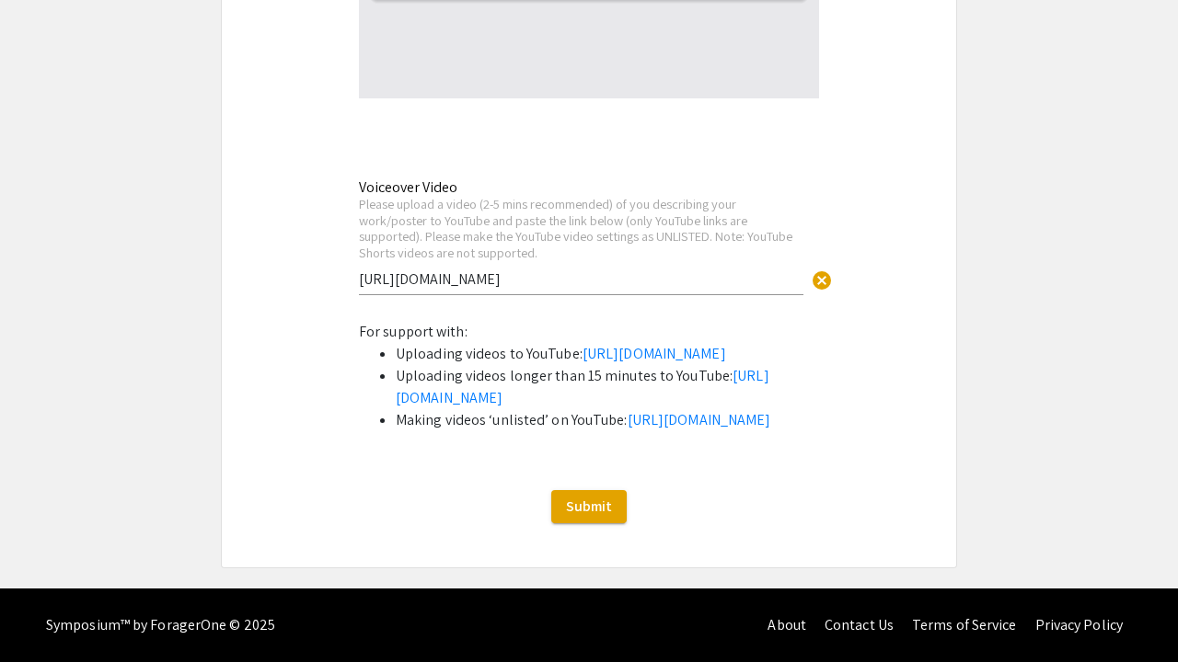
scroll to position [4159, 0]
click at [583, 512] on span "Submit" at bounding box center [589, 506] width 46 height 19
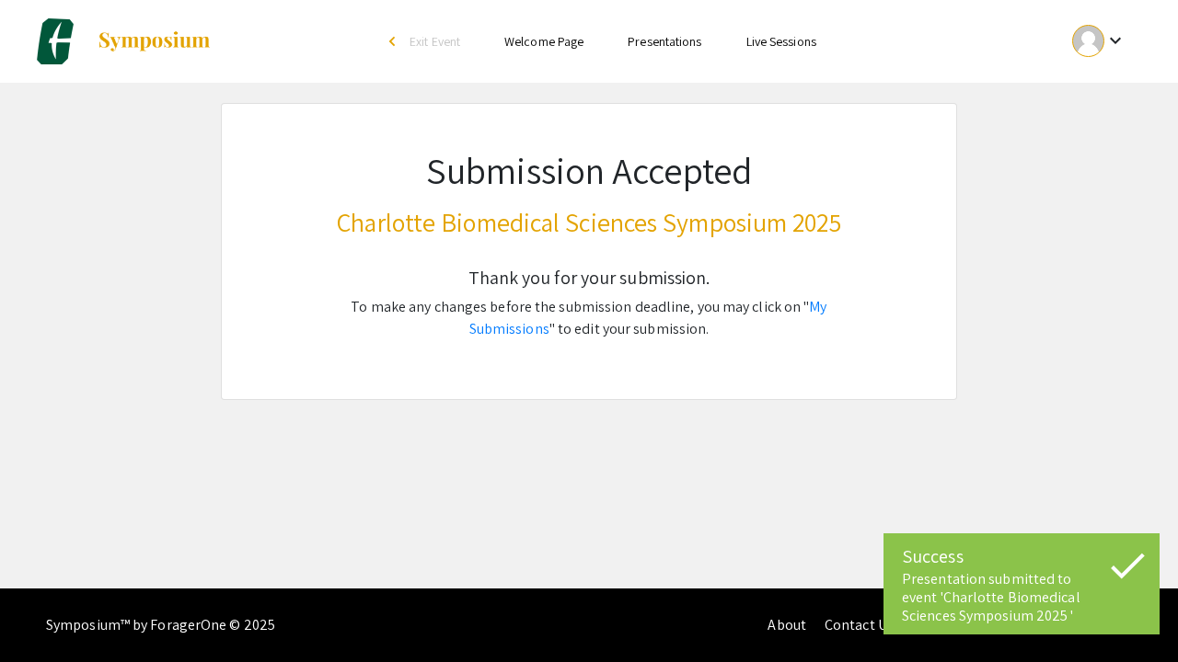
scroll to position [0, 0]
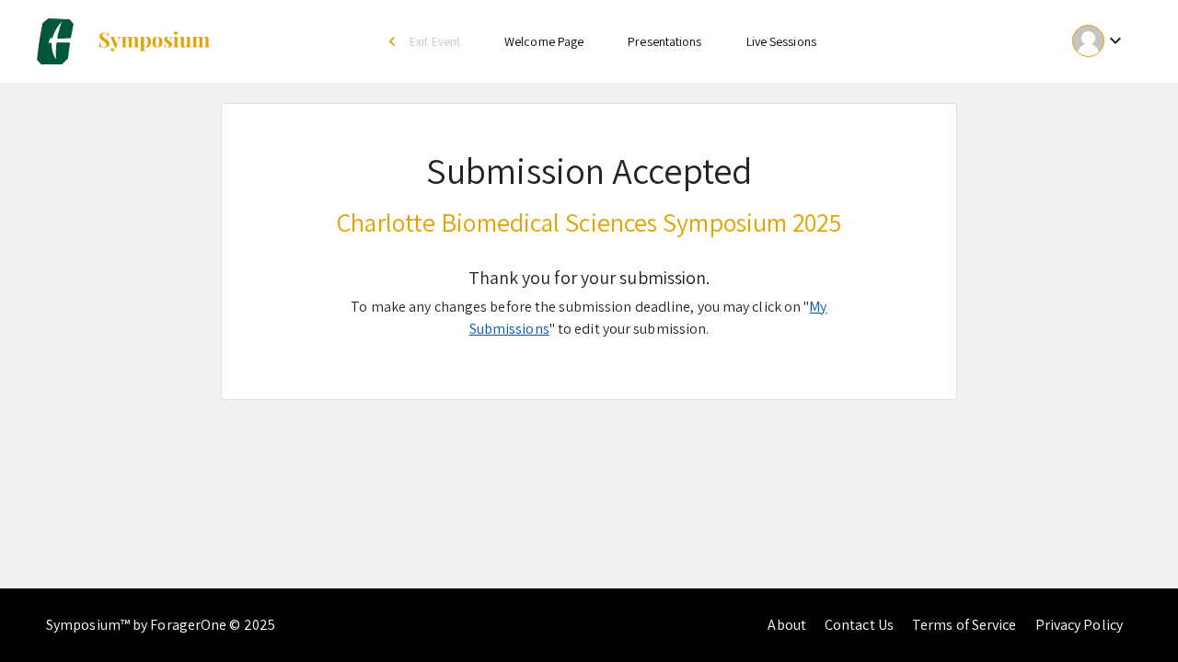
click at [797, 306] on link "My Submissions" at bounding box center [648, 317] width 358 height 41
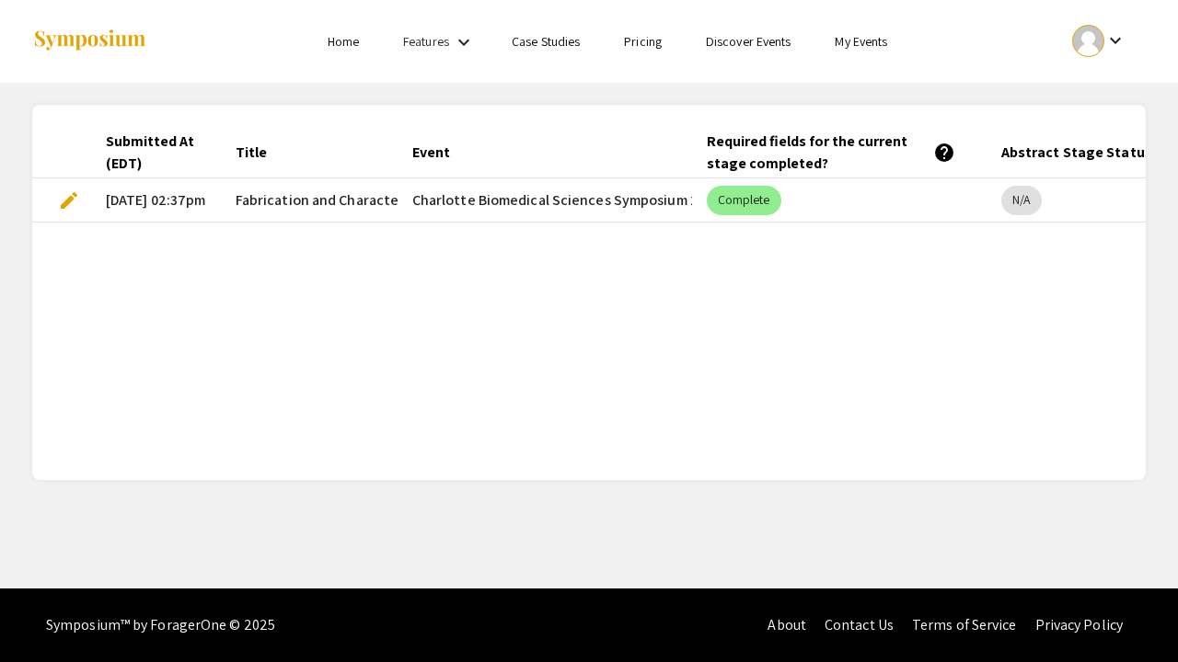
scroll to position [0, 23]
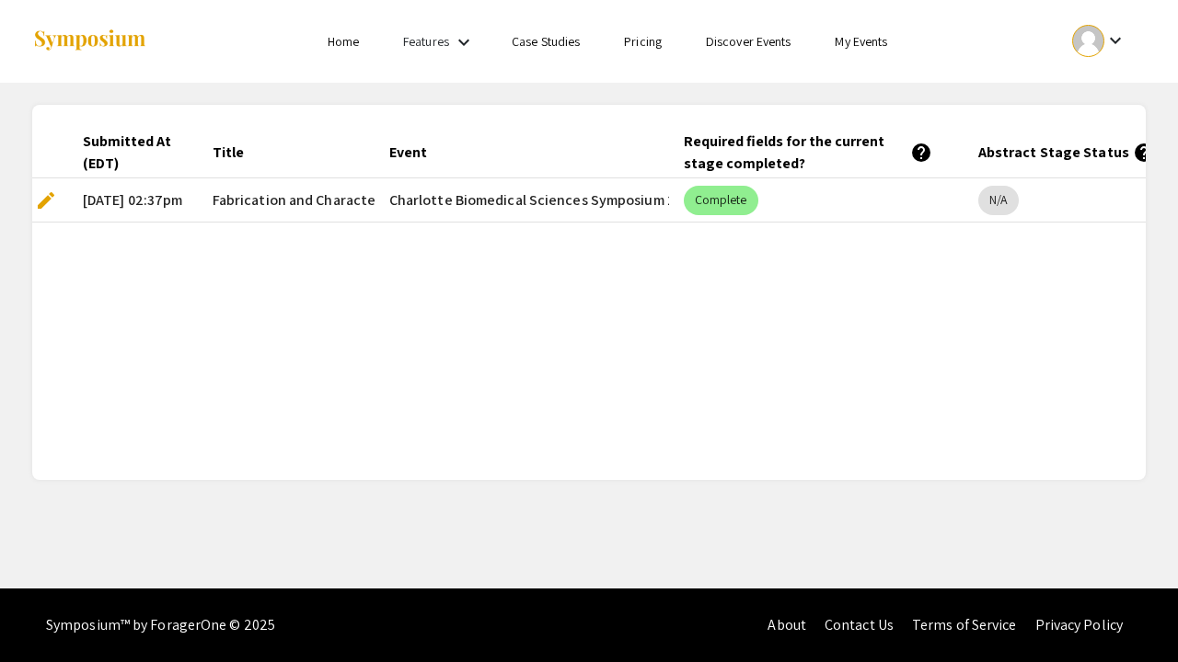
click at [45, 198] on span "edit" at bounding box center [46, 201] width 22 height 22
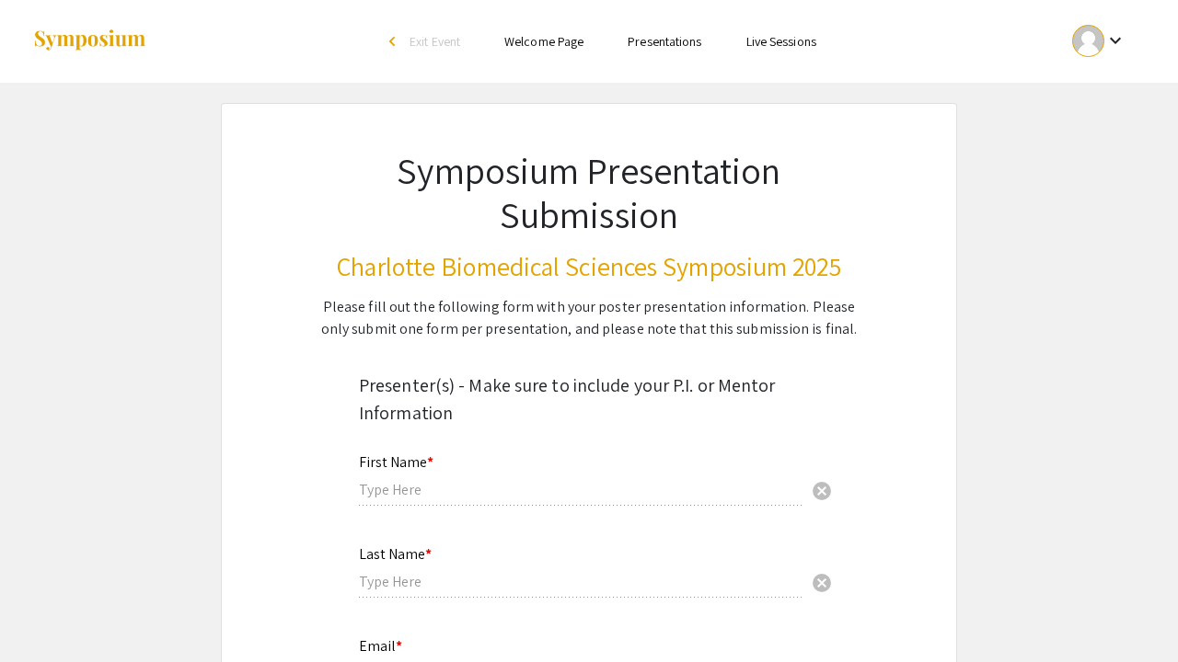
type input "kaniz"
type input "[PERSON_NAME]"
type input "[EMAIL_ADDRESS][DOMAIN_NAME]"
radio input "true"
select select "custom"
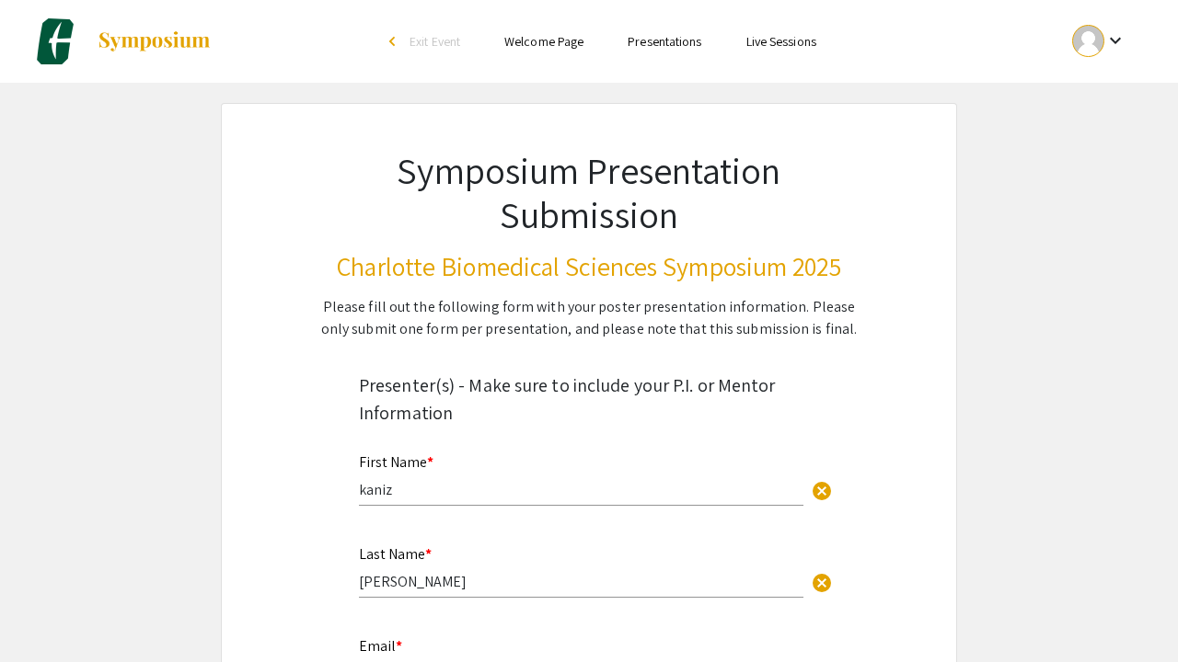
type input "0"
select select "custom"
type input "1"
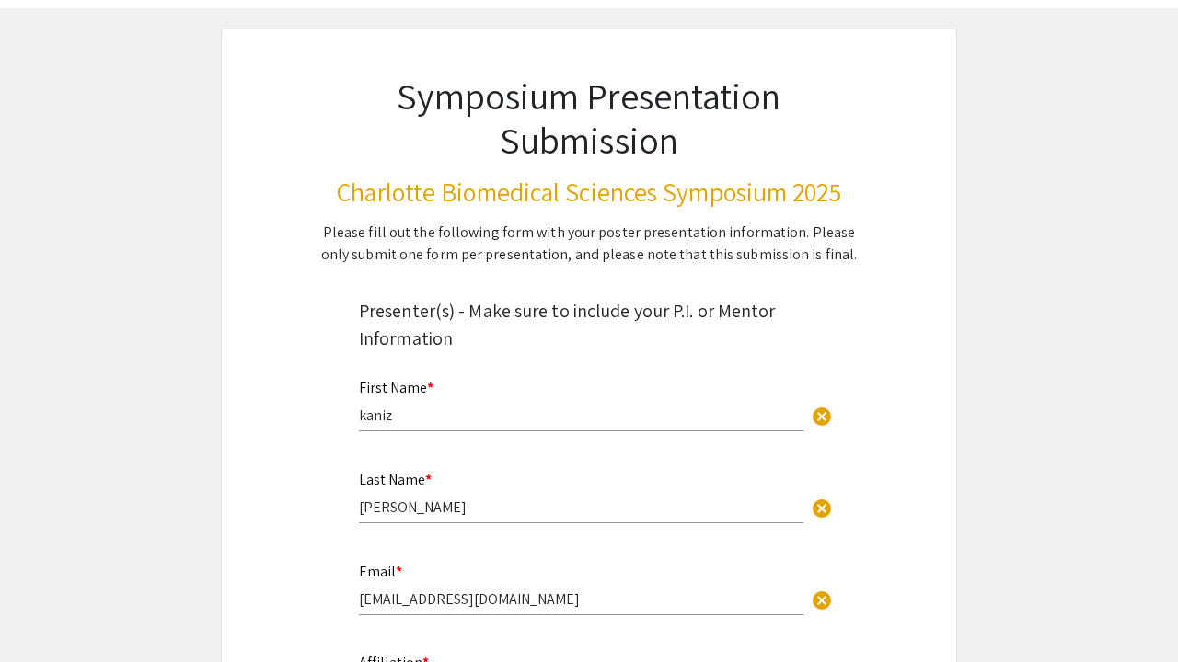
select select "auto"
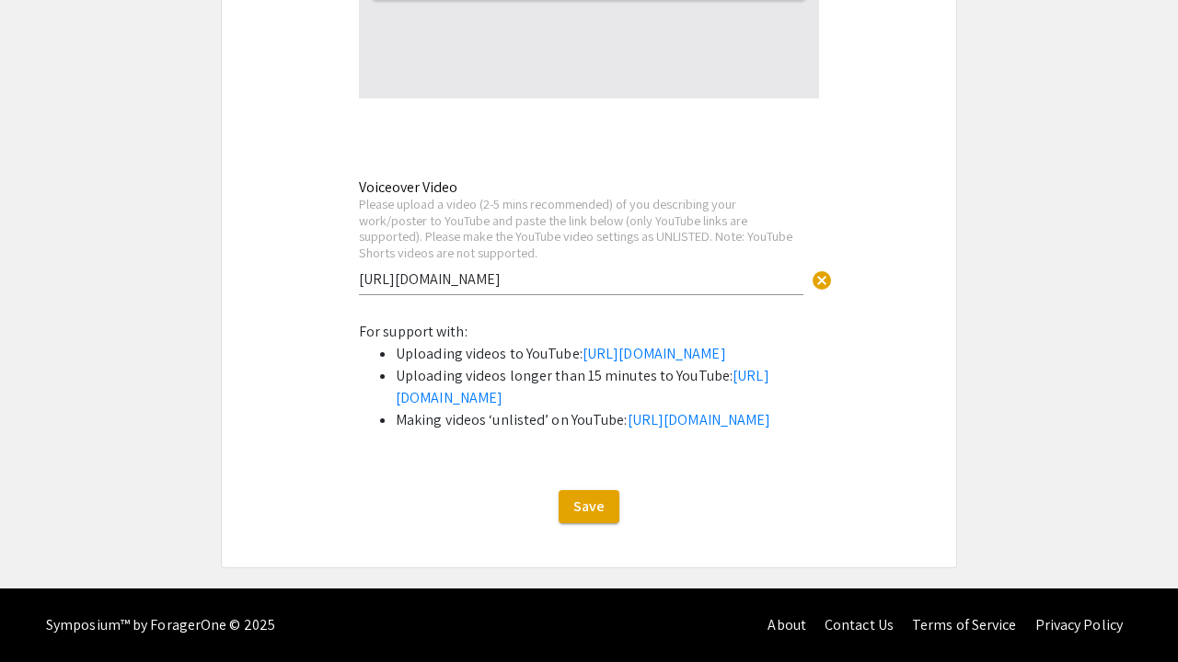
scroll to position [4056, 0]
click at [581, 516] on span "Save" at bounding box center [588, 506] width 31 height 19
